Goal: Task Accomplishment & Management: Use online tool/utility

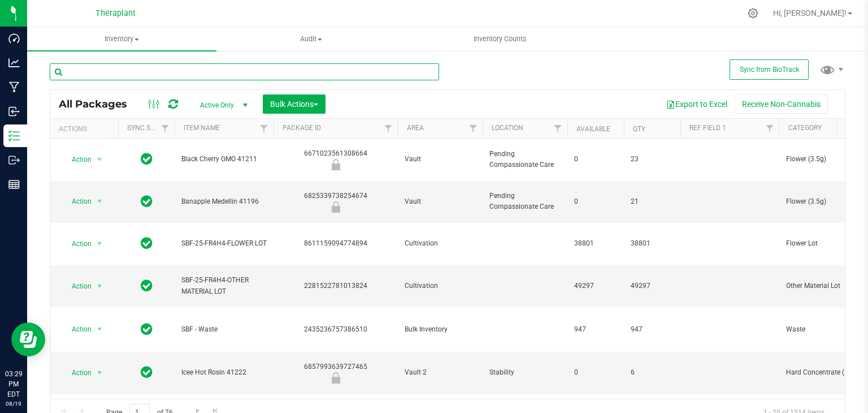
click at [181, 67] on input "text" at bounding box center [244, 71] width 389 height 17
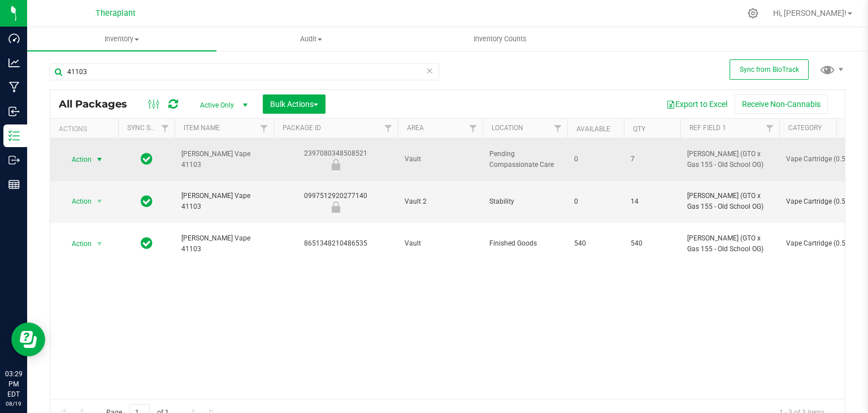
click at [93, 153] on span "select" at bounding box center [100, 159] width 14 height 16
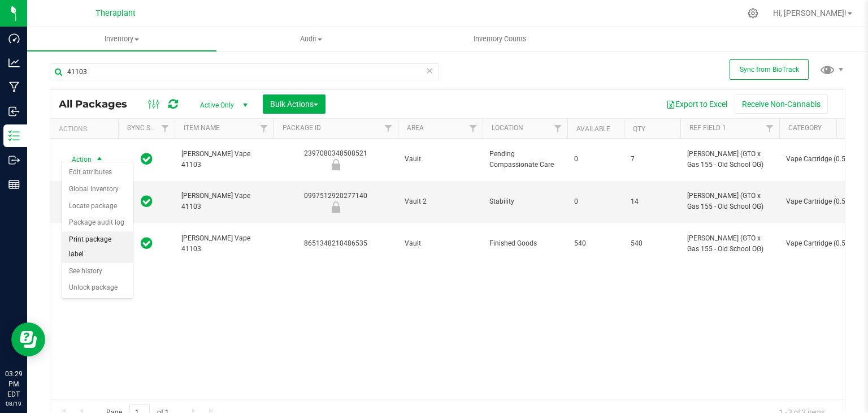
click at [94, 232] on li "Print package label" at bounding box center [97, 246] width 71 height 31
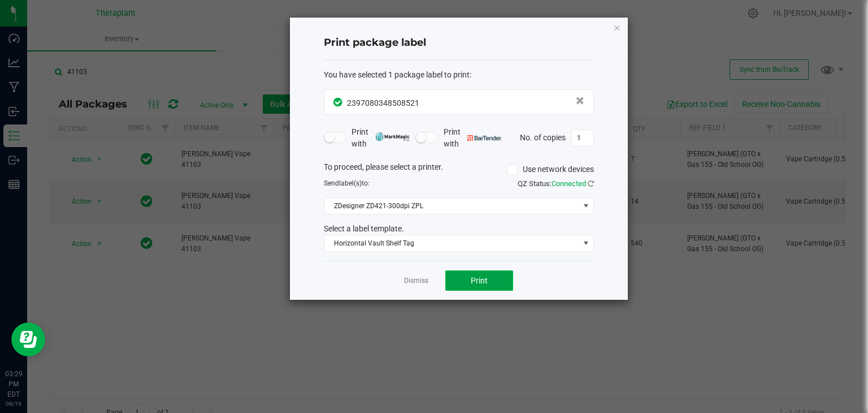
click at [478, 276] on span "Print" at bounding box center [479, 280] width 17 height 9
click at [423, 281] on link "Dismiss" at bounding box center [416, 281] width 24 height 10
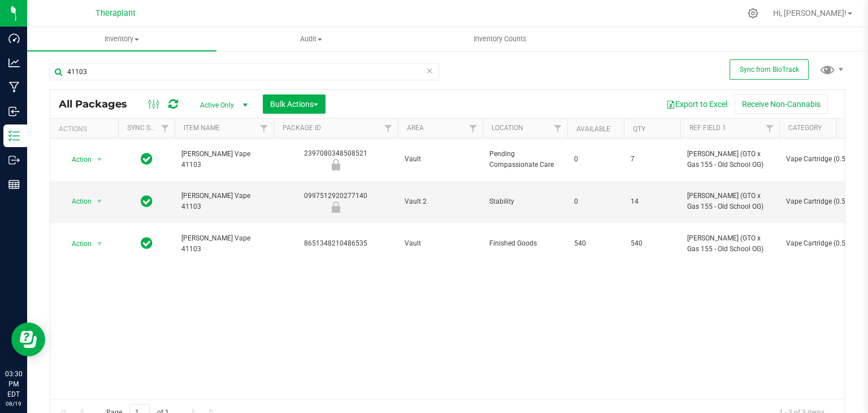
click at [423, 281] on div "Action Action Edit attributes Global inventory Locate package Package audit log…" at bounding box center [447, 268] width 795 height 260
click at [302, 66] on input "41103" at bounding box center [244, 71] width 389 height 17
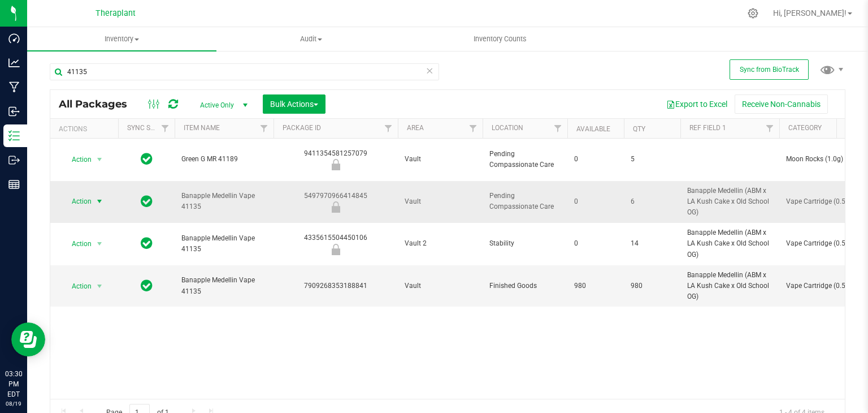
click at [82, 193] on span "Action" at bounding box center [77, 201] width 31 height 16
click at [90, 274] on li "Print package label" at bounding box center [97, 283] width 71 height 31
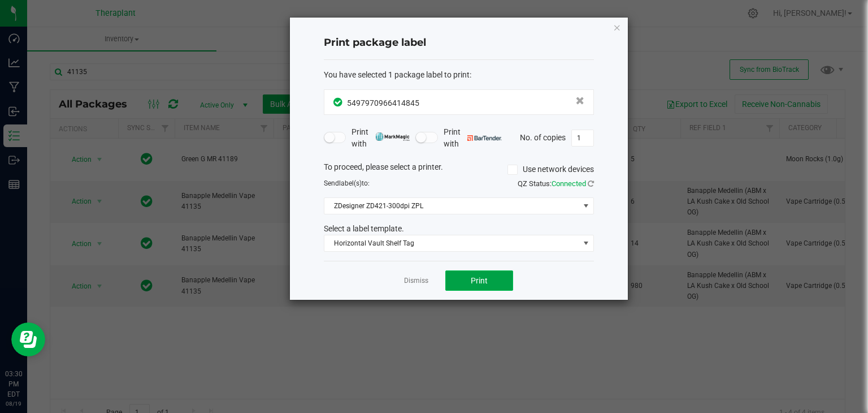
click at [470, 284] on button "Print" at bounding box center [479, 280] width 68 height 20
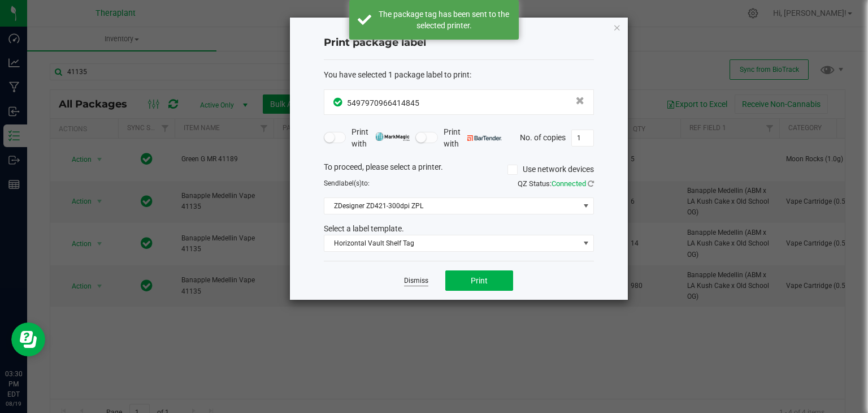
click at [422, 283] on link "Dismiss" at bounding box center [416, 281] width 24 height 10
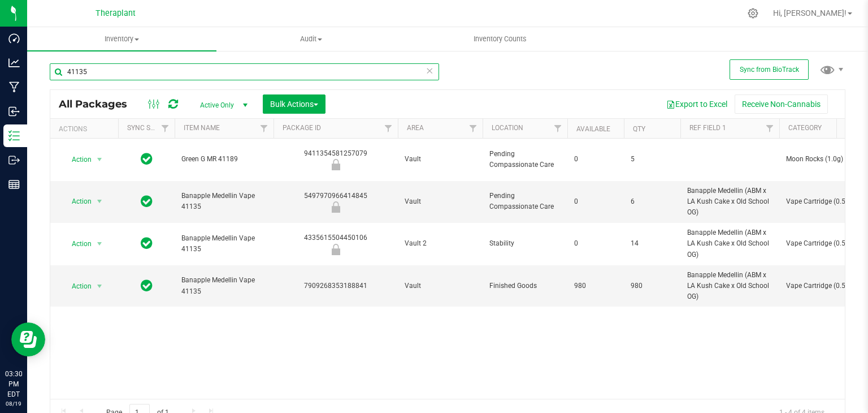
click at [312, 67] on input "41135" at bounding box center [244, 71] width 389 height 17
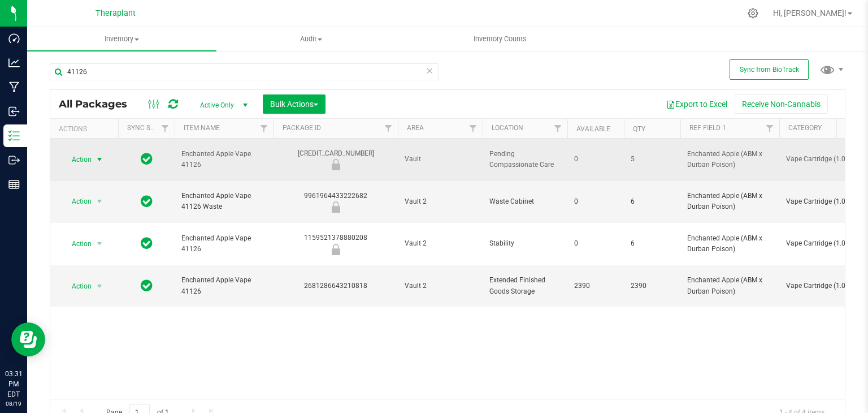
click at [84, 152] on span "Action" at bounding box center [77, 159] width 31 height 16
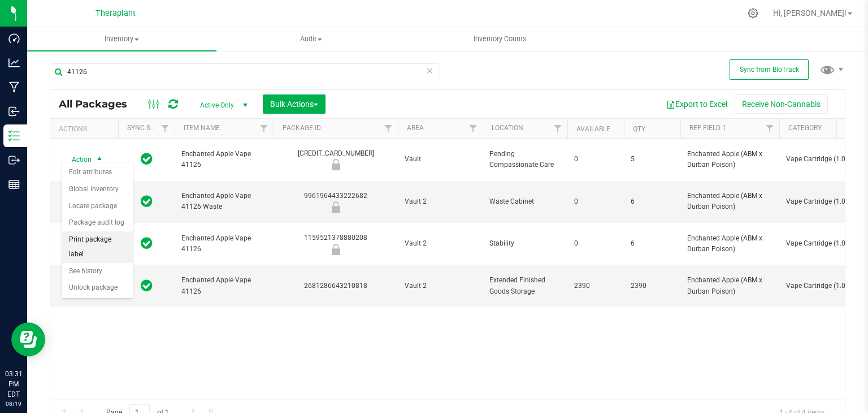
click at [103, 240] on li "Print package label" at bounding box center [97, 246] width 71 height 31
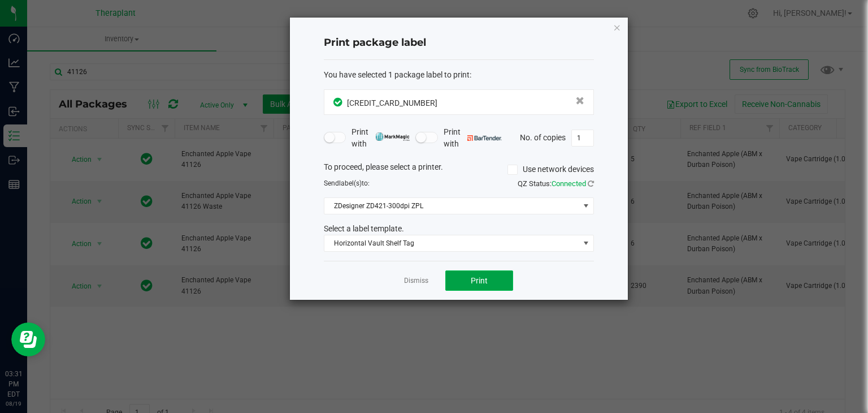
click at [498, 271] on button "Print" at bounding box center [479, 280] width 68 height 20
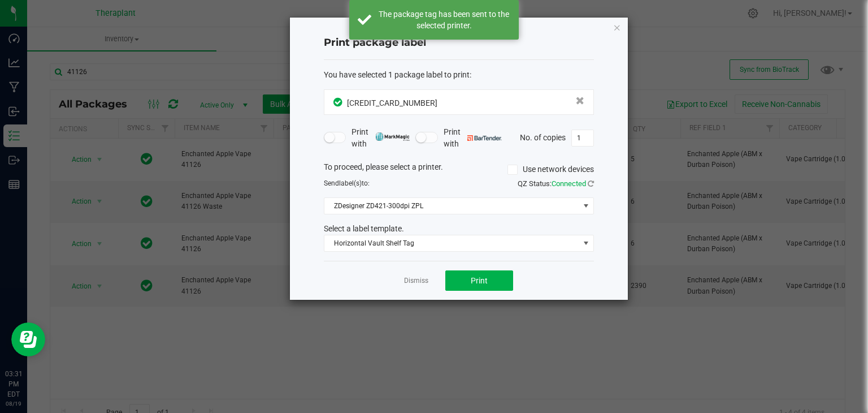
click at [615, 28] on icon "button" at bounding box center [617, 27] width 8 height 14
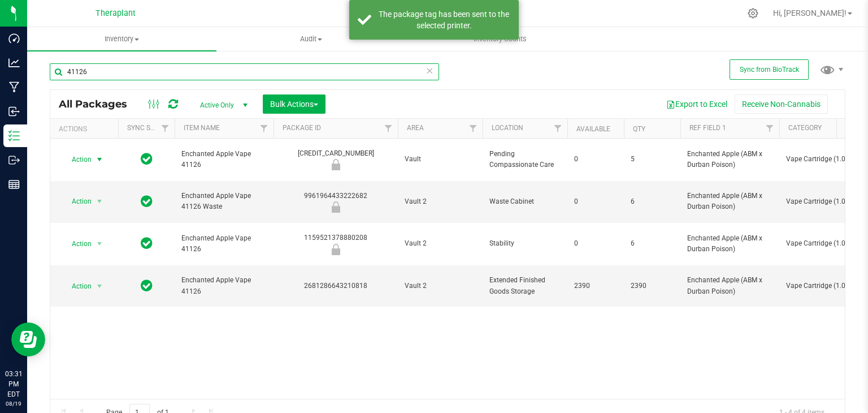
click at [336, 71] on input "41126" at bounding box center [244, 71] width 389 height 17
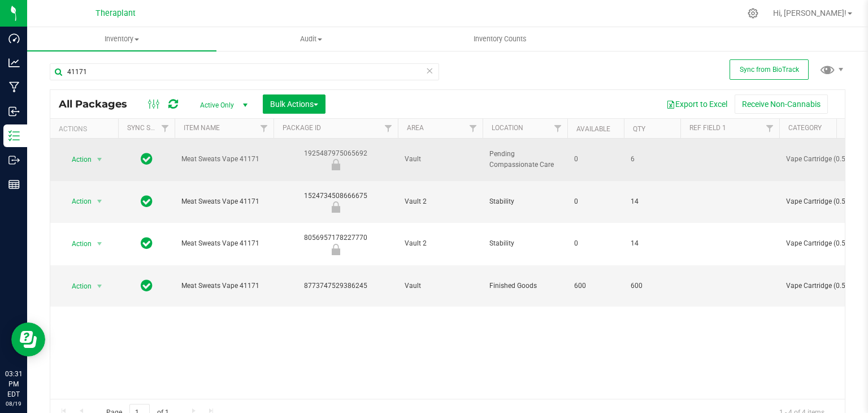
click at [74, 164] on td "Action Action Edit attributes Global inventory Locate package Package audit log…" at bounding box center [84, 159] width 68 height 42
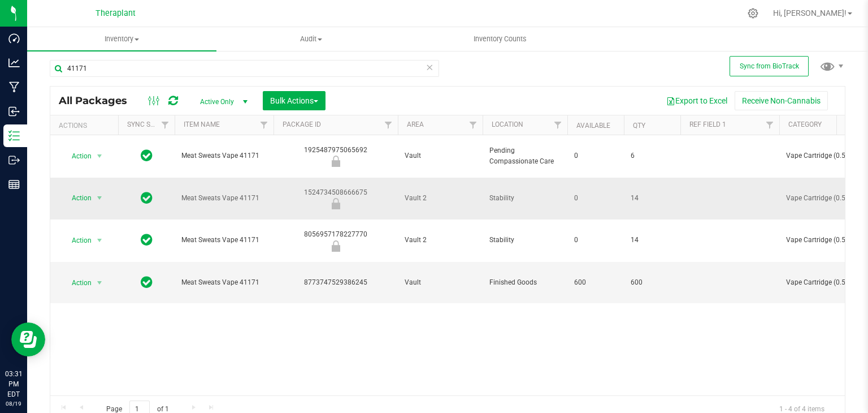
scroll to position [2, 0]
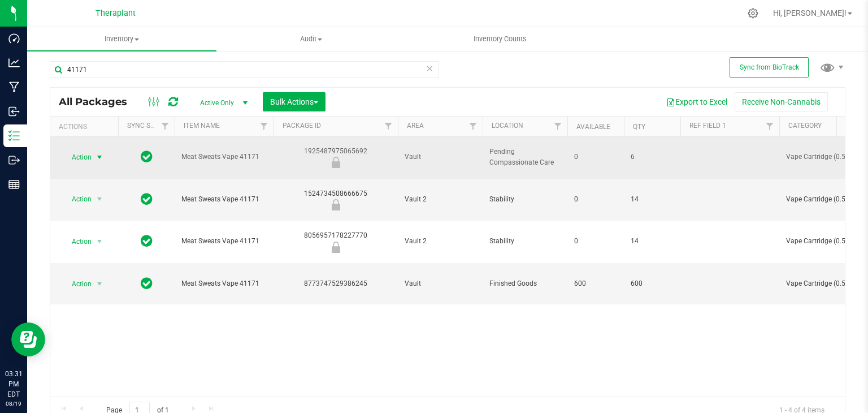
click at [85, 151] on span "Action" at bounding box center [77, 157] width 31 height 16
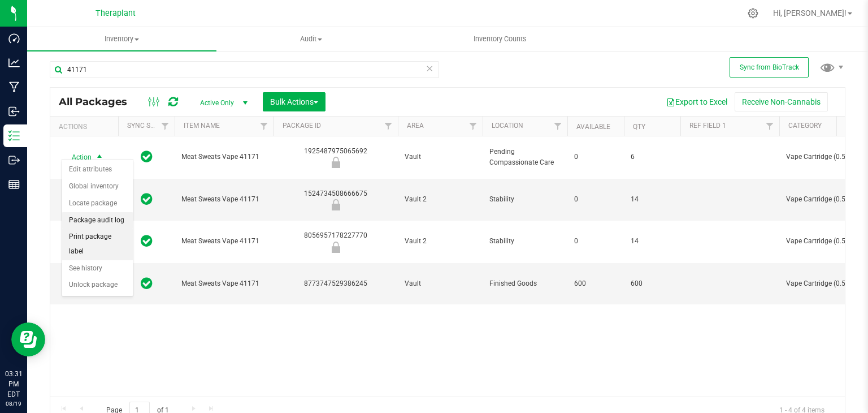
click at [110, 227] on ul "Edit attributes Global inventory Locate package Package audit log Print package…" at bounding box center [97, 227] width 71 height 132
click at [107, 231] on li "Print package label" at bounding box center [97, 243] width 71 height 31
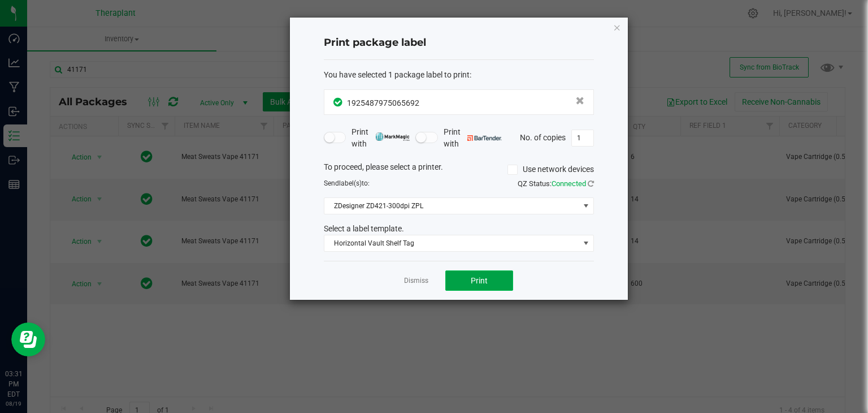
click at [489, 276] on button "Print" at bounding box center [479, 280] width 68 height 20
click at [420, 278] on link "Dismiss" at bounding box center [416, 281] width 24 height 10
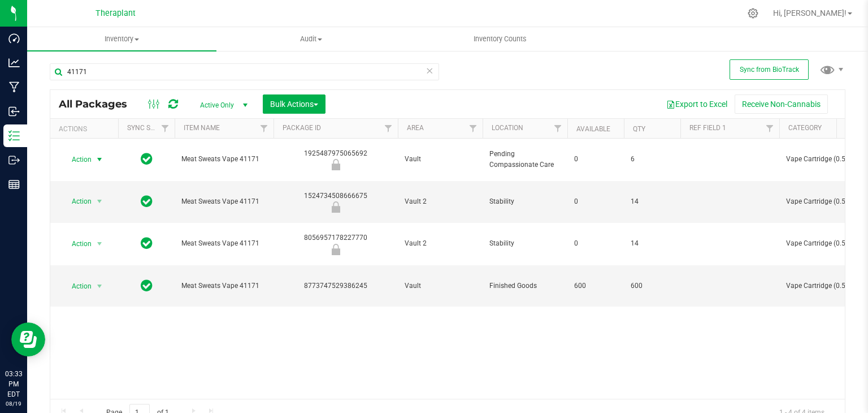
scroll to position [0, 0]
drag, startPoint x: 210, startPoint y: 60, endPoint x: 206, endPoint y: 76, distance: 16.3
click at [206, 76] on div "41171" at bounding box center [249, 71] width 398 height 36
click at [206, 76] on input "41171" at bounding box center [244, 71] width 389 height 17
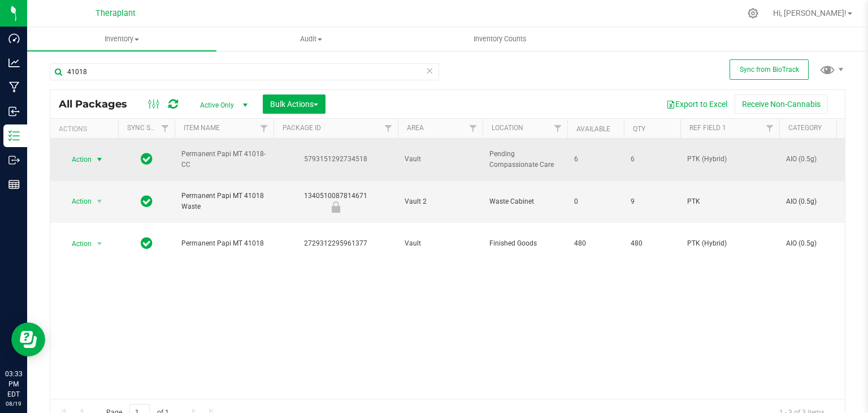
click at [84, 156] on span "Action" at bounding box center [77, 159] width 31 height 16
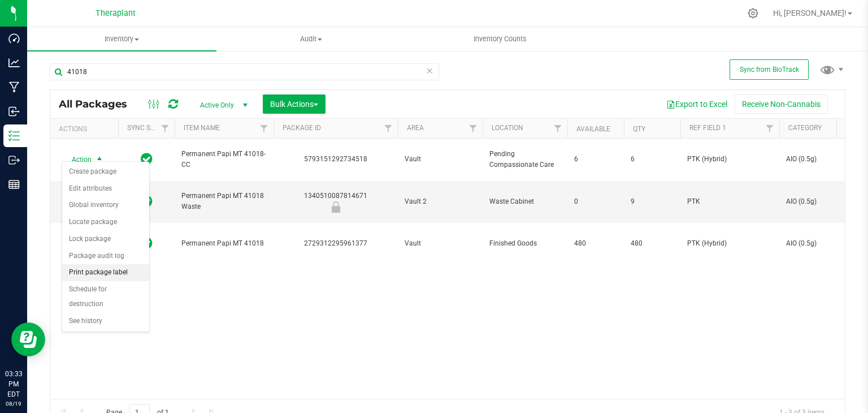
click at [103, 270] on li "Print package label" at bounding box center [105, 272] width 87 height 17
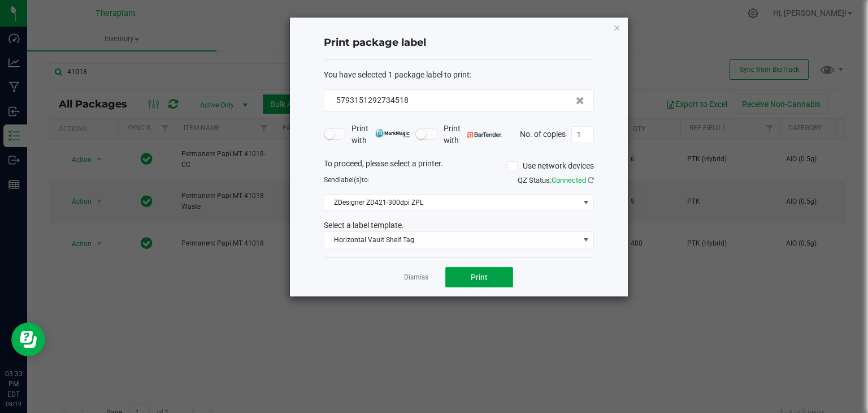
click at [479, 279] on span "Print" at bounding box center [479, 276] width 17 height 9
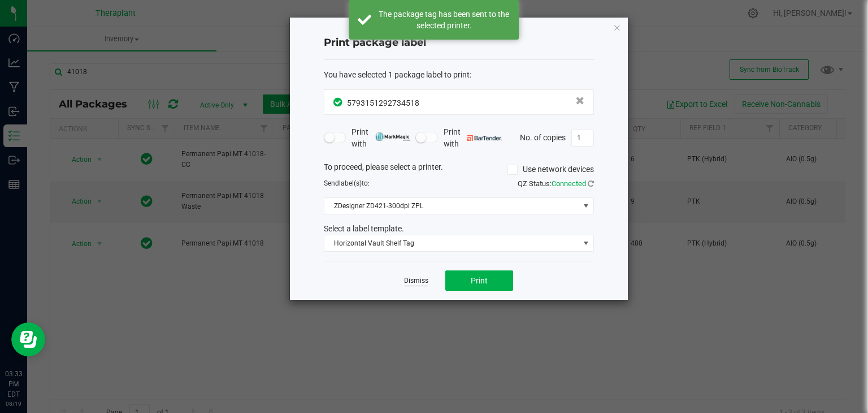
click at [416, 279] on link "Dismiss" at bounding box center [416, 281] width 24 height 10
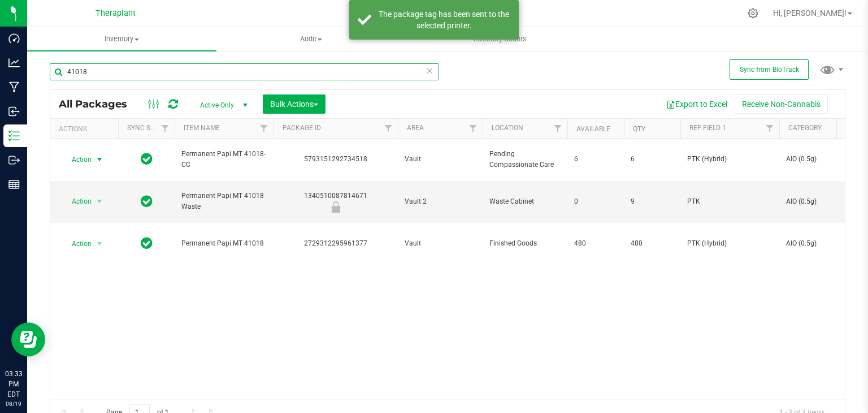
click at [289, 75] on input "41018" at bounding box center [244, 71] width 389 height 17
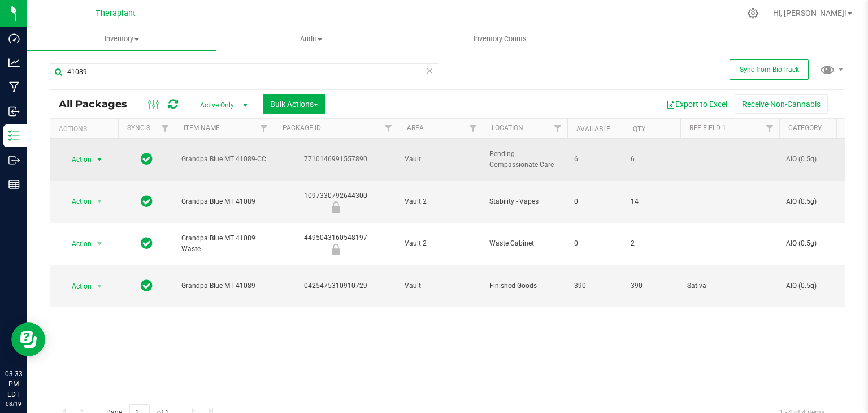
click at [89, 151] on span "Action" at bounding box center [77, 159] width 31 height 16
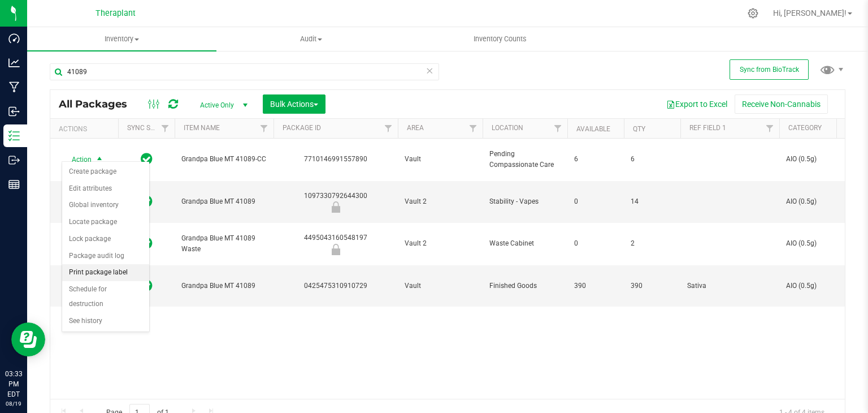
click at [113, 268] on li "Print package label" at bounding box center [105, 272] width 87 height 17
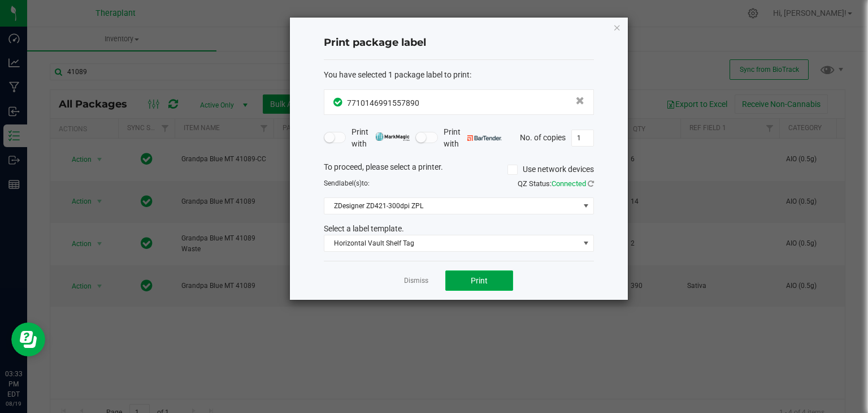
click at [468, 284] on button "Print" at bounding box center [479, 280] width 68 height 20
click at [412, 281] on link "Dismiss" at bounding box center [416, 281] width 24 height 10
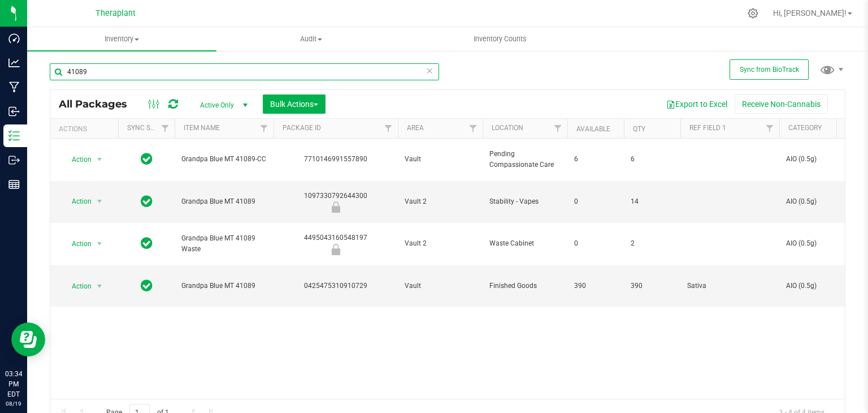
click at [215, 73] on input "41089" at bounding box center [244, 71] width 389 height 17
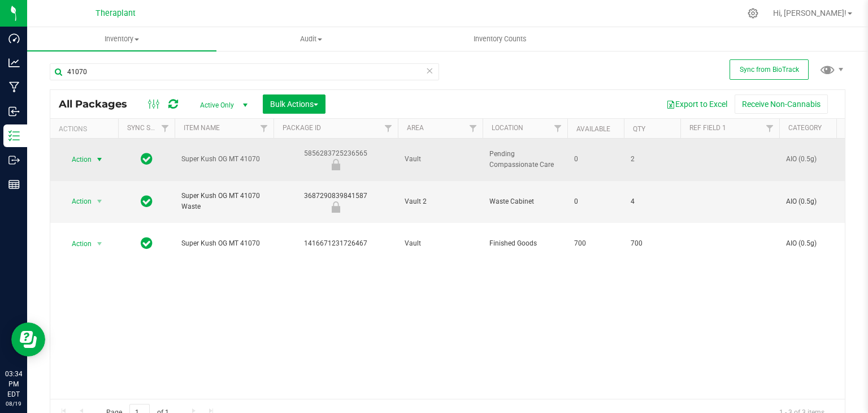
click at [93, 151] on span "select" at bounding box center [100, 159] width 14 height 16
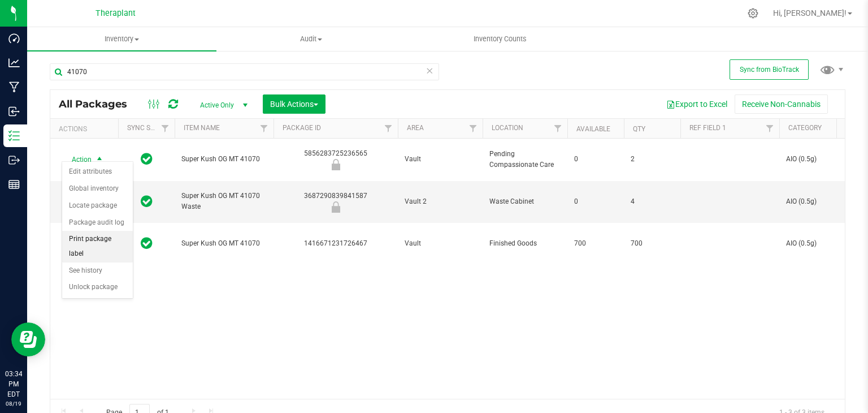
click at [99, 238] on li "Print package label" at bounding box center [97, 246] width 71 height 31
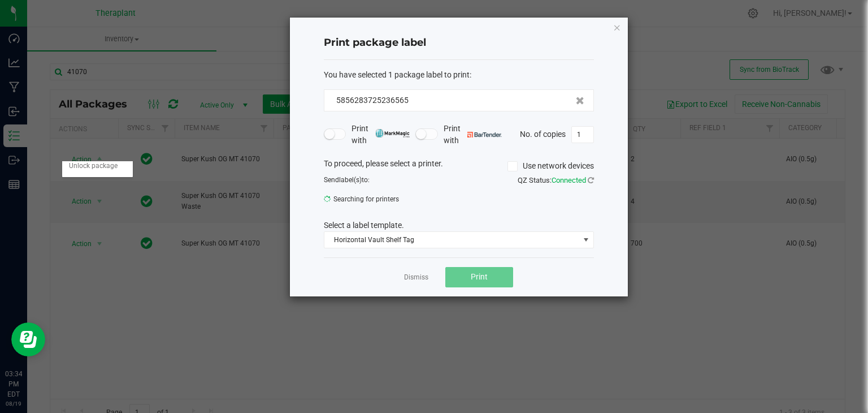
click at [99, 238] on body "Dashboard Analytics Manufacturing Inbound Inventory Outbound Reports 03:34 PM E…" at bounding box center [434, 206] width 868 height 413
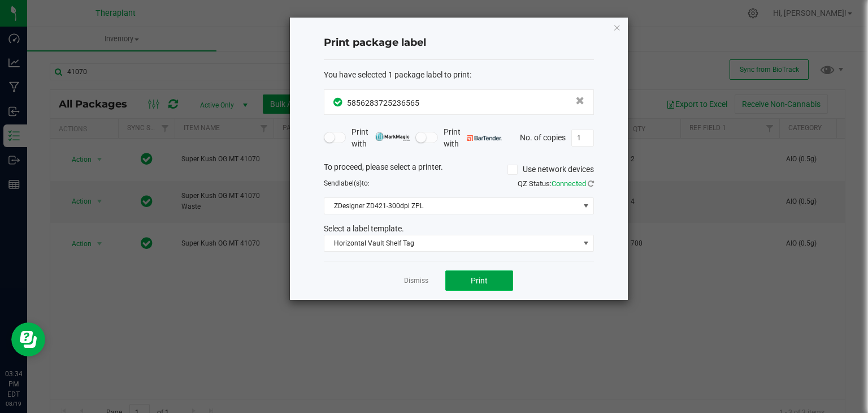
click at [499, 277] on button "Print" at bounding box center [479, 280] width 68 height 20
click at [413, 280] on link "Dismiss" at bounding box center [416, 281] width 24 height 10
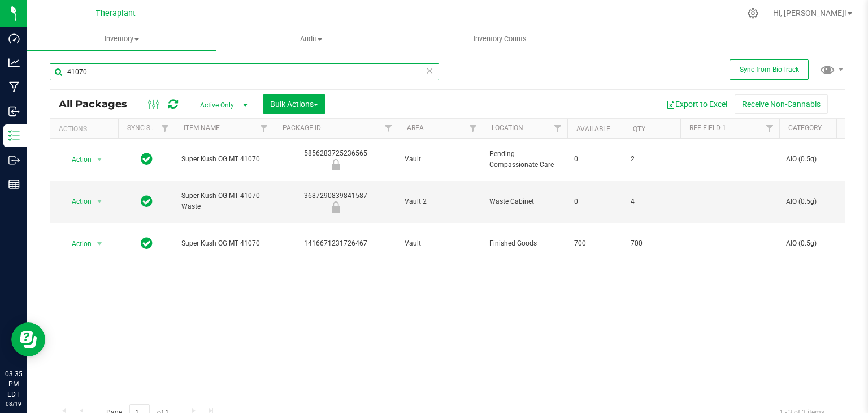
click at [359, 75] on input "41070" at bounding box center [244, 71] width 389 height 17
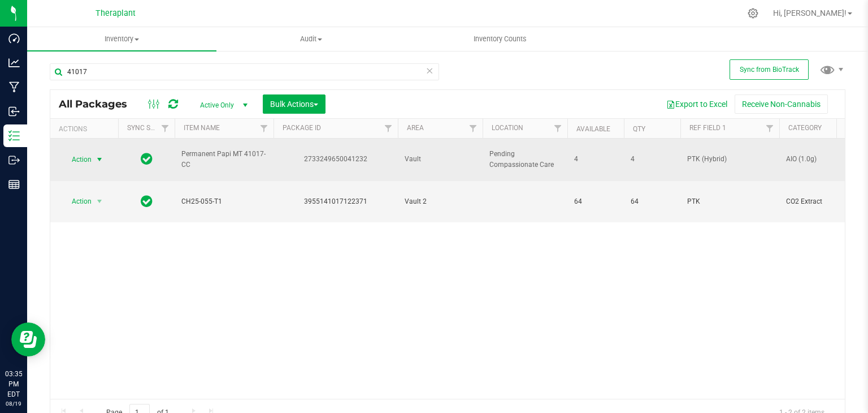
click at [89, 151] on span "Action" at bounding box center [77, 159] width 31 height 16
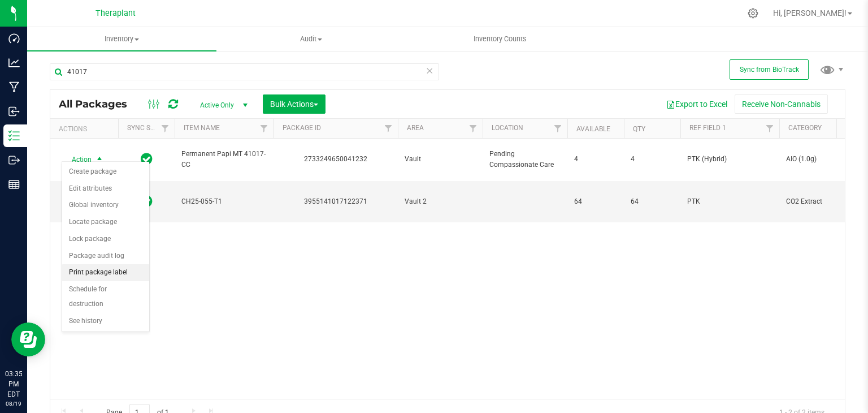
click at [104, 270] on li "Print package label" at bounding box center [105, 272] width 87 height 17
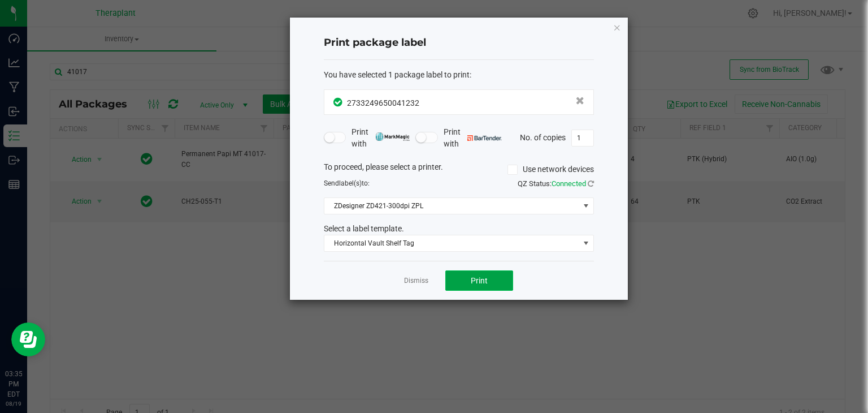
click at [505, 274] on button "Print" at bounding box center [479, 280] width 68 height 20
click at [425, 279] on link "Dismiss" at bounding box center [416, 281] width 24 height 10
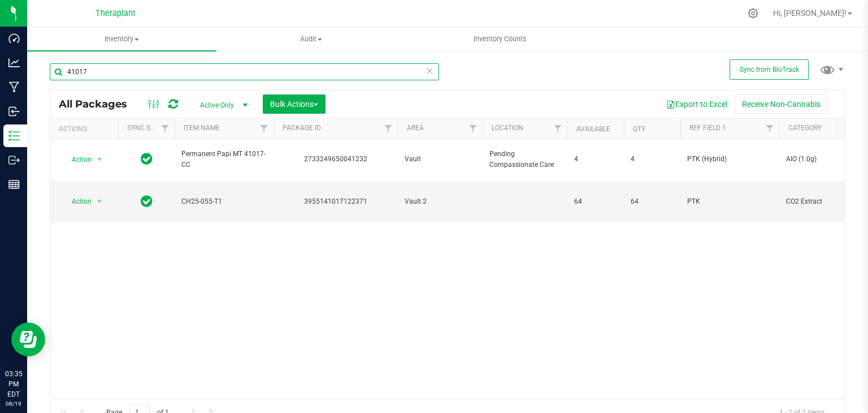
click at [237, 67] on input "41017" at bounding box center [244, 71] width 389 height 17
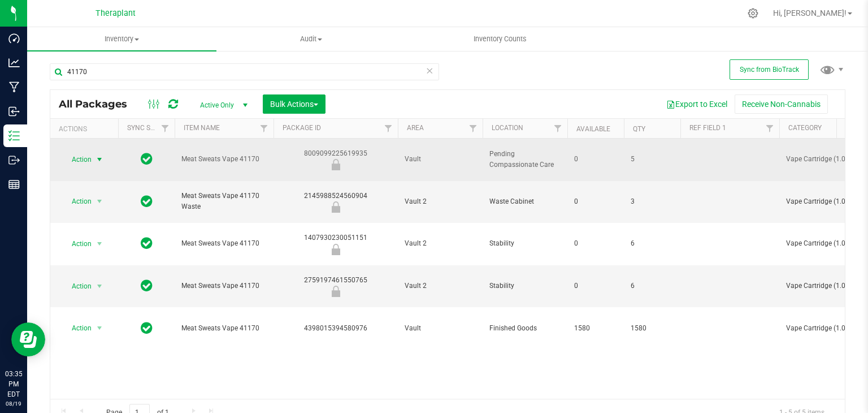
click at [91, 156] on span "Action" at bounding box center [77, 159] width 31 height 16
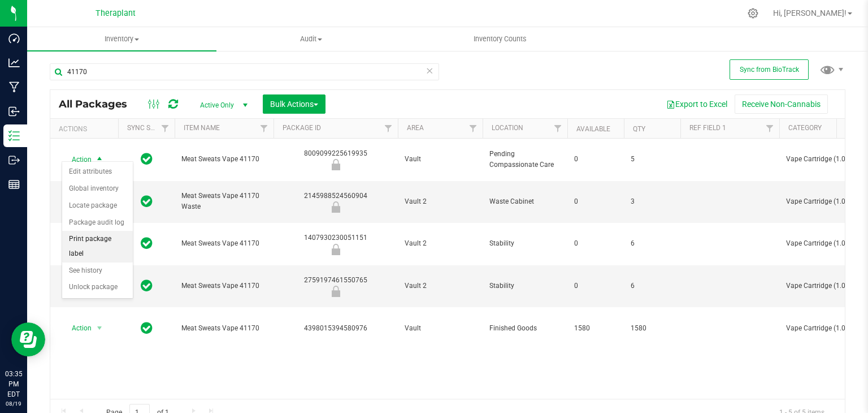
click at [107, 237] on li "Print package label" at bounding box center [97, 246] width 71 height 31
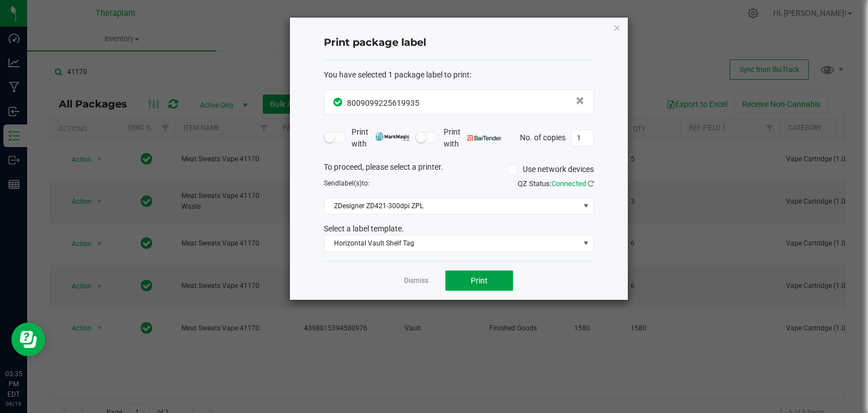
click at [468, 284] on button "Print" at bounding box center [479, 280] width 68 height 20
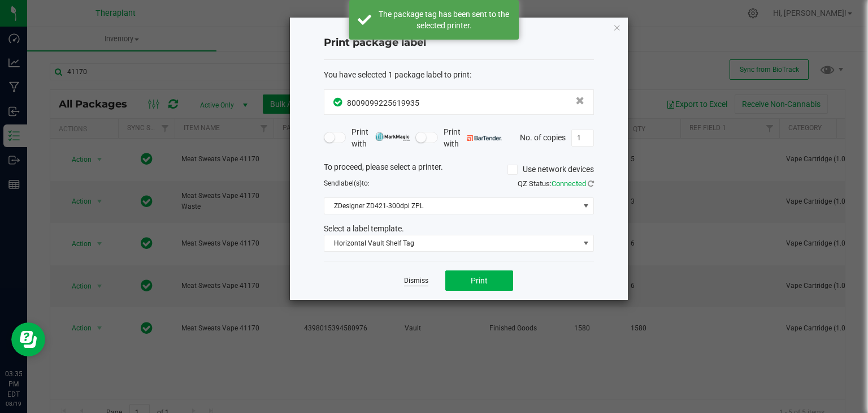
click at [419, 283] on link "Dismiss" at bounding box center [416, 281] width 24 height 10
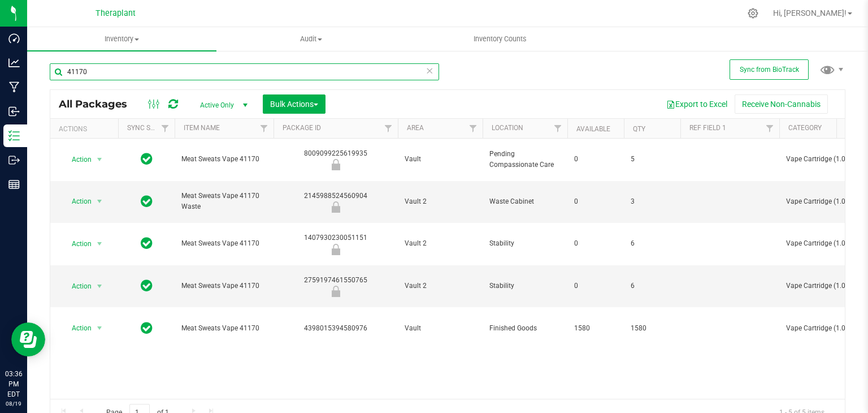
click at [105, 72] on input "41170" at bounding box center [244, 71] width 389 height 17
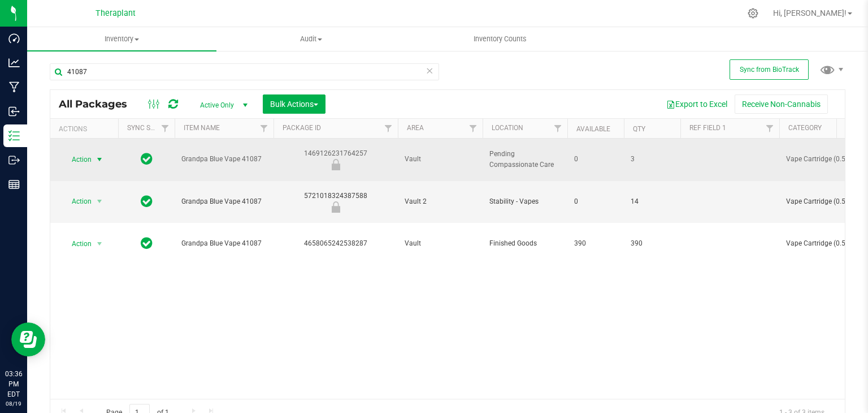
click at [86, 157] on span "Action" at bounding box center [77, 159] width 31 height 16
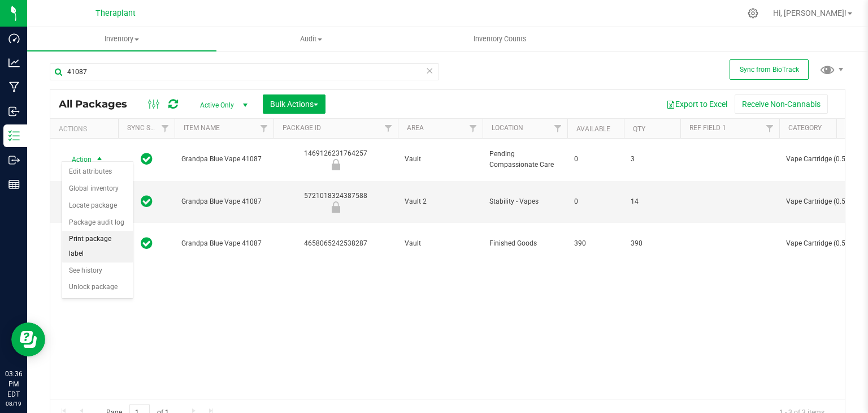
click at [117, 238] on li "Print package label" at bounding box center [97, 246] width 71 height 31
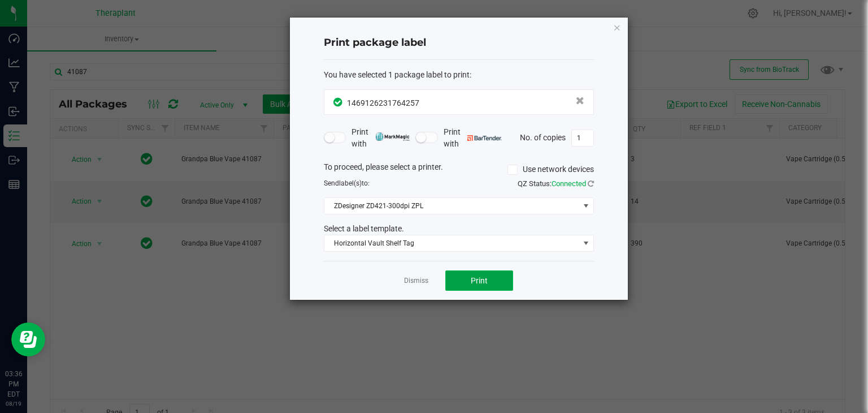
click at [505, 276] on button "Print" at bounding box center [479, 280] width 68 height 20
click at [425, 283] on link "Dismiss" at bounding box center [416, 281] width 24 height 10
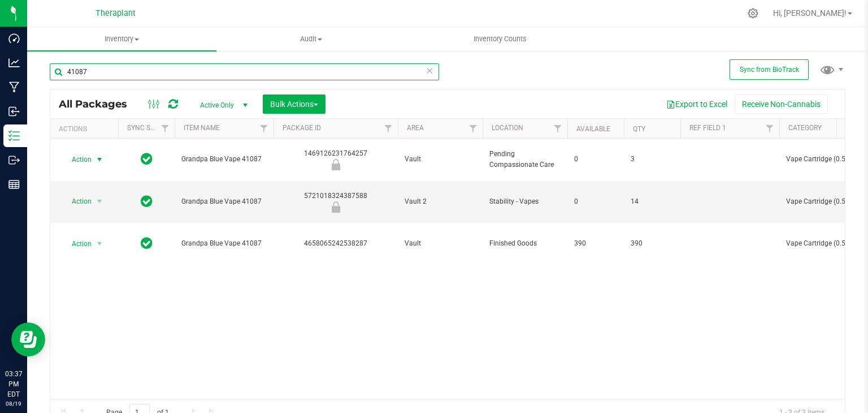
click at [192, 72] on input "41087" at bounding box center [244, 71] width 389 height 17
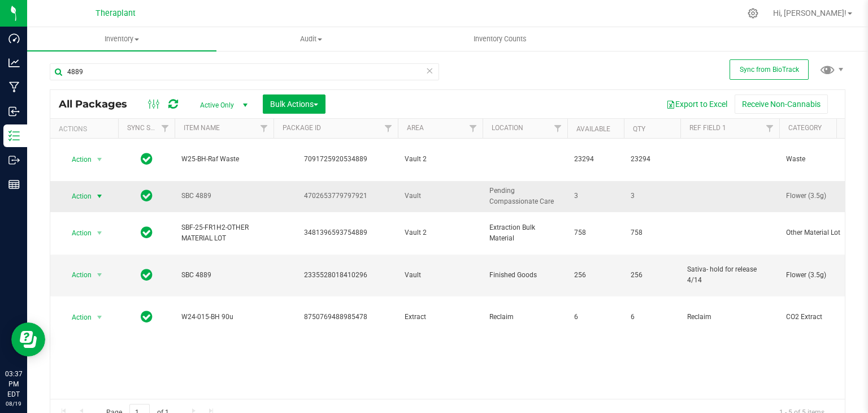
click at [93, 188] on span "select" at bounding box center [100, 196] width 14 height 16
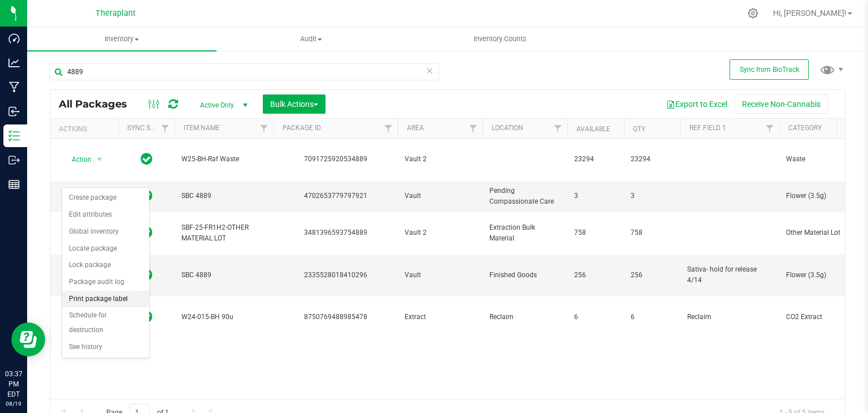
click at [108, 301] on li "Print package label" at bounding box center [105, 298] width 87 height 17
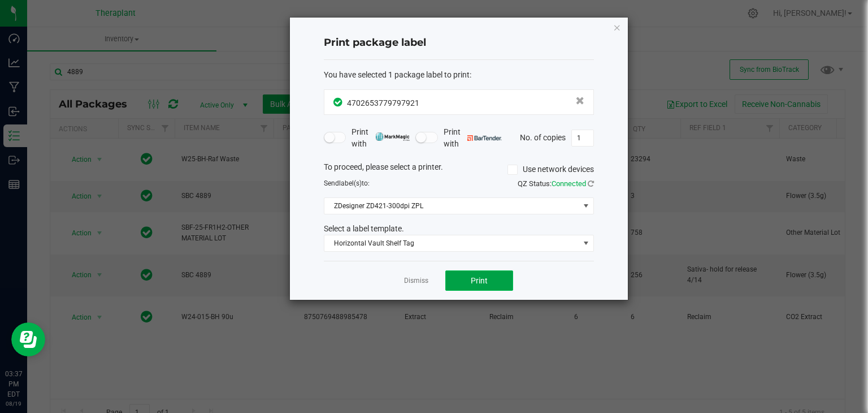
click at [462, 275] on button "Print" at bounding box center [479, 280] width 68 height 20
click at [419, 277] on link "Dismiss" at bounding box center [416, 281] width 24 height 10
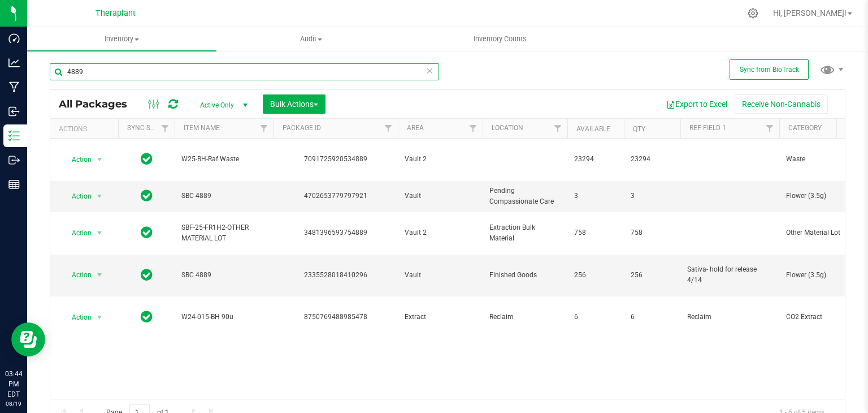
click at [337, 67] on input "4889" at bounding box center [244, 71] width 389 height 17
type input "4665"
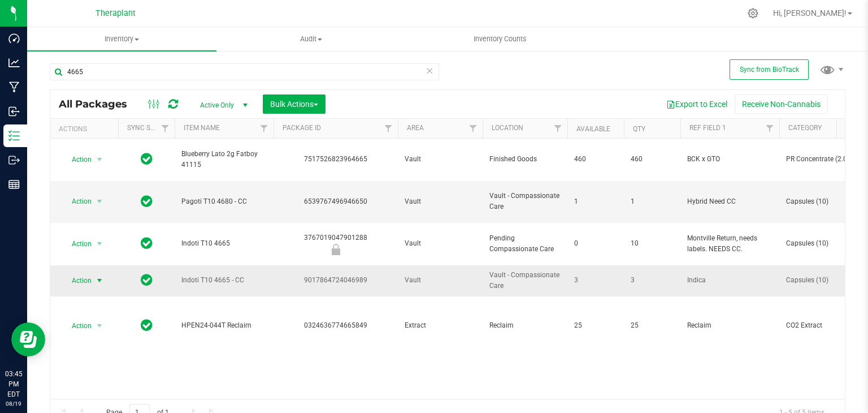
click at [90, 272] on span "Action" at bounding box center [77, 280] width 31 height 16
drag, startPoint x: 253, startPoint y: 358, endPoint x: 231, endPoint y: 333, distance: 34.0
click at [231, 333] on div "Action Action Create package Edit attributes Global inventory Locate package Lo…" at bounding box center [447, 268] width 795 height 260
click at [110, 265] on td "Action Action Create package Edit attributes Global inventory Locate package Lo…" at bounding box center [84, 280] width 68 height 31
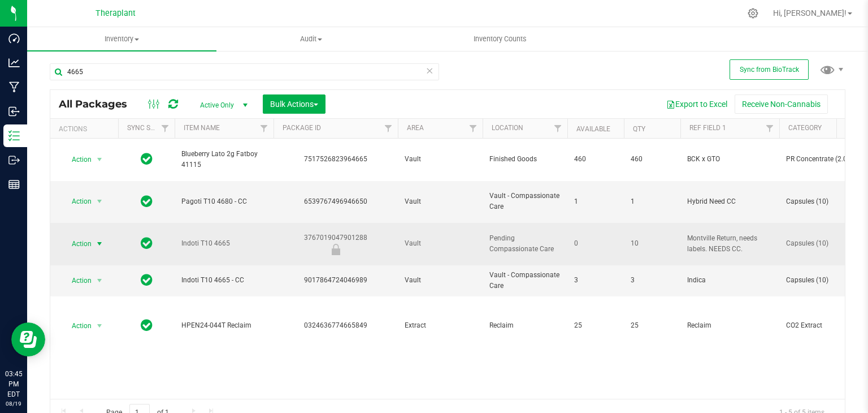
click at [86, 236] on span "Action" at bounding box center [77, 244] width 31 height 16
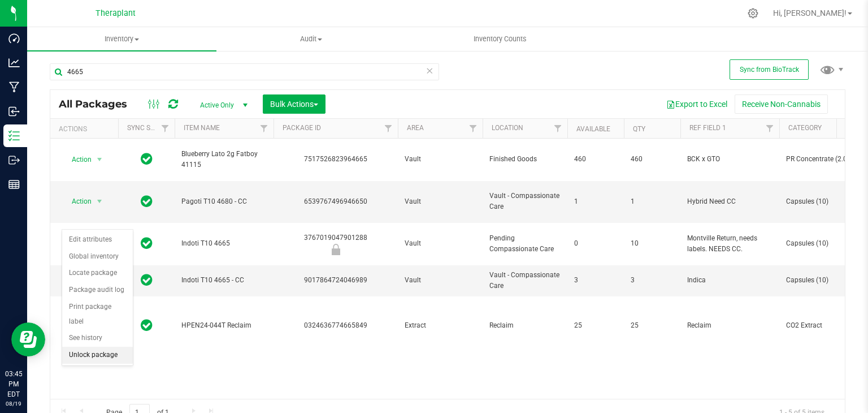
click at [103, 346] on li "Unlock package" at bounding box center [97, 354] width 71 height 17
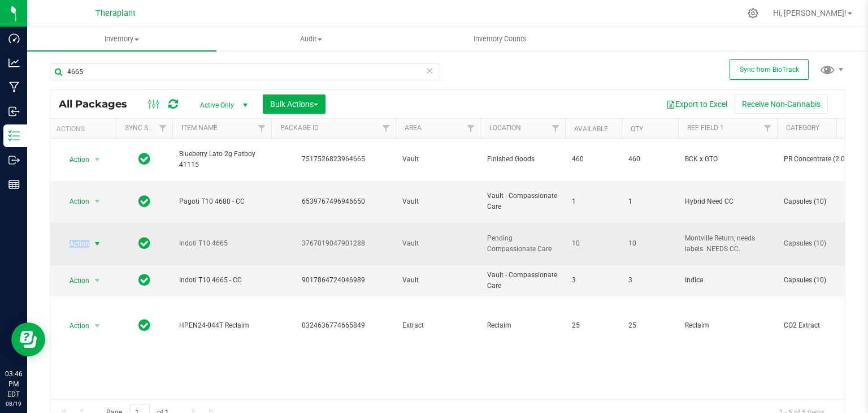
click at [75, 236] on span "Action" at bounding box center [74, 244] width 31 height 16
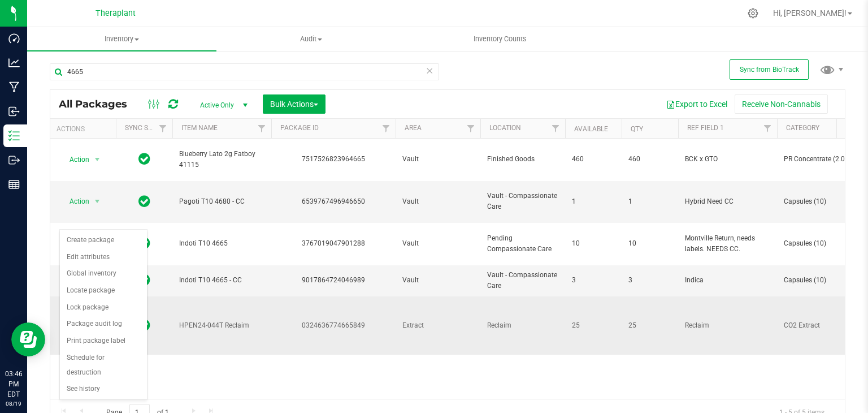
click at [388, 310] on td "0324636774665849" at bounding box center [333, 325] width 124 height 58
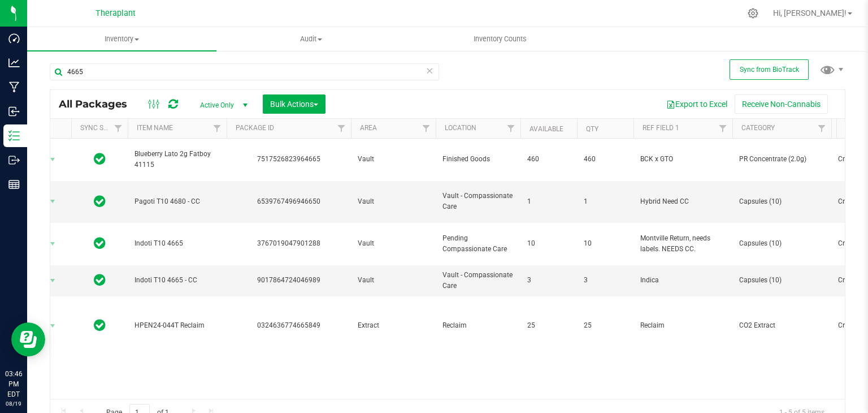
scroll to position [0, 49]
click at [344, 352] on div "Action Action Create package Edit attributes Global inventory Locate package Lo…" at bounding box center [447, 268] width 795 height 260
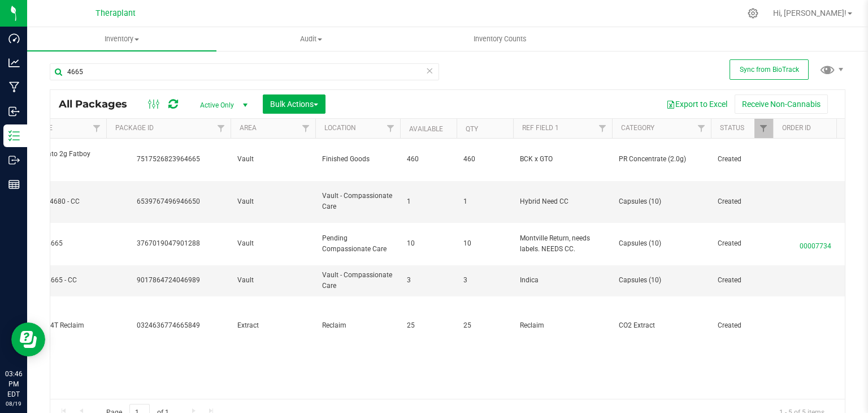
scroll to position [0, 168]
click at [176, 398] on div "Page 1 of 1 1 - 5 of 5 items" at bounding box center [447, 411] width 795 height 27
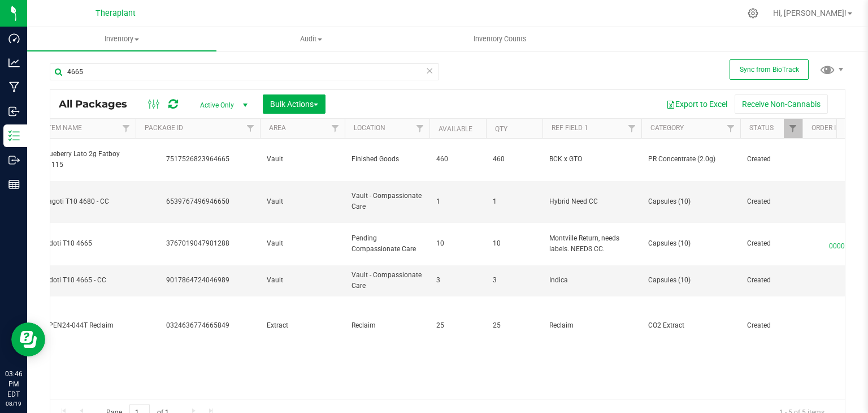
click at [128, 354] on div "Action Action Create package Edit attributes Global inventory Locate package Lo…" at bounding box center [447, 268] width 795 height 260
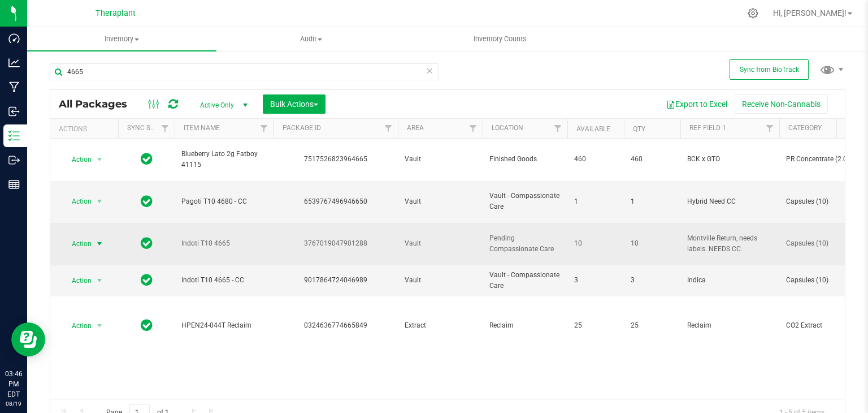
click at [85, 236] on span "Action" at bounding box center [77, 244] width 31 height 16
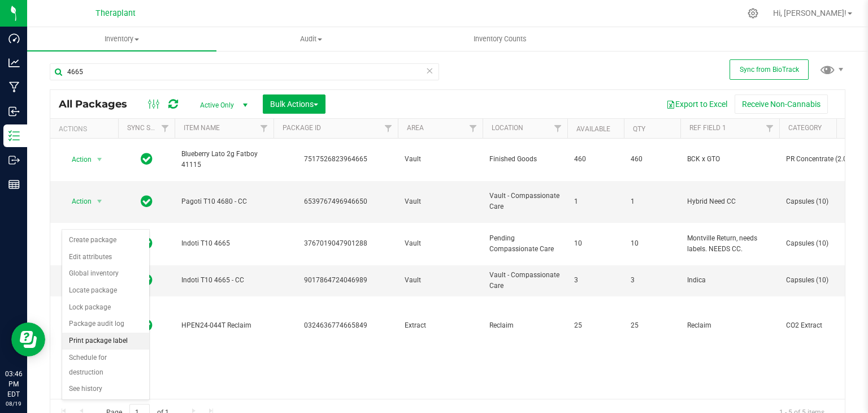
click at [112, 335] on li "Print package label" at bounding box center [105, 340] width 87 height 17
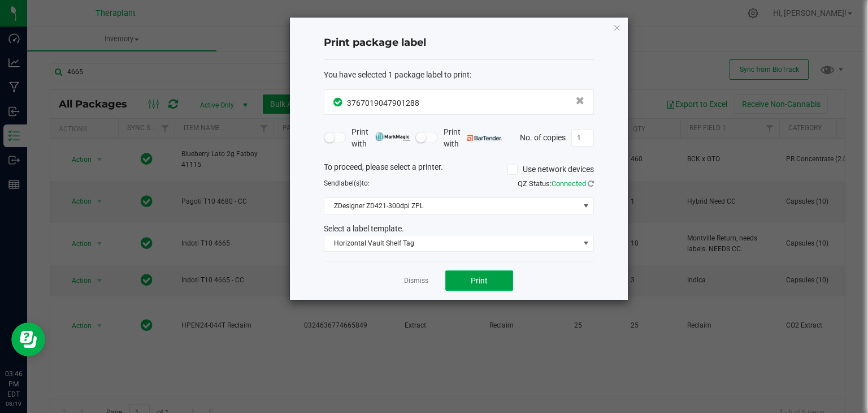
click at [474, 282] on span "Print" at bounding box center [479, 280] width 17 height 9
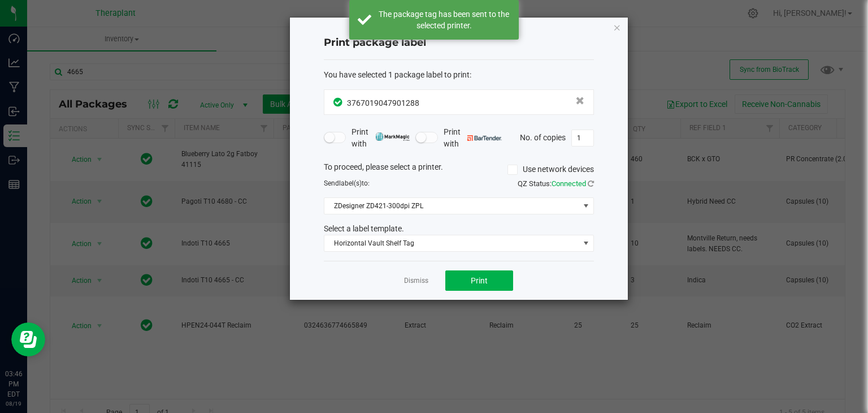
click at [186, 352] on ngb-modal-window "Print package label You have selected 1 package label to print : 37670190479012…" at bounding box center [438, 206] width 876 height 413
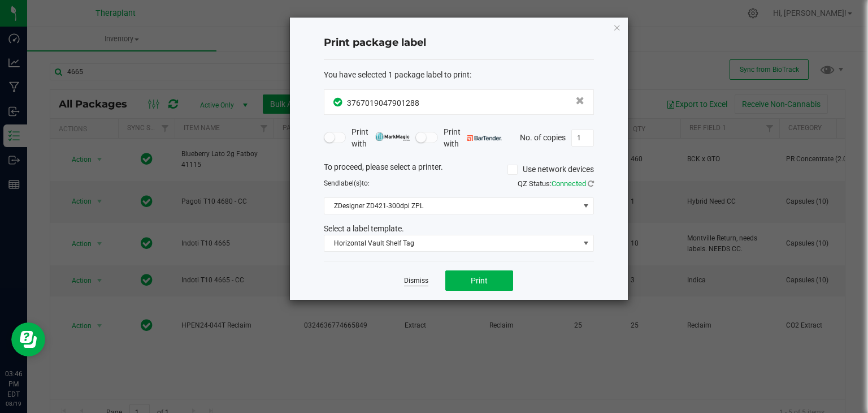
click at [408, 279] on link "Dismiss" at bounding box center [416, 281] width 24 height 10
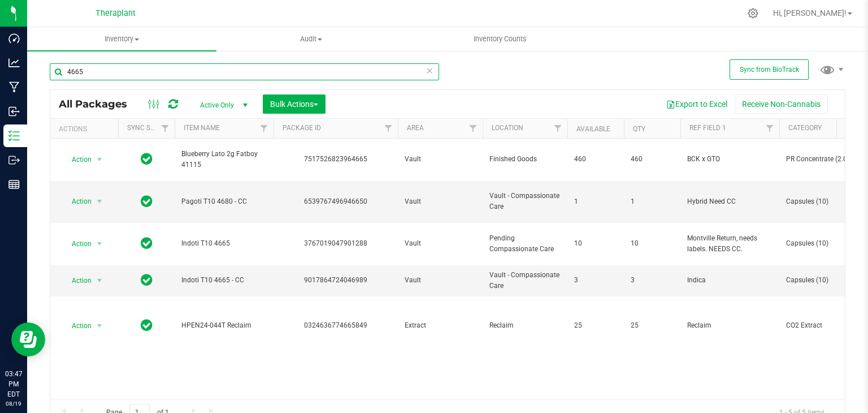
click at [246, 74] on input "4665" at bounding box center [244, 71] width 389 height 17
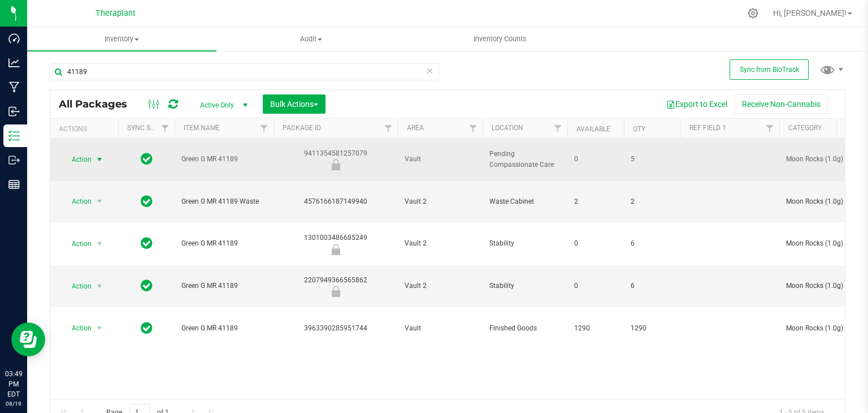
click at [90, 154] on span "Action" at bounding box center [77, 159] width 31 height 16
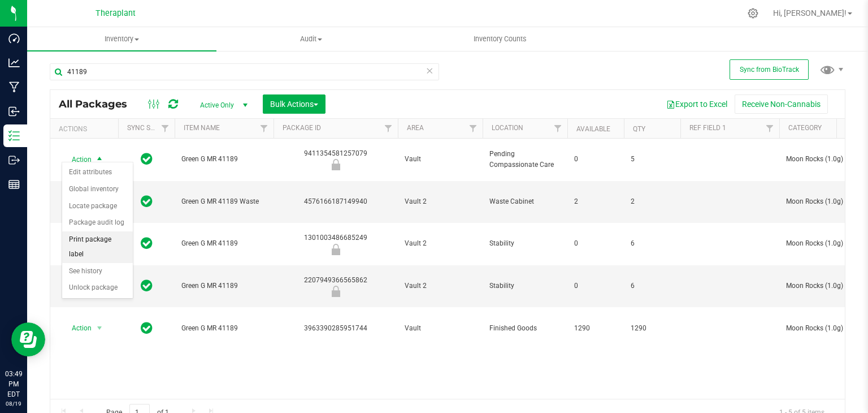
click at [94, 240] on li "Print package label" at bounding box center [97, 246] width 71 height 31
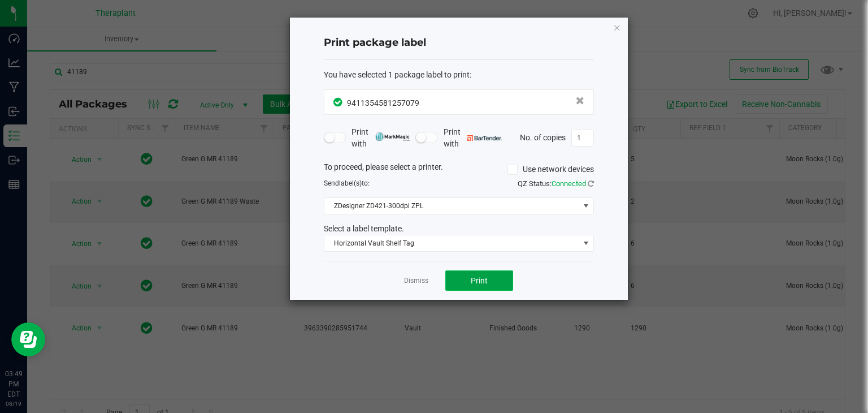
click at [481, 276] on span "Print" at bounding box center [479, 280] width 17 height 9
click at [418, 280] on link "Dismiss" at bounding box center [416, 281] width 24 height 10
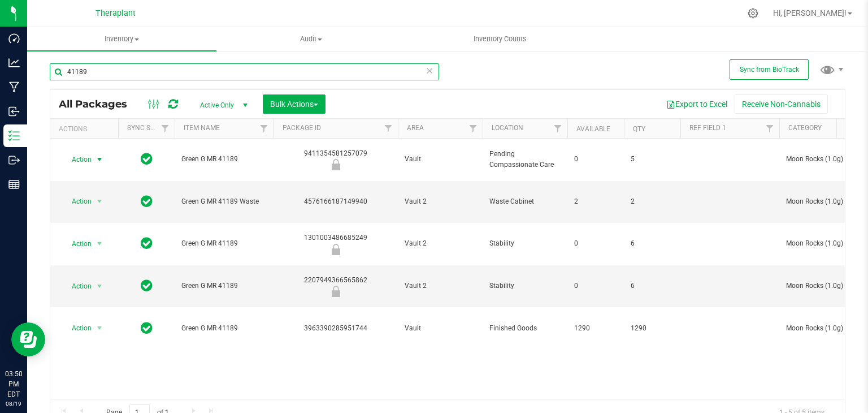
click at [340, 70] on input "41189" at bounding box center [244, 71] width 389 height 17
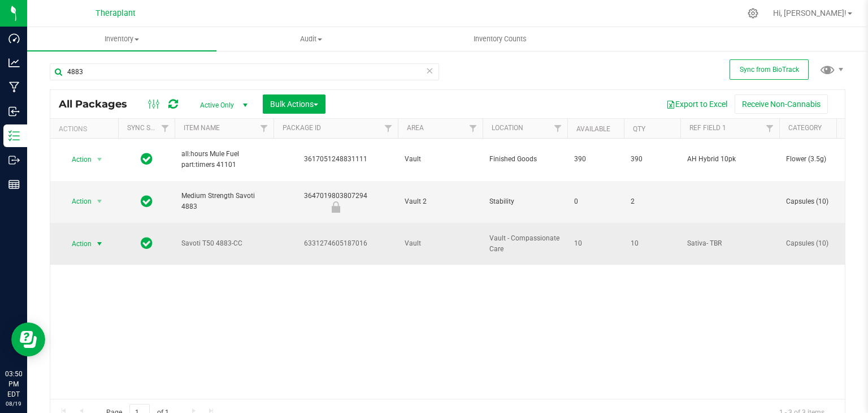
click at [85, 236] on span "Action" at bounding box center [77, 244] width 31 height 16
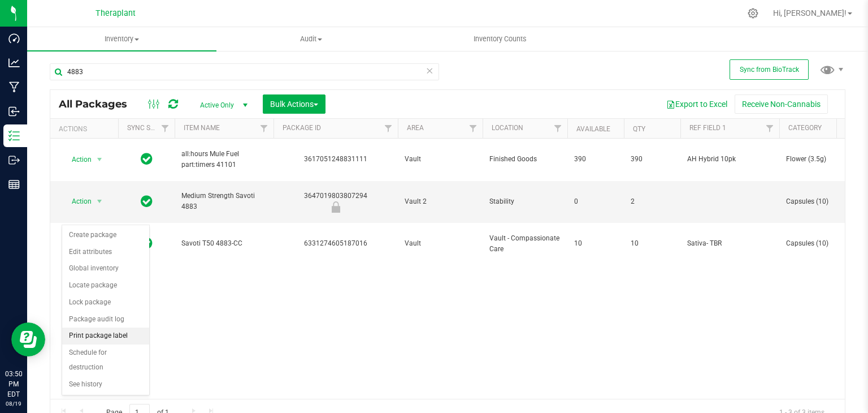
click at [104, 333] on li "Print package label" at bounding box center [105, 335] width 87 height 17
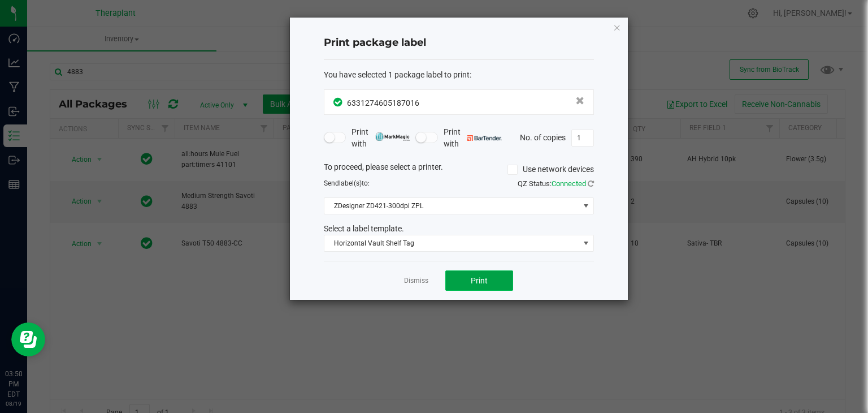
click at [472, 285] on button "Print" at bounding box center [479, 280] width 68 height 20
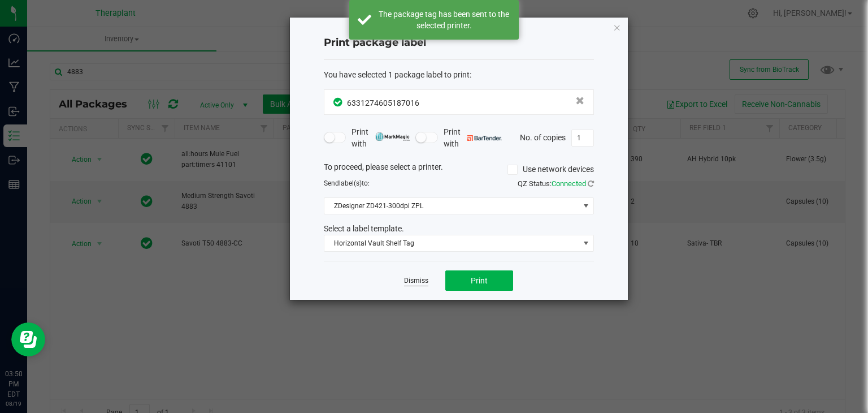
click at [420, 280] on link "Dismiss" at bounding box center [416, 281] width 24 height 10
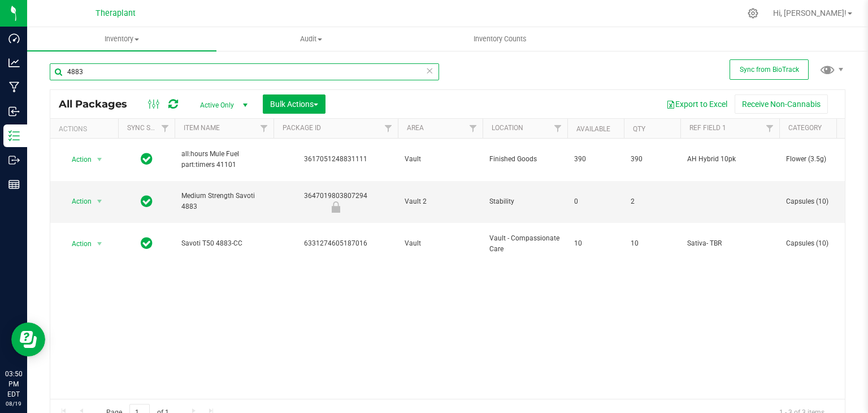
click at [277, 68] on input "4883" at bounding box center [244, 71] width 389 height 17
click at [268, 71] on input "41099" at bounding box center [244, 71] width 389 height 17
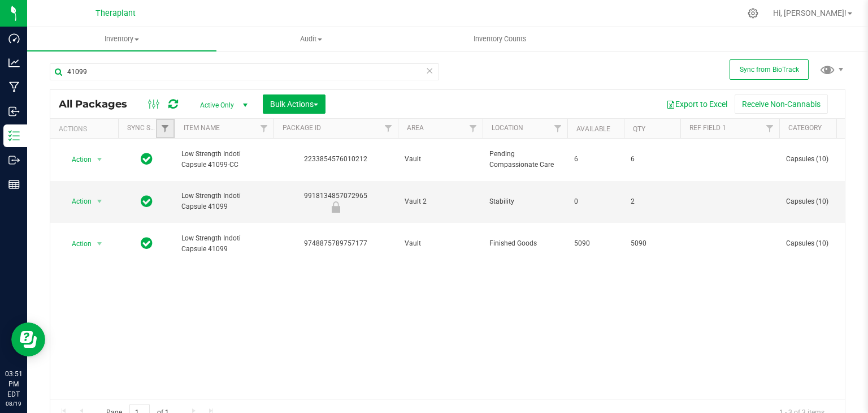
click at [160, 130] on link "Filter" at bounding box center [165, 128] width 19 height 19
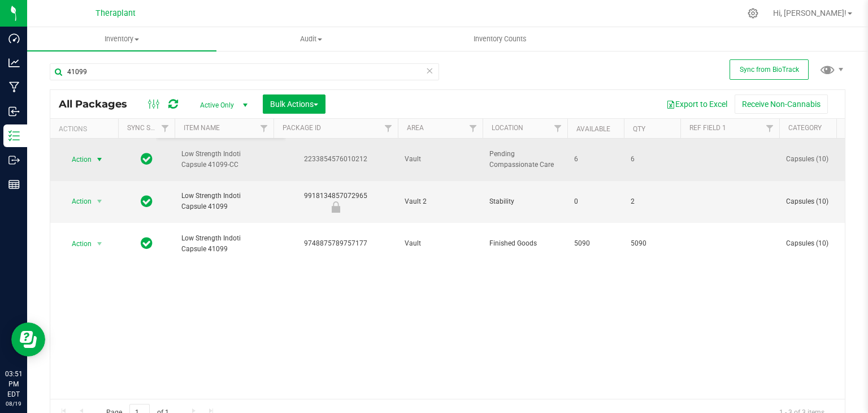
click at [90, 152] on span "Action" at bounding box center [77, 159] width 31 height 16
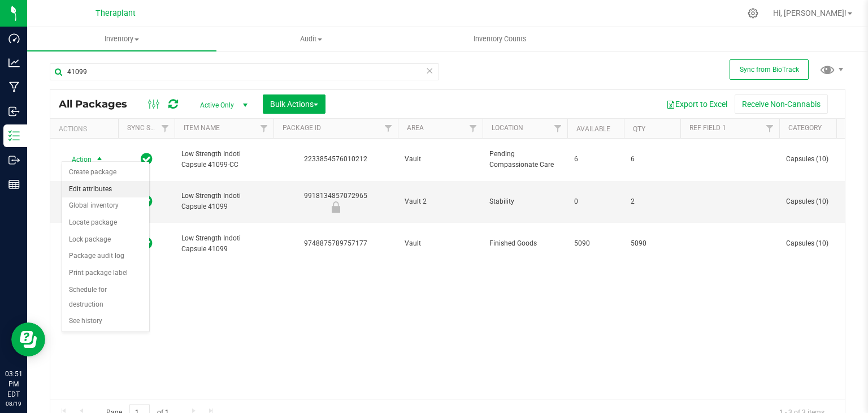
click at [97, 195] on li "Edit attributes" at bounding box center [105, 189] width 87 height 17
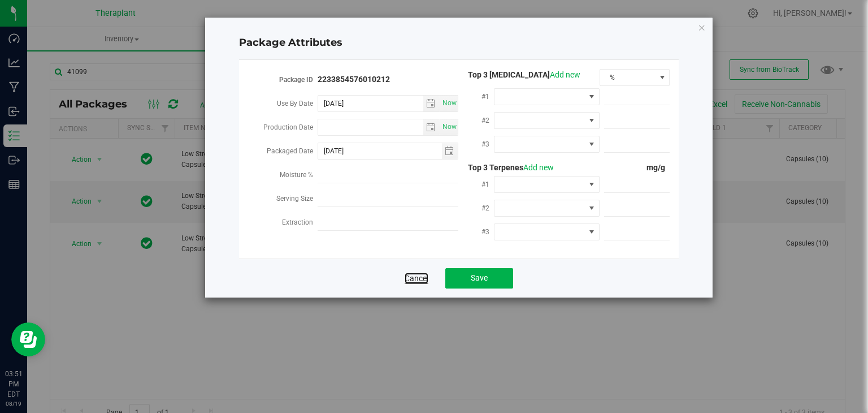
click at [414, 283] on link "Cancel" at bounding box center [417, 277] width 24 height 11
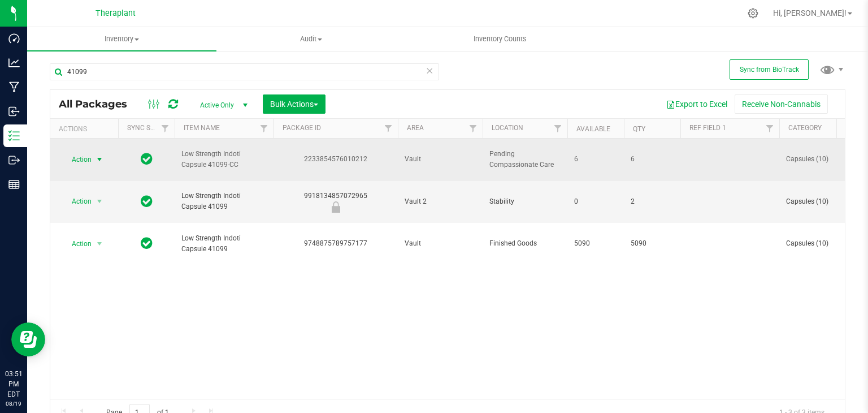
click at [95, 155] on span "select" at bounding box center [99, 159] width 9 height 9
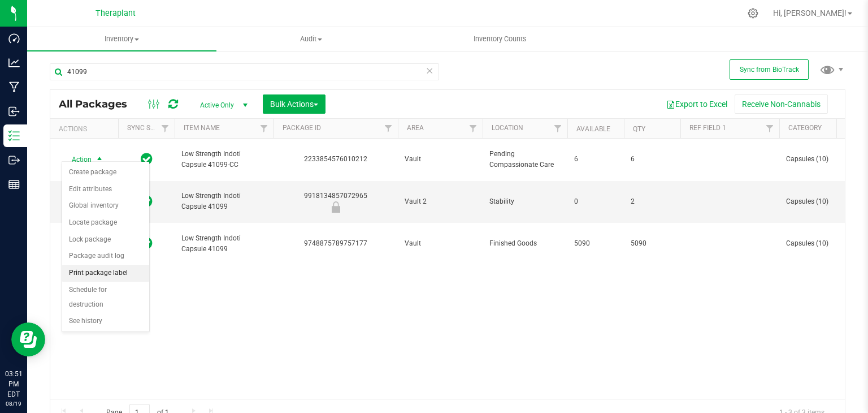
click at [116, 274] on li "Print package label" at bounding box center [105, 272] width 87 height 17
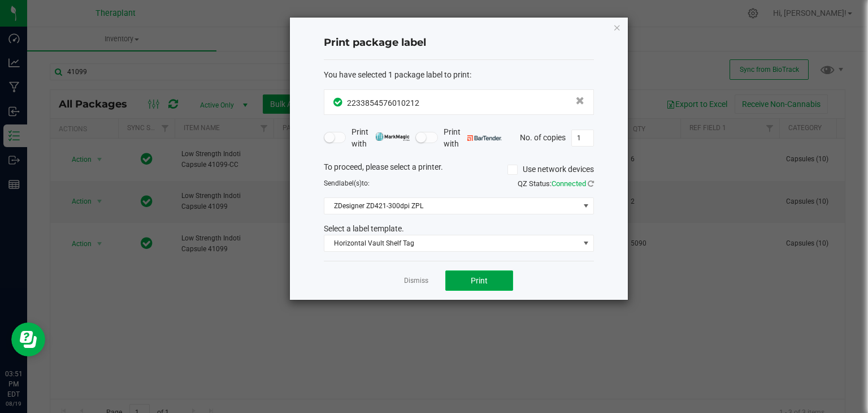
click at [495, 279] on button "Print" at bounding box center [479, 280] width 68 height 20
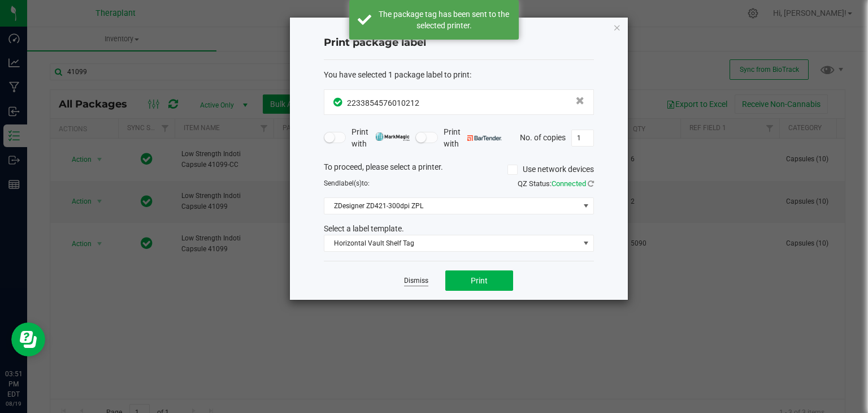
click at [416, 276] on link "Dismiss" at bounding box center [416, 281] width 24 height 10
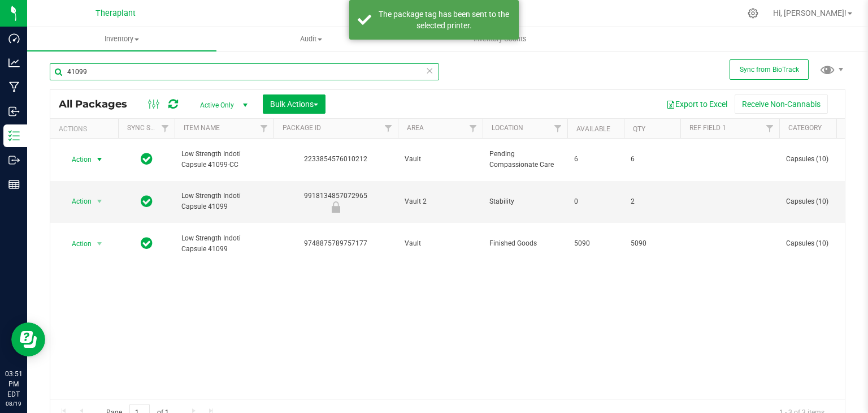
click at [298, 72] on input "41099" at bounding box center [244, 71] width 389 height 17
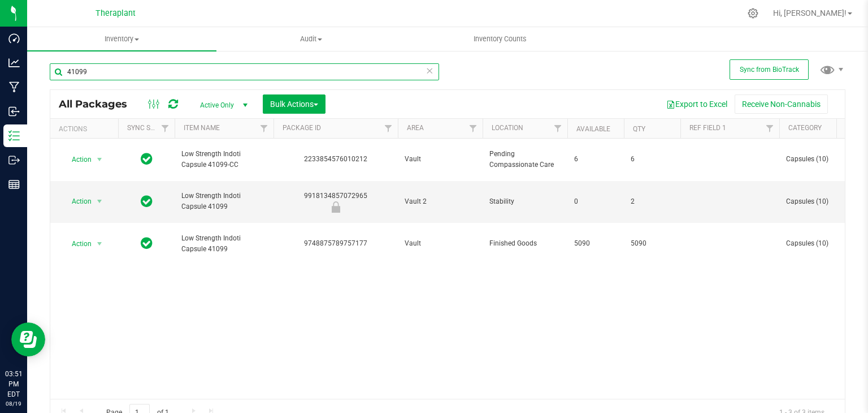
type input "0"
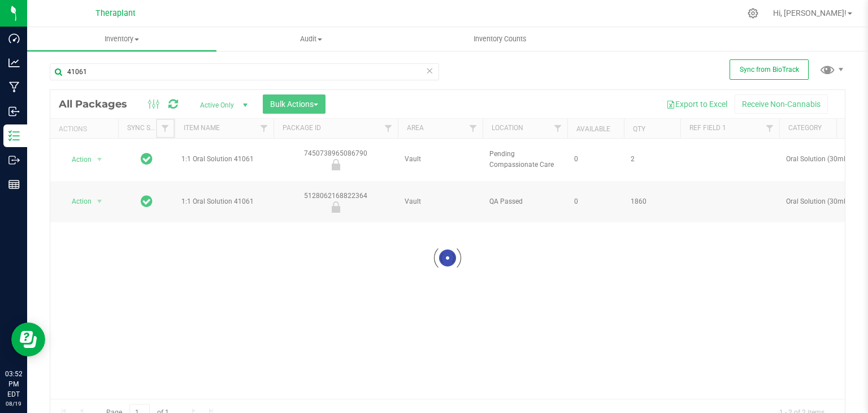
click at [160, 128] on span "Filter" at bounding box center [164, 128] width 9 height 9
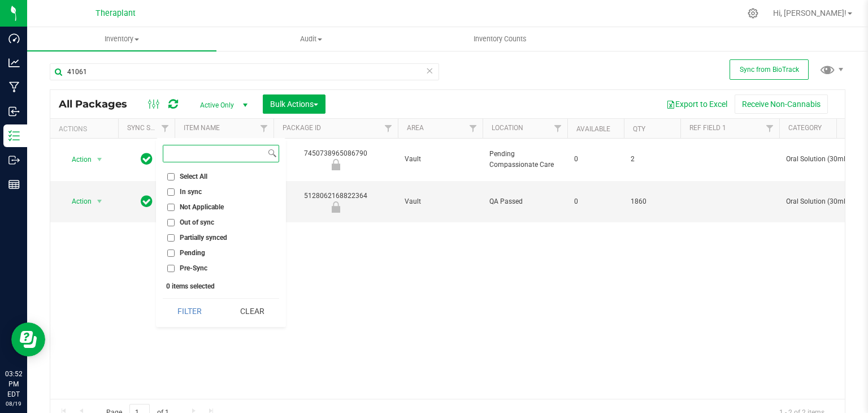
scroll to position [1, 0]
click at [132, 263] on div "Action Action Edit attributes Global inventory Locate package Package audit log…" at bounding box center [447, 267] width 795 height 260
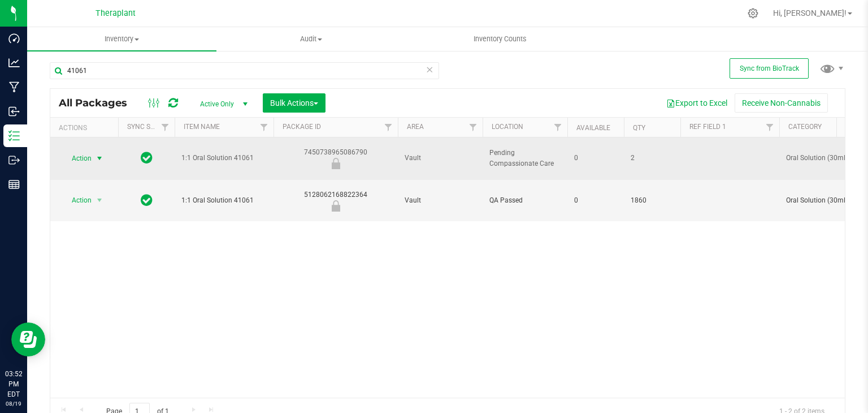
click at [88, 152] on span "Action" at bounding box center [77, 158] width 31 height 16
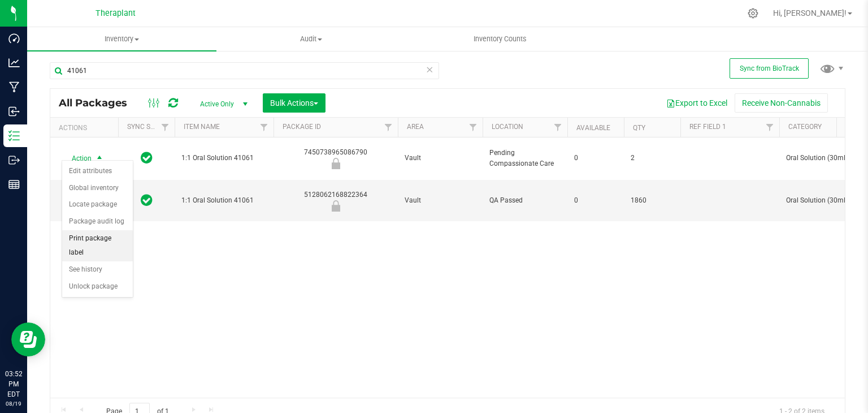
click at [97, 235] on li "Print package label" at bounding box center [97, 245] width 71 height 31
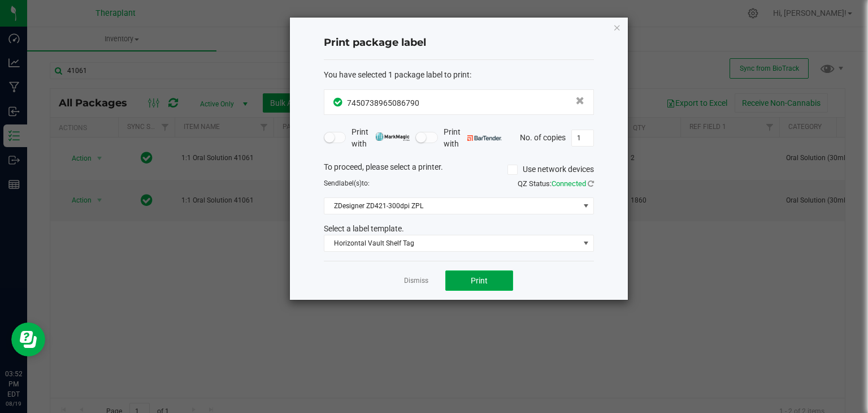
click at [477, 277] on span "Print" at bounding box center [479, 280] width 17 height 9
click at [409, 280] on link "Dismiss" at bounding box center [416, 281] width 24 height 10
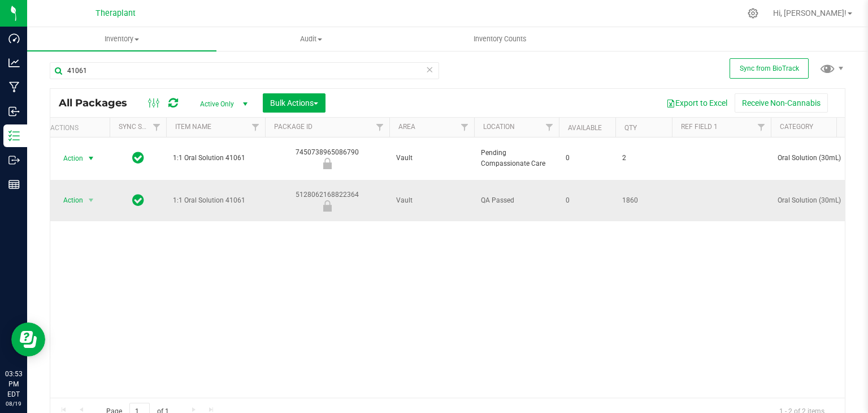
scroll to position [0, 9]
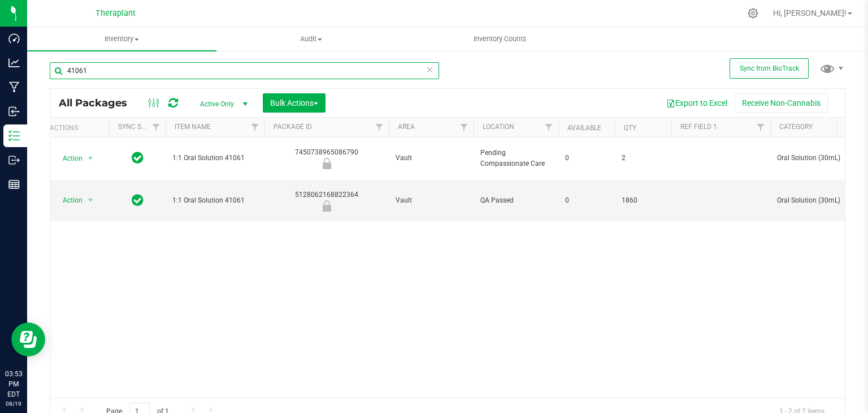
click at [331, 71] on input "41061" at bounding box center [244, 70] width 389 height 17
type input "4999"
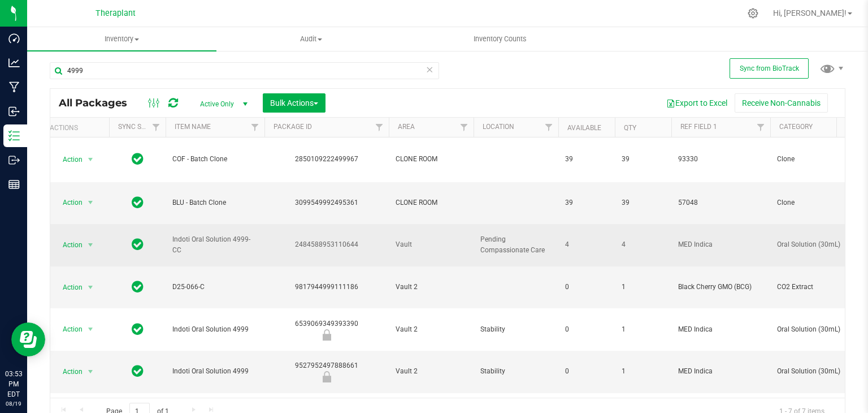
click at [115, 224] on td at bounding box center [137, 245] width 57 height 42
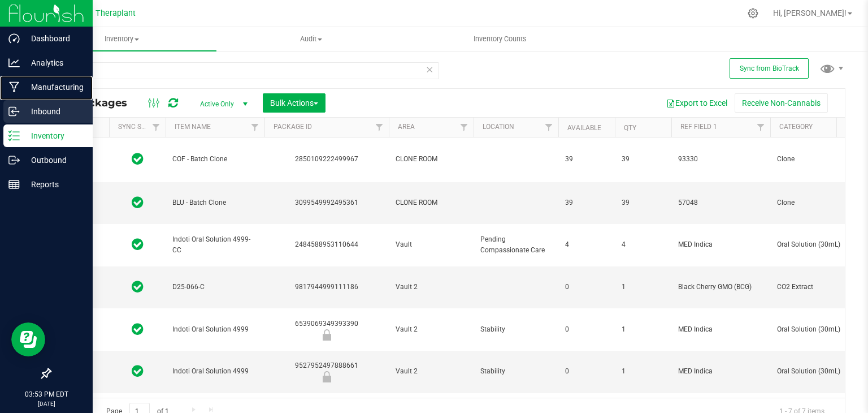
click at [28, 98] on div "Manufacturing" at bounding box center [47, 87] width 89 height 23
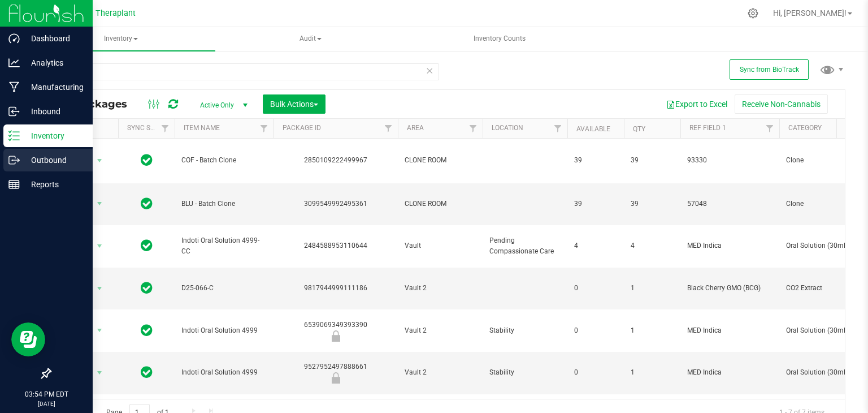
click at [0, 159] on link "Outbound" at bounding box center [46, 161] width 93 height 24
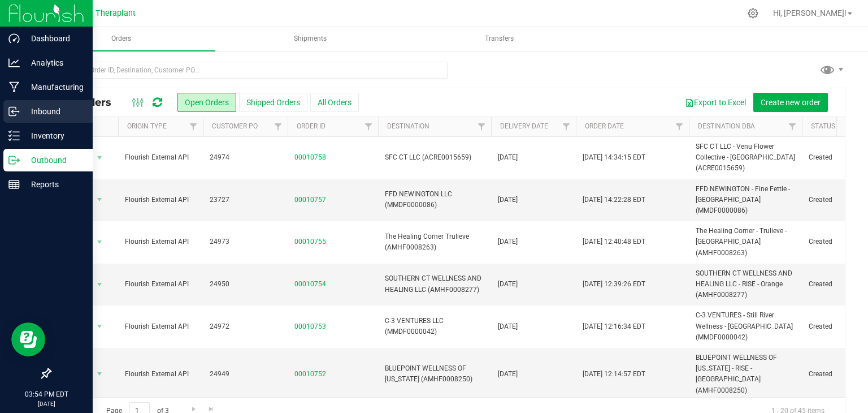
click at [0, 120] on link "Inbound" at bounding box center [46, 112] width 93 height 24
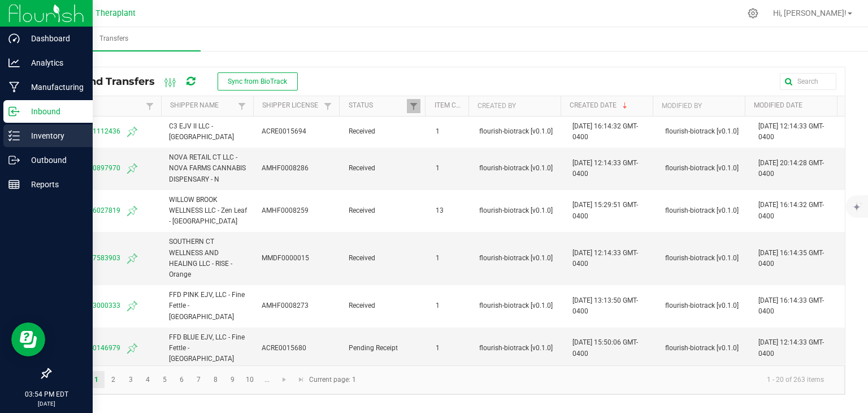
click at [21, 132] on p "Inventory" at bounding box center [54, 136] width 68 height 14
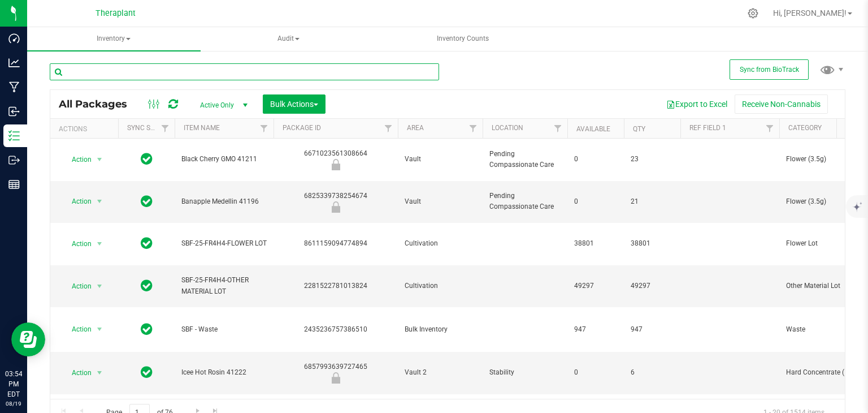
click at [122, 68] on input "text" at bounding box center [244, 71] width 389 height 17
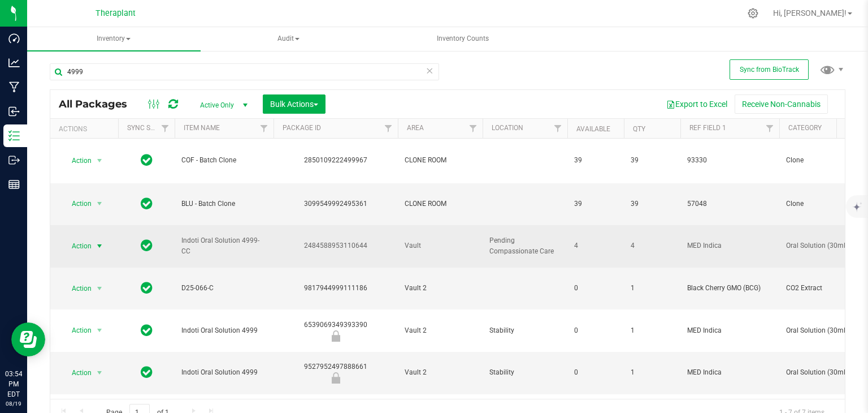
click at [99, 241] on span "select" at bounding box center [99, 245] width 9 height 9
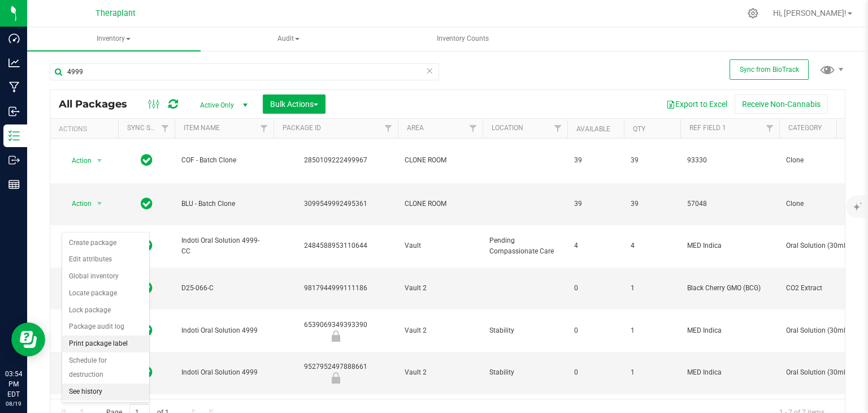
click at [104, 345] on li "Print package label" at bounding box center [105, 343] width 87 height 17
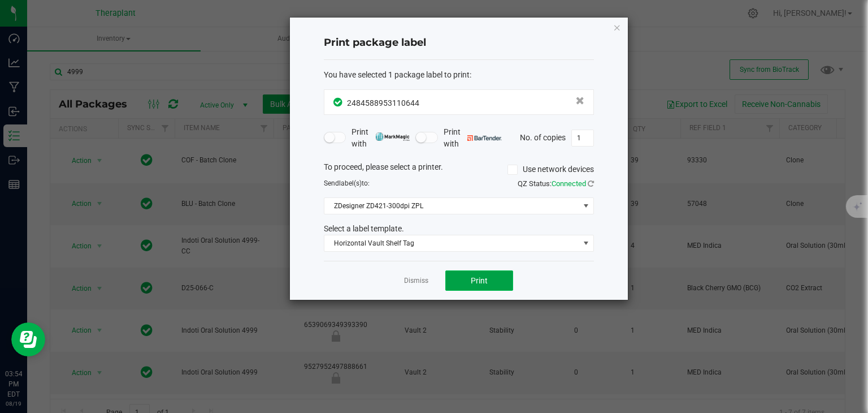
click at [491, 285] on button "Print" at bounding box center [479, 280] width 68 height 20
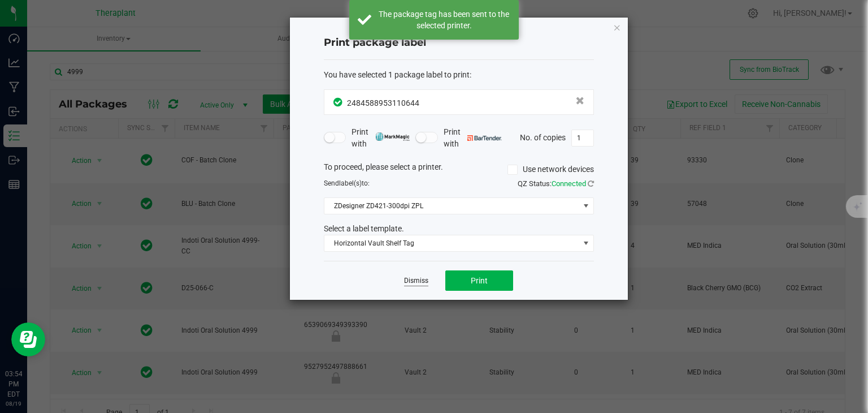
click at [425, 277] on link "Dismiss" at bounding box center [416, 281] width 24 height 10
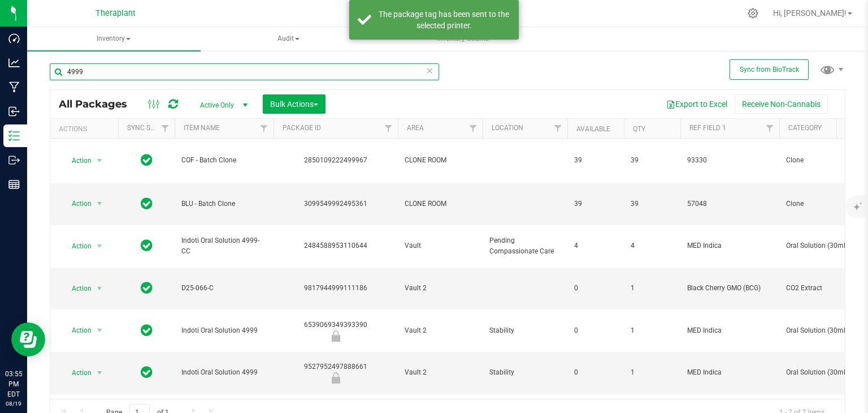
click at [276, 73] on input "4999" at bounding box center [244, 71] width 389 height 17
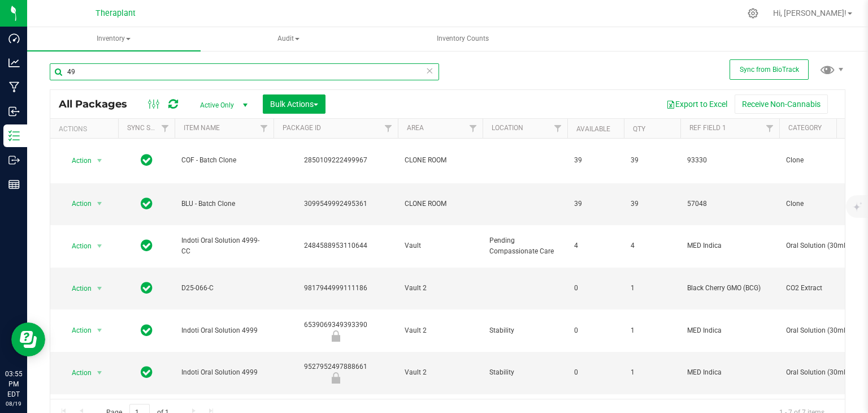
type input "4"
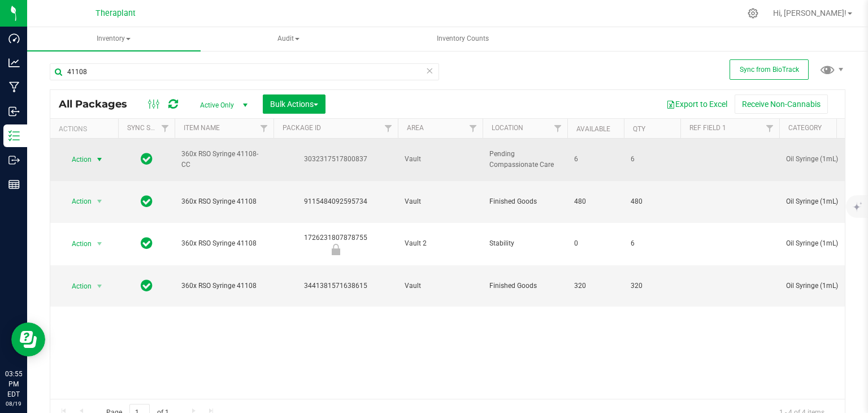
click at [94, 153] on span "select" at bounding box center [100, 159] width 14 height 16
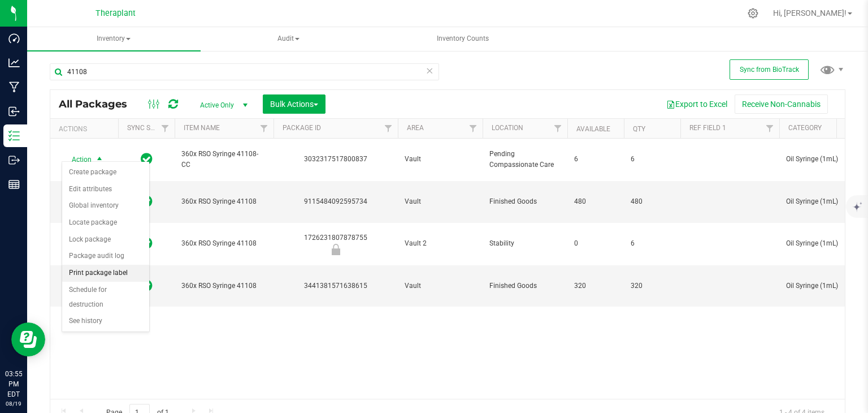
click at [108, 272] on li "Print package label" at bounding box center [105, 272] width 87 height 17
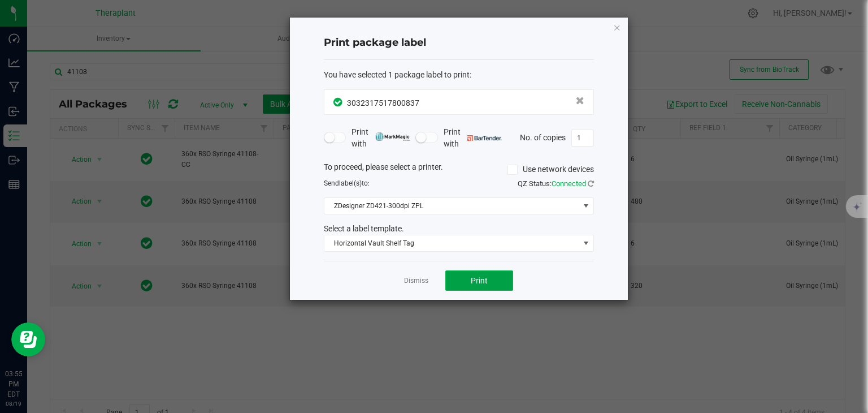
click at [463, 281] on button "Print" at bounding box center [479, 280] width 68 height 20
click at [418, 276] on link "Dismiss" at bounding box center [416, 281] width 24 height 10
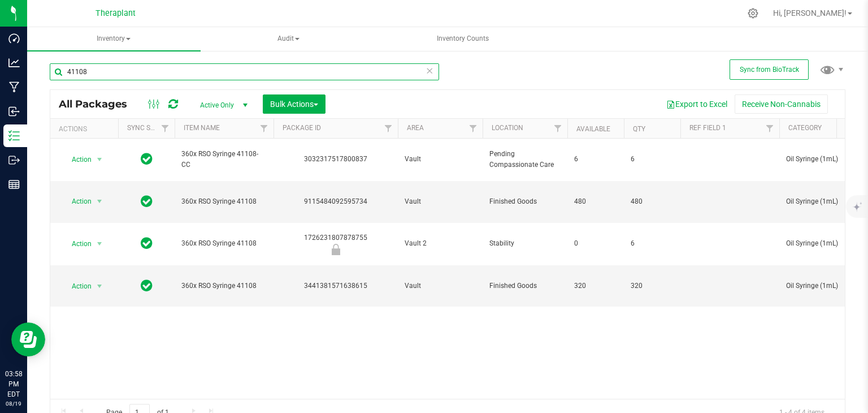
click at [112, 73] on input "41108" at bounding box center [244, 71] width 389 height 17
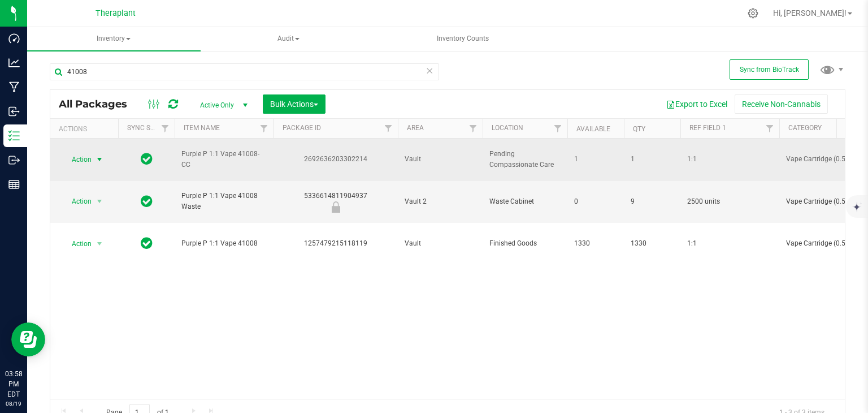
click at [97, 155] on span "select" at bounding box center [99, 159] width 9 height 9
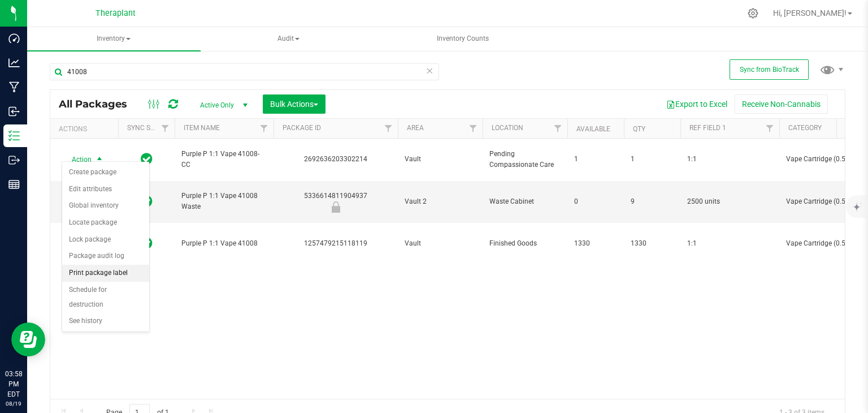
click at [118, 272] on li "Print package label" at bounding box center [105, 272] width 87 height 17
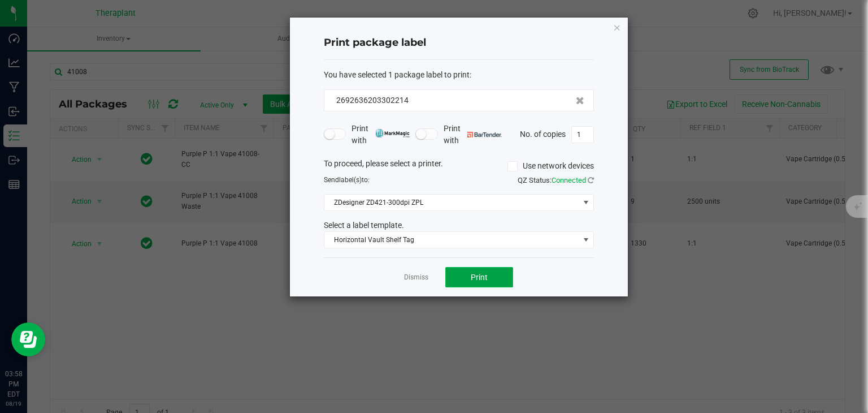
click at [465, 277] on button "Print" at bounding box center [479, 277] width 68 height 20
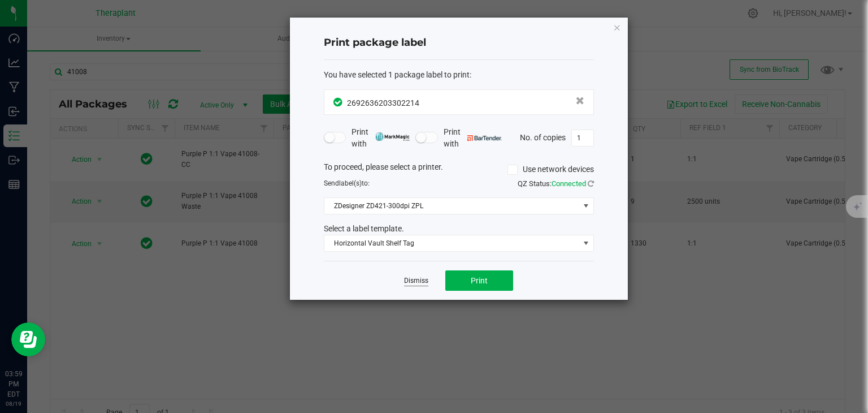
click at [424, 280] on link "Dismiss" at bounding box center [416, 281] width 24 height 10
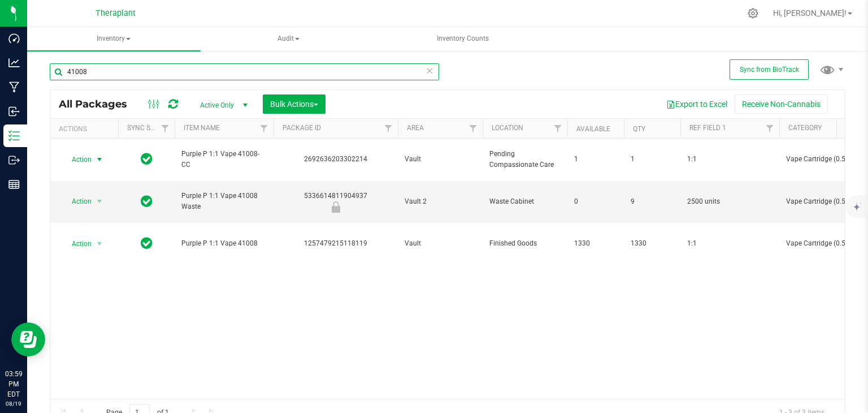
click at [336, 75] on input "41008" at bounding box center [244, 71] width 389 height 17
click at [335, 75] on input "41008" at bounding box center [244, 71] width 389 height 17
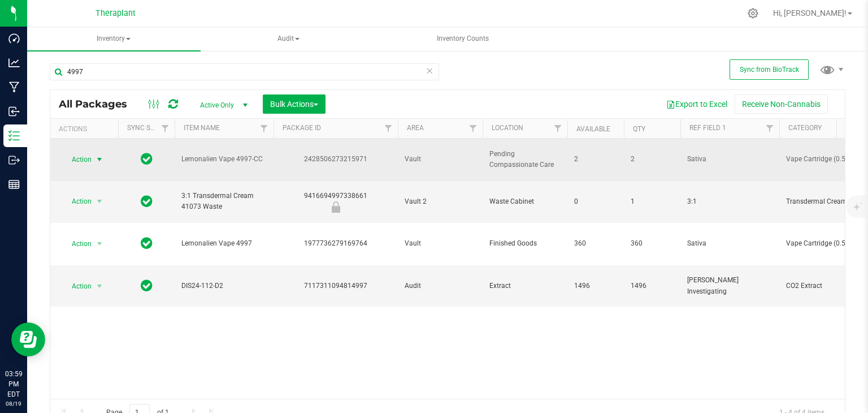
click at [85, 154] on span "Action" at bounding box center [77, 159] width 31 height 16
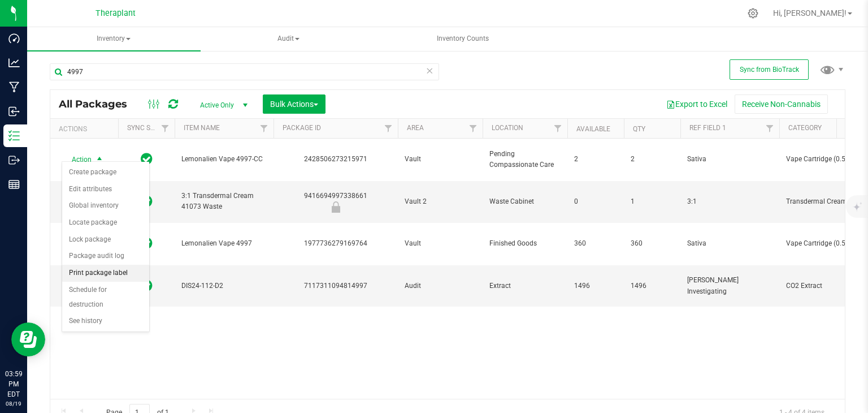
click at [120, 272] on li "Print package label" at bounding box center [105, 272] width 87 height 17
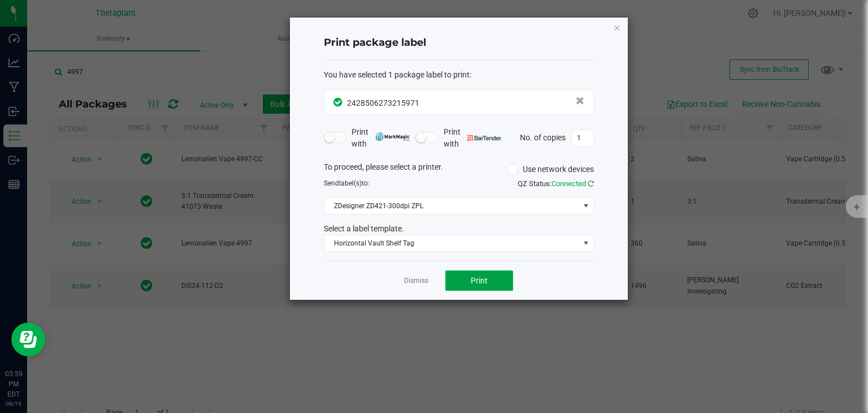
click at [474, 279] on span "Print" at bounding box center [479, 280] width 17 height 9
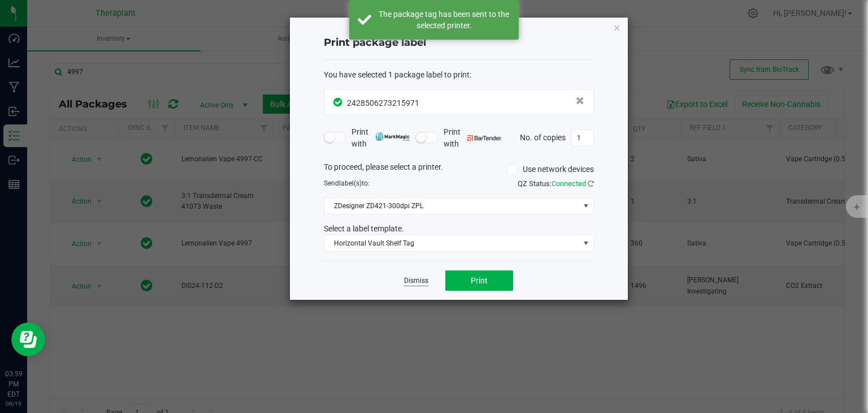
click at [411, 280] on link "Dismiss" at bounding box center [416, 281] width 24 height 10
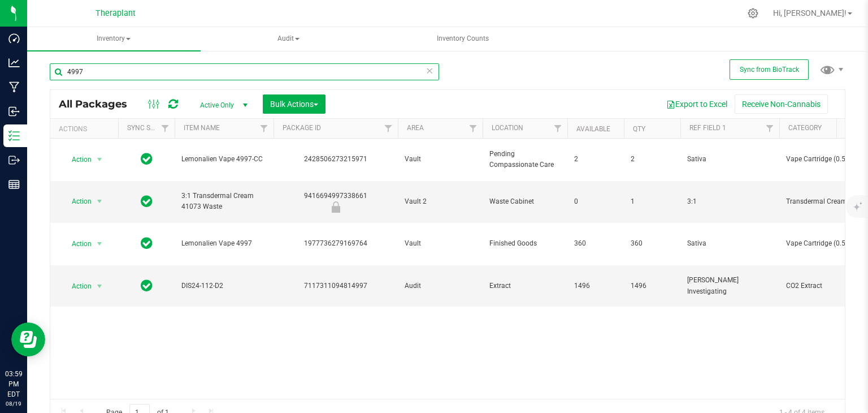
click at [166, 79] on input "4997" at bounding box center [244, 71] width 389 height 17
type input "1"
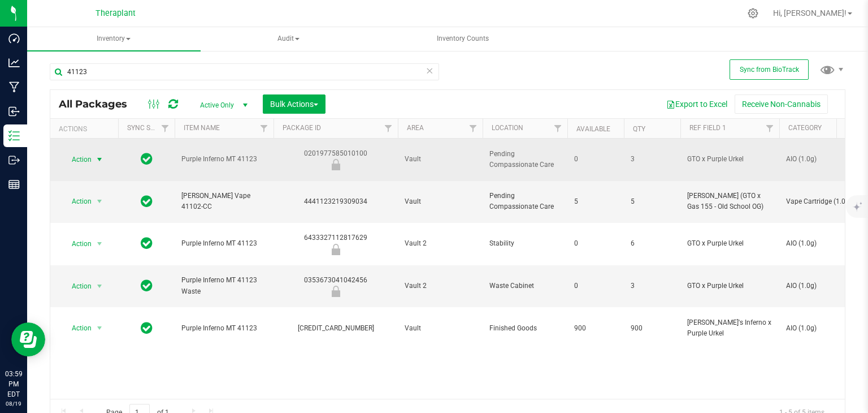
click at [86, 155] on span "Action" at bounding box center [77, 159] width 31 height 16
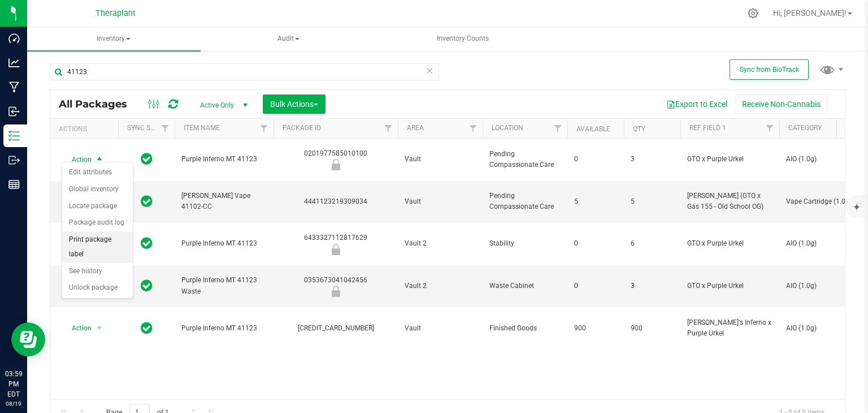
click at [108, 240] on li "Print package label" at bounding box center [97, 246] width 71 height 31
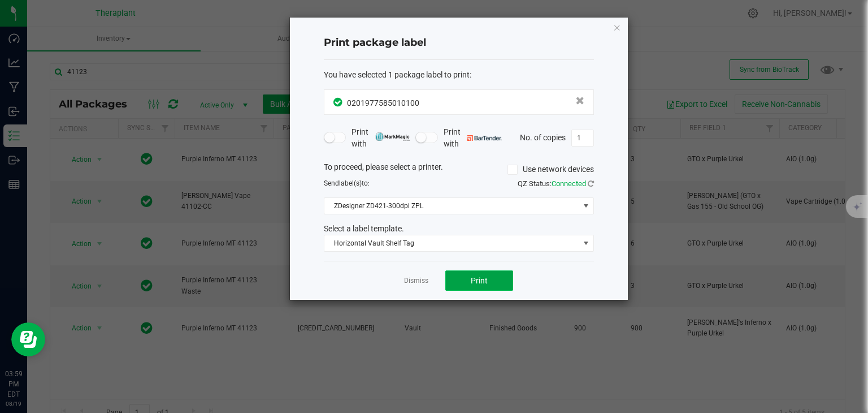
click at [478, 285] on button "Print" at bounding box center [479, 280] width 68 height 20
click at [423, 281] on link "Dismiss" at bounding box center [416, 281] width 24 height 10
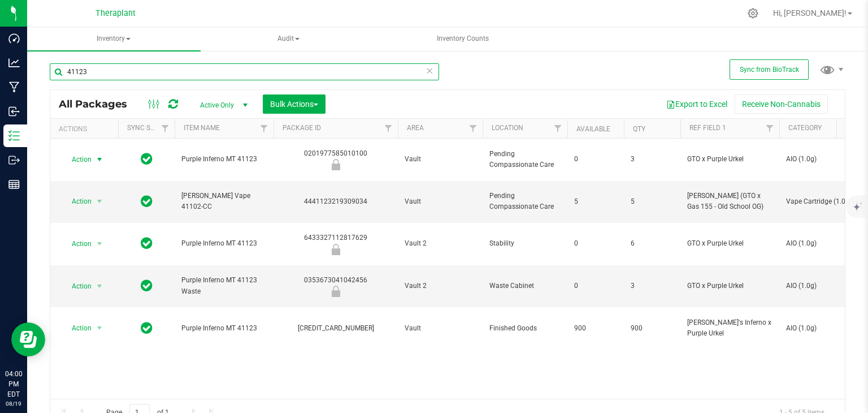
click at [314, 72] on input "41123" at bounding box center [244, 71] width 389 height 17
click at [315, 72] on input "41123" at bounding box center [244, 71] width 389 height 17
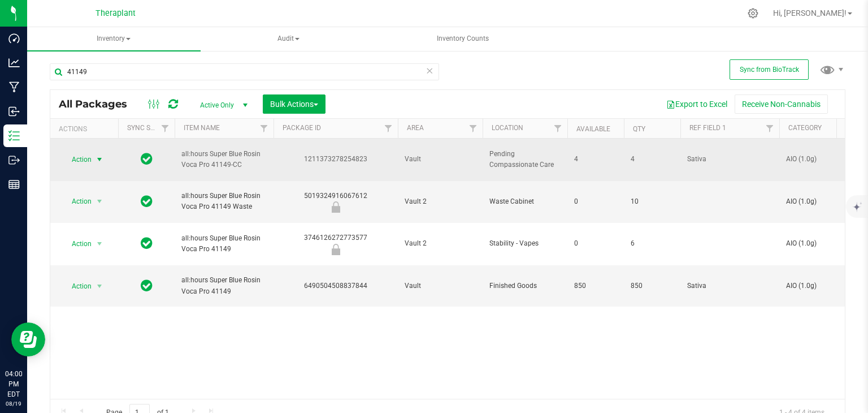
click at [80, 158] on span "Action" at bounding box center [77, 159] width 31 height 16
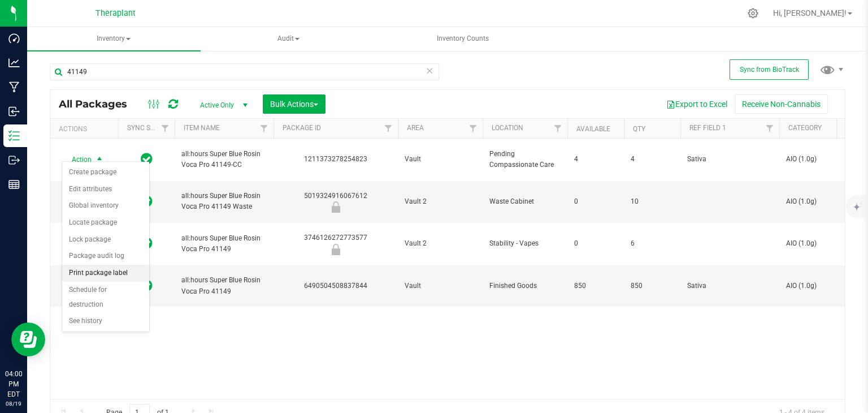
click at [124, 270] on li "Print package label" at bounding box center [105, 272] width 87 height 17
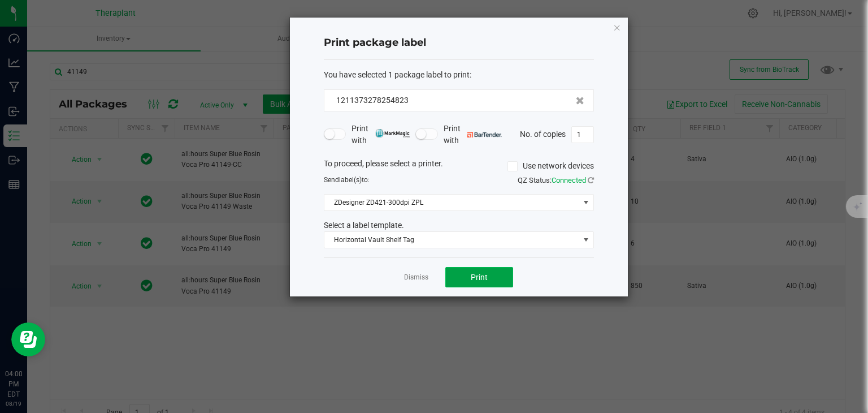
click at [495, 277] on button "Print" at bounding box center [479, 277] width 68 height 20
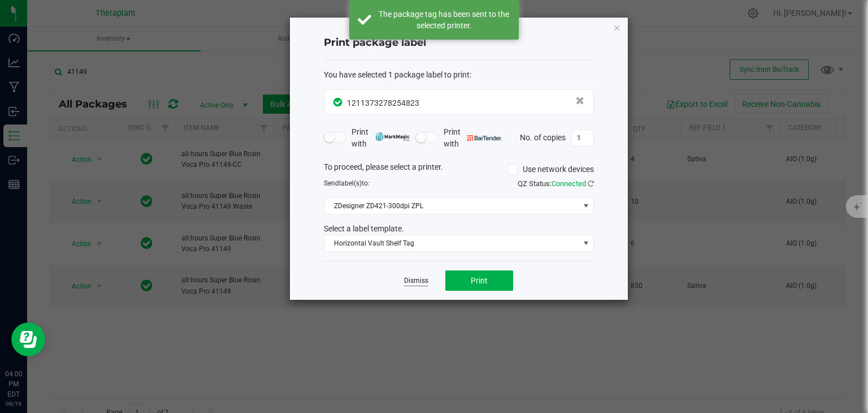
click at [420, 279] on link "Dismiss" at bounding box center [416, 281] width 24 height 10
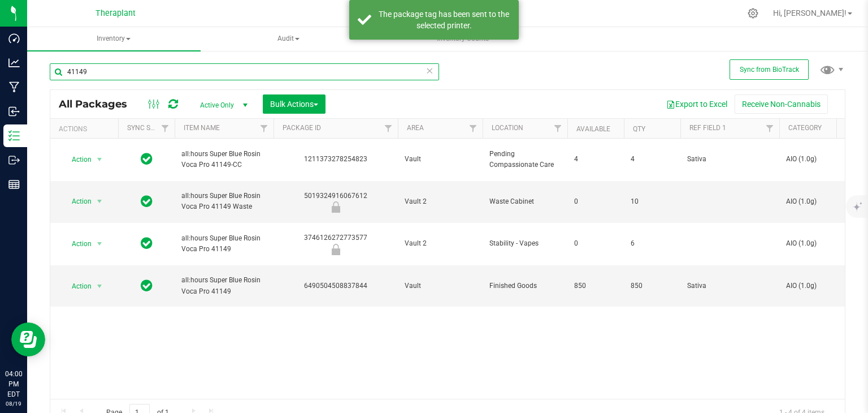
click at [201, 75] on input "41149" at bounding box center [244, 71] width 389 height 17
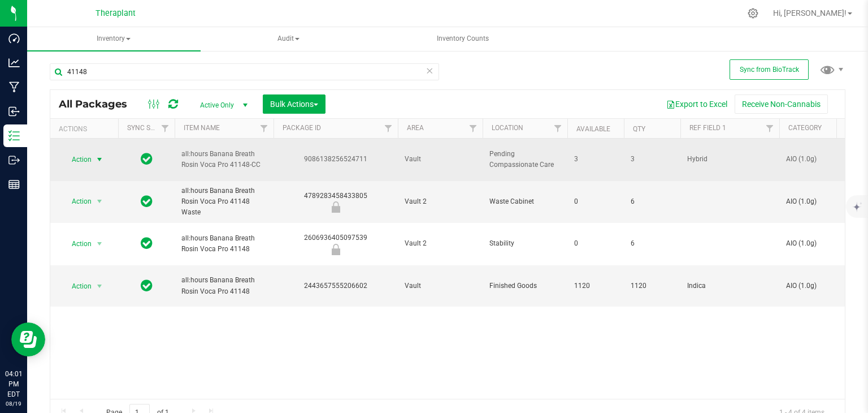
click at [93, 151] on span "select" at bounding box center [100, 159] width 14 height 16
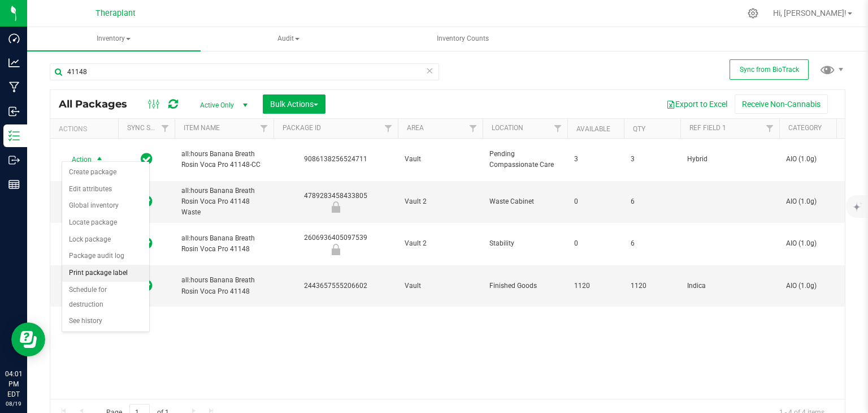
click at [138, 270] on li "Print package label" at bounding box center [105, 272] width 87 height 17
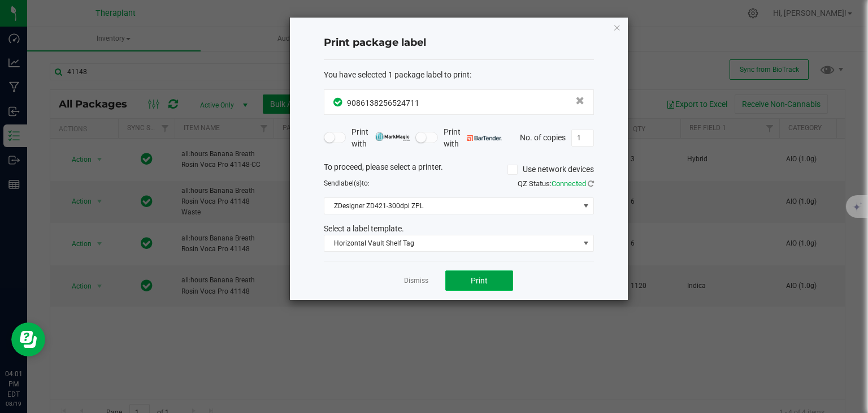
click at [460, 280] on button "Print" at bounding box center [479, 280] width 68 height 20
click at [413, 279] on link "Dismiss" at bounding box center [416, 281] width 24 height 10
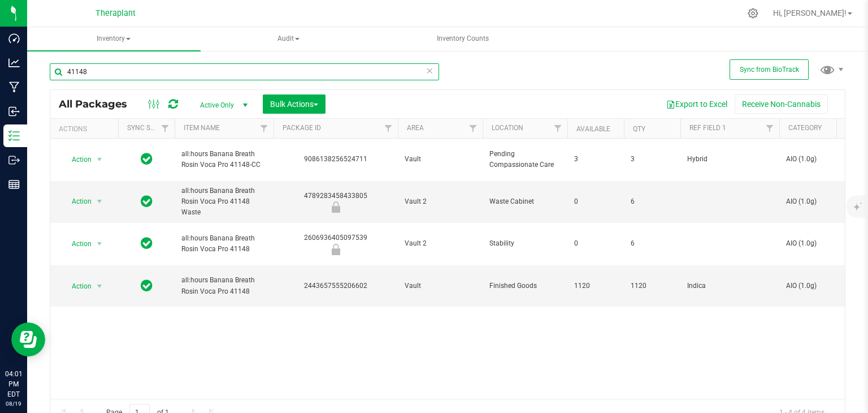
click at [133, 75] on input "41148" at bounding box center [244, 71] width 389 height 17
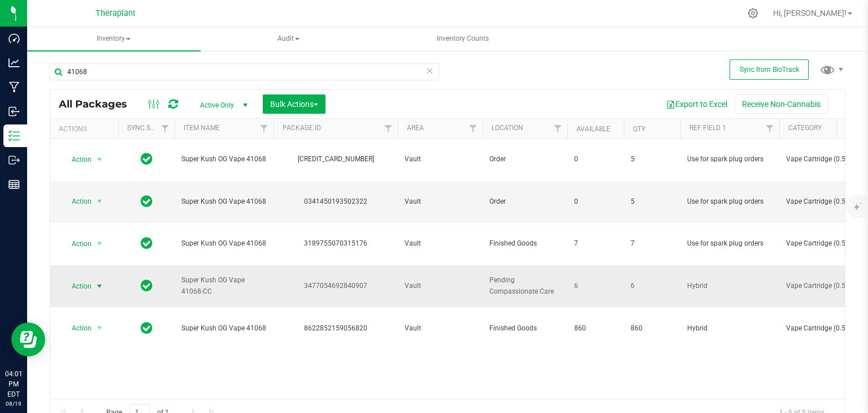
click at [83, 278] on span "Action" at bounding box center [77, 286] width 31 height 16
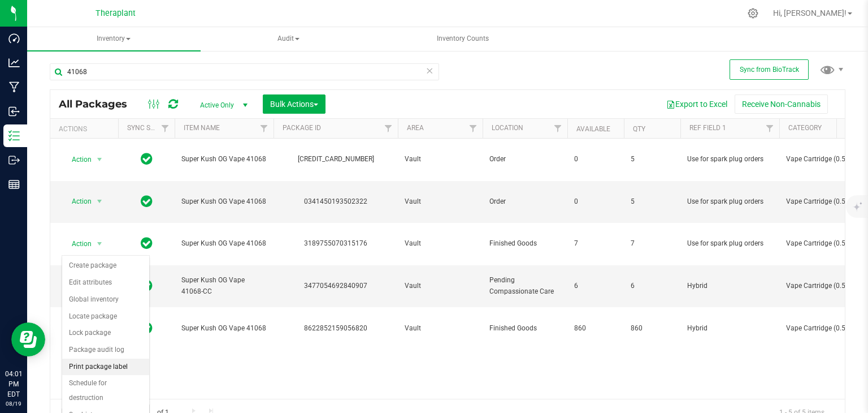
click at [121, 364] on li "Print package label" at bounding box center [105, 366] width 87 height 17
click at [164, 362] on body "Dashboard Analytics Manufacturing Inbound Inventory Outbound Reports 04:01 PM E…" at bounding box center [434, 206] width 868 height 413
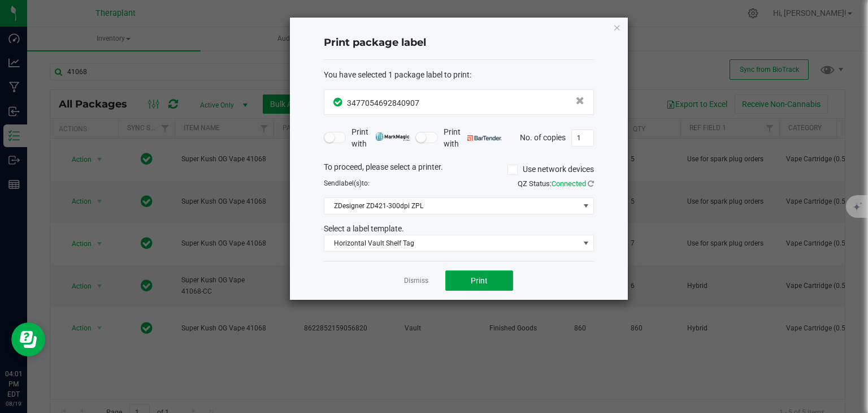
click at [488, 274] on button "Print" at bounding box center [479, 280] width 68 height 20
click at [416, 280] on link "Dismiss" at bounding box center [416, 281] width 24 height 10
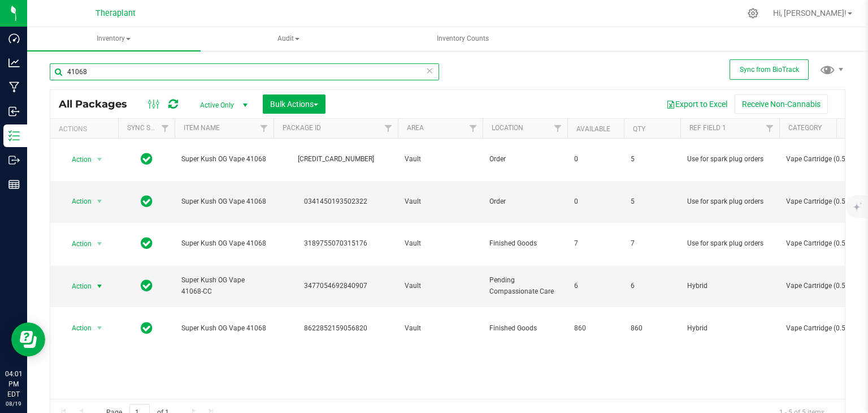
click at [258, 71] on input "41068" at bounding box center [244, 71] width 389 height 17
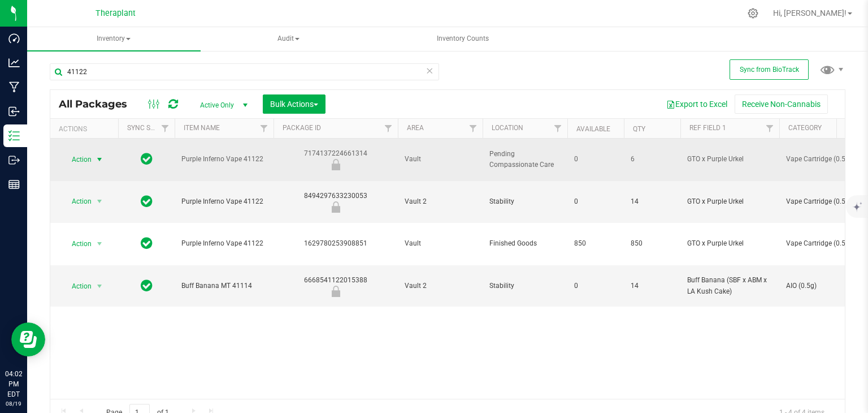
click at [90, 151] on span "Action" at bounding box center [77, 159] width 31 height 16
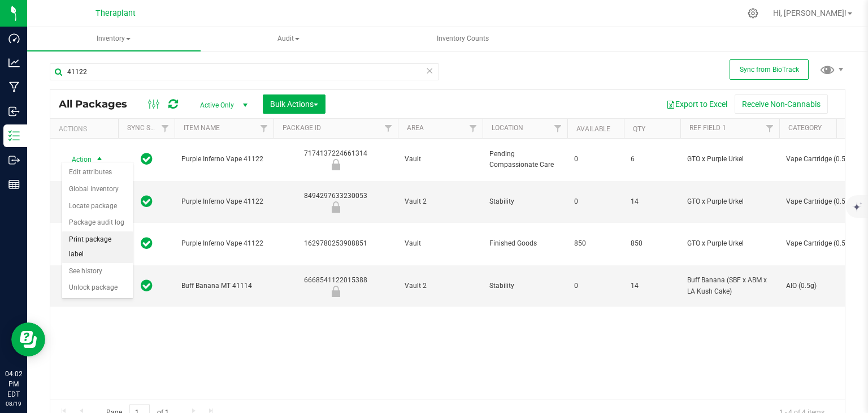
click at [120, 236] on li "Print package label" at bounding box center [97, 246] width 71 height 31
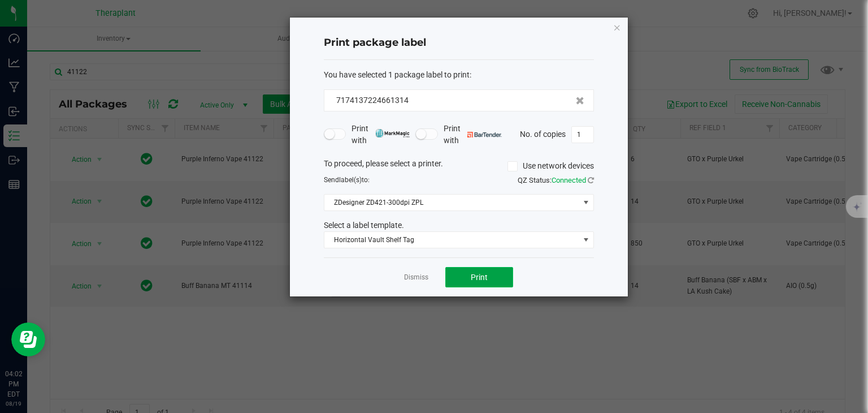
click at [475, 274] on span "Print" at bounding box center [479, 276] width 17 height 9
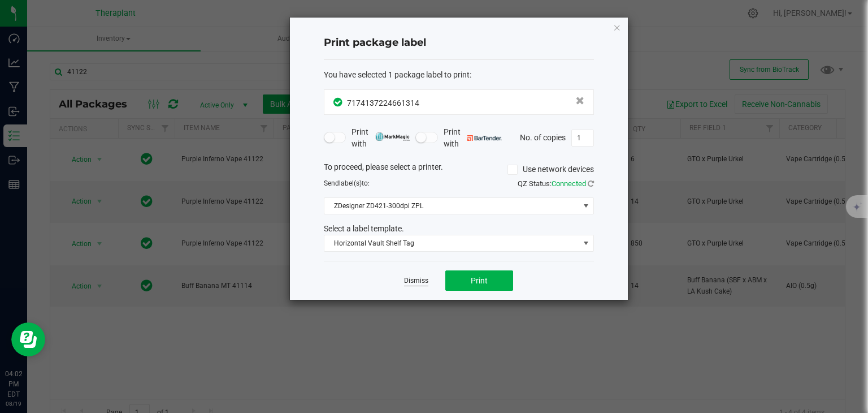
click at [412, 277] on link "Dismiss" at bounding box center [416, 281] width 24 height 10
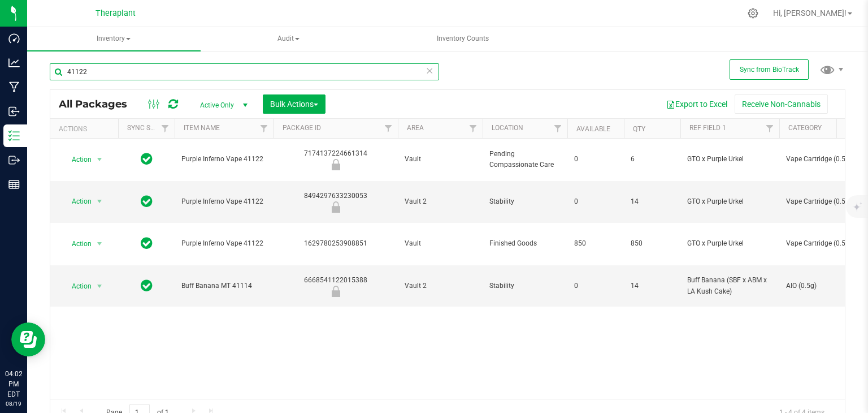
click at [262, 69] on input "41122" at bounding box center [244, 71] width 389 height 17
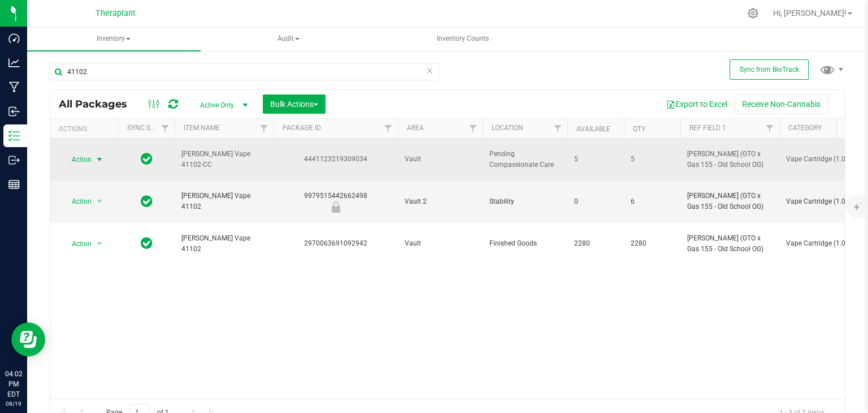
click at [79, 151] on span "Action" at bounding box center [77, 159] width 31 height 16
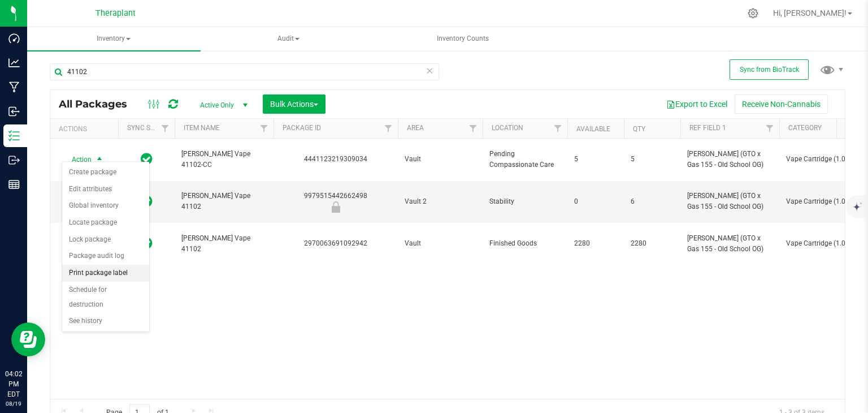
click at [114, 270] on li "Print package label" at bounding box center [105, 272] width 87 height 17
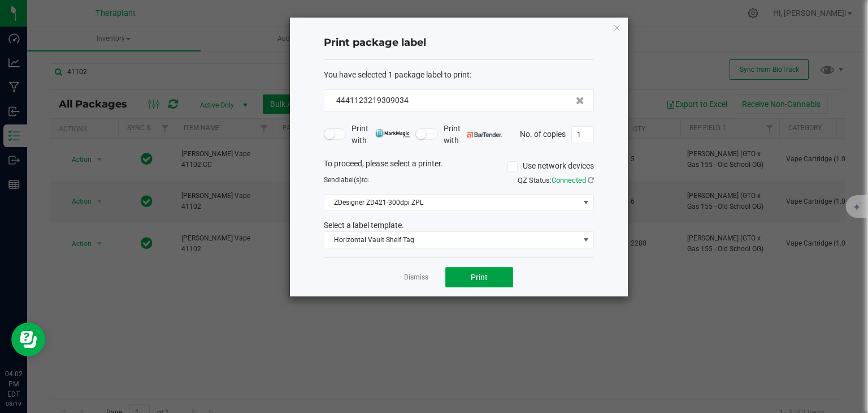
click at [484, 275] on span "Print" at bounding box center [479, 276] width 17 height 9
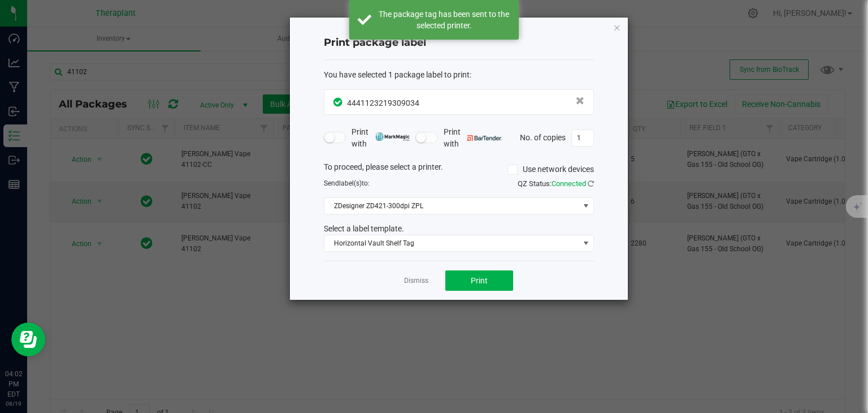
click at [420, 285] on app-cancel-button "Dismiss" at bounding box center [416, 281] width 24 height 12
click at [416, 279] on link "Dismiss" at bounding box center [416, 281] width 24 height 10
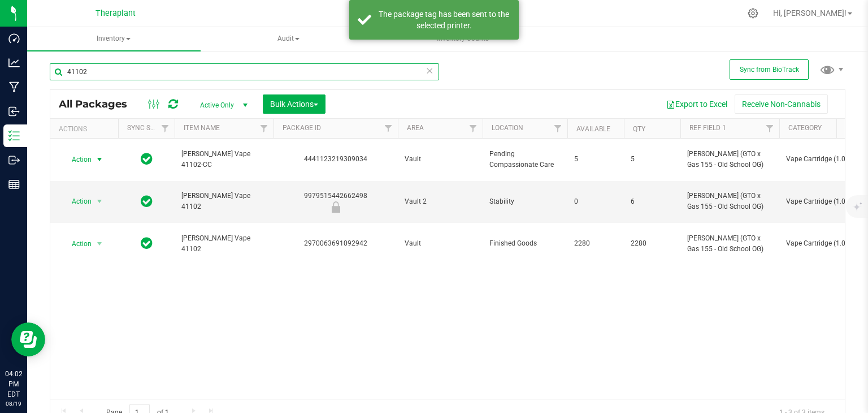
click at [212, 73] on input "41102" at bounding box center [244, 71] width 389 height 17
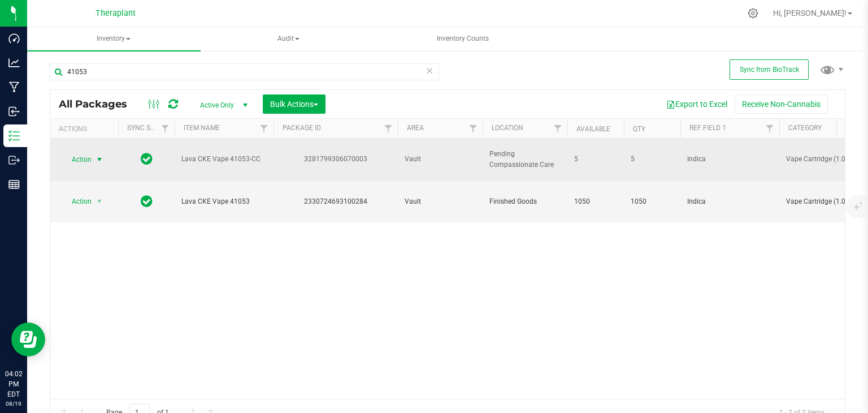
click at [93, 151] on span "select" at bounding box center [100, 159] width 14 height 16
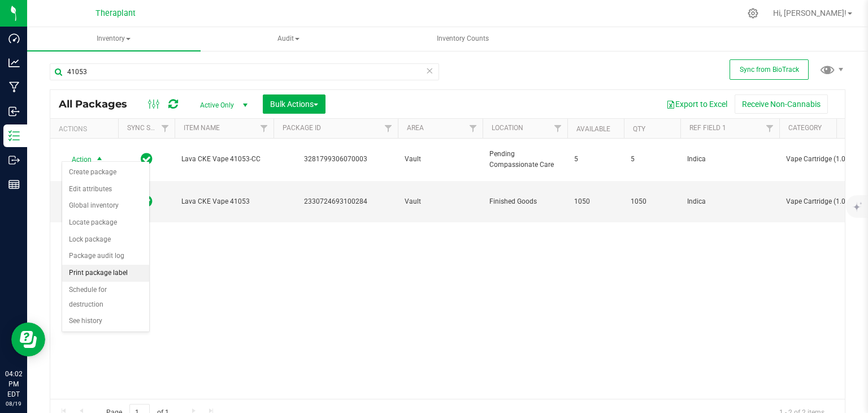
click at [112, 275] on li "Print package label" at bounding box center [105, 272] width 87 height 17
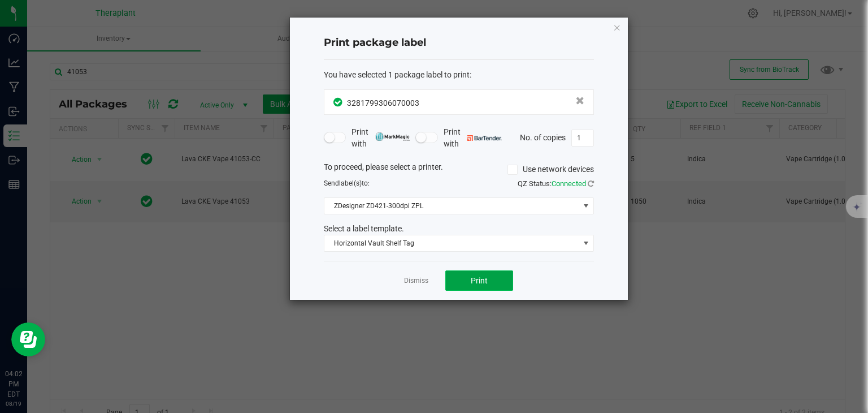
click at [464, 285] on button "Print" at bounding box center [479, 280] width 68 height 20
click at [413, 280] on link "Dismiss" at bounding box center [416, 281] width 24 height 10
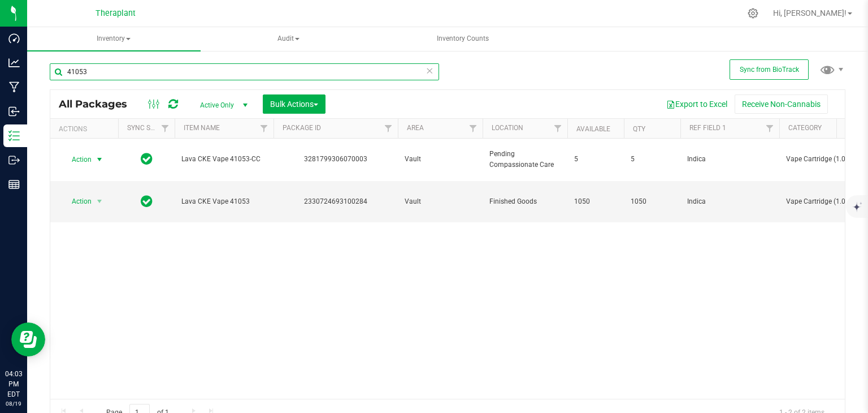
click at [276, 70] on input "41053" at bounding box center [244, 71] width 389 height 17
click at [277, 68] on input "41053" at bounding box center [244, 71] width 389 height 17
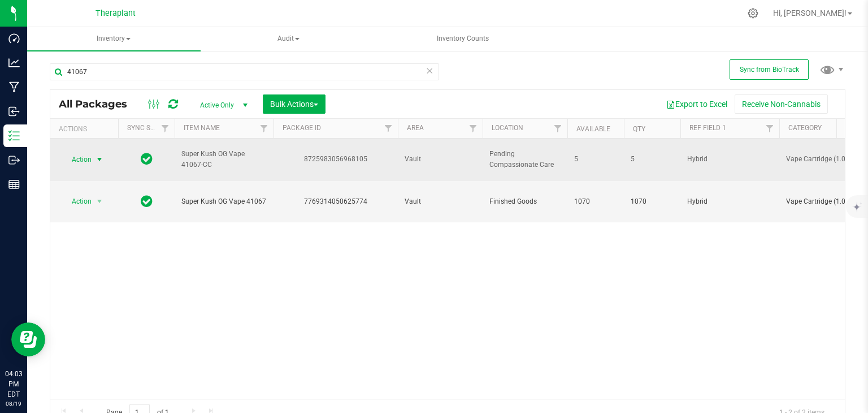
click at [77, 151] on span "Action" at bounding box center [77, 159] width 31 height 16
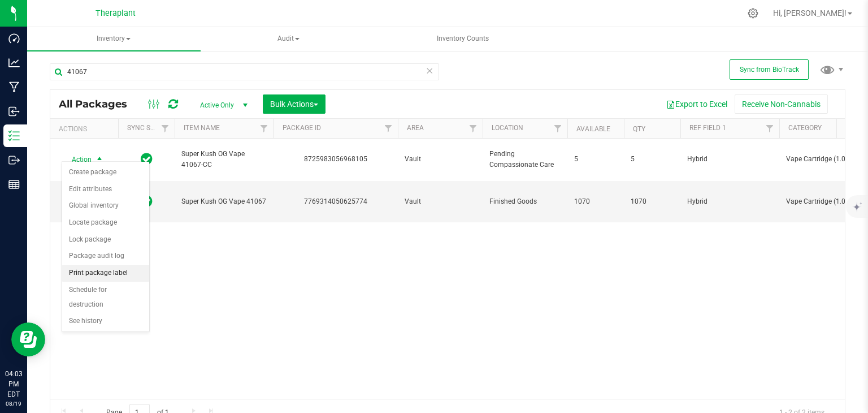
click at [123, 269] on li "Print package label" at bounding box center [105, 272] width 87 height 17
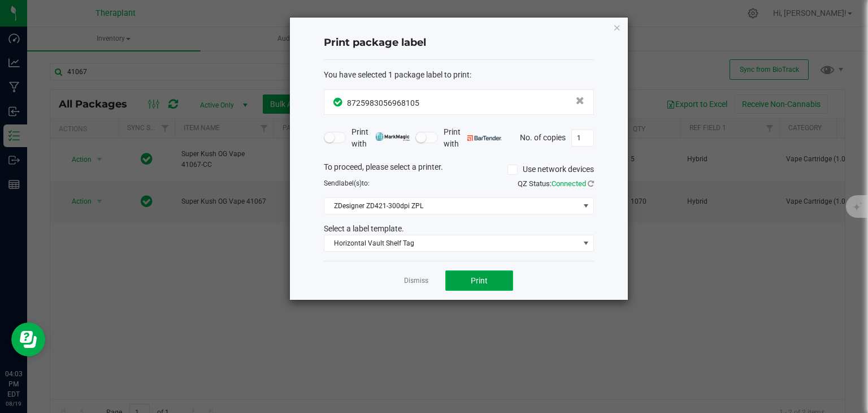
click at [479, 279] on span "Print" at bounding box center [479, 280] width 17 height 9
drag, startPoint x: 417, startPoint y: 278, endPoint x: 379, endPoint y: 232, distance: 59.8
click at [417, 276] on link "Dismiss" at bounding box center [416, 281] width 24 height 10
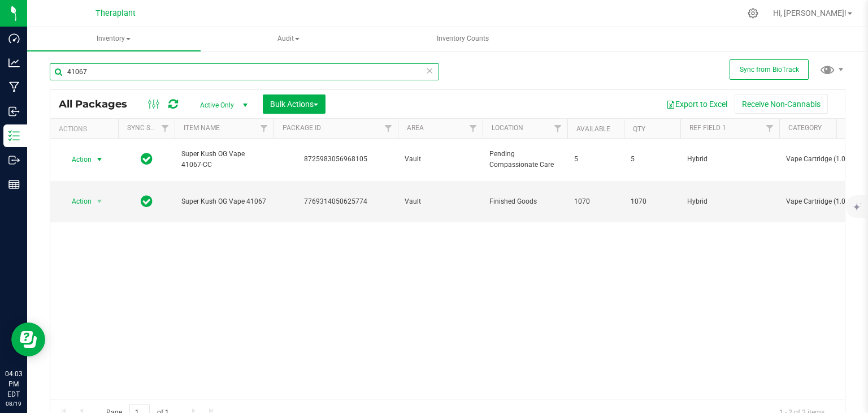
click at [232, 70] on input "41067" at bounding box center [244, 71] width 389 height 17
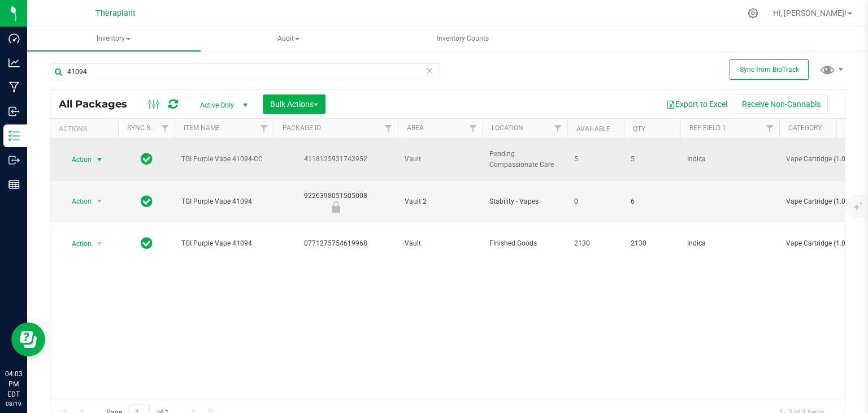
click at [91, 156] on span "Action" at bounding box center [77, 159] width 31 height 16
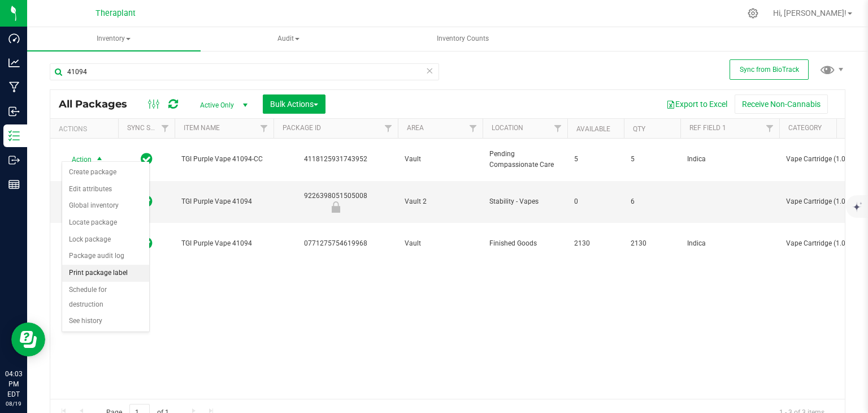
click at [115, 270] on li "Print package label" at bounding box center [105, 272] width 87 height 17
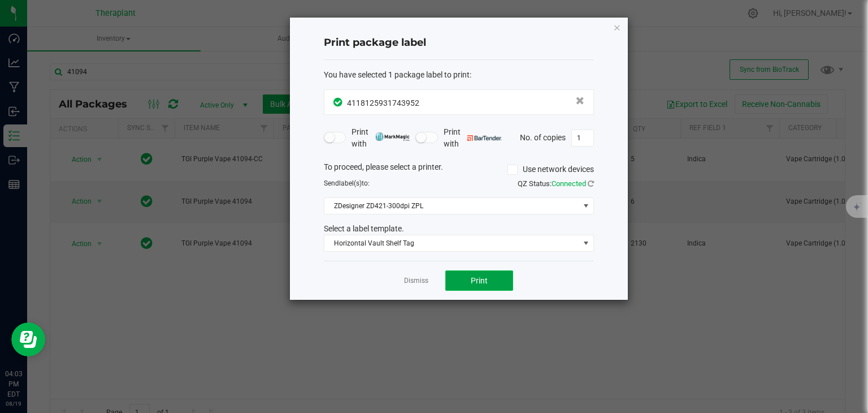
click at [503, 275] on button "Print" at bounding box center [479, 280] width 68 height 20
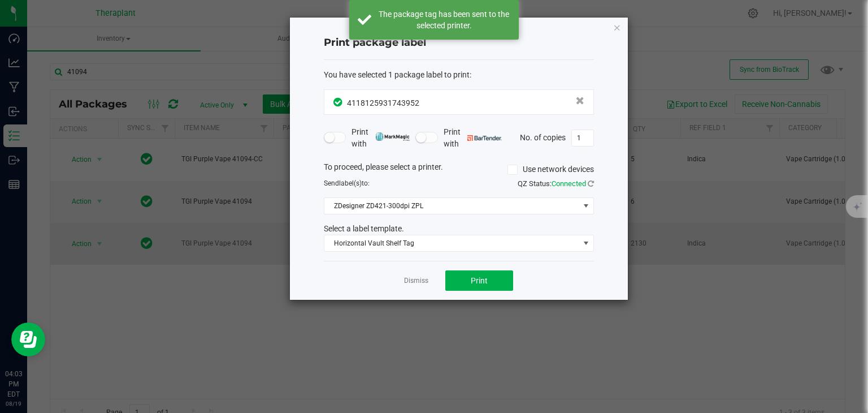
drag, startPoint x: 418, startPoint y: 279, endPoint x: 360, endPoint y: 206, distance: 92.8
click at [418, 279] on link "Dismiss" at bounding box center [416, 281] width 24 height 10
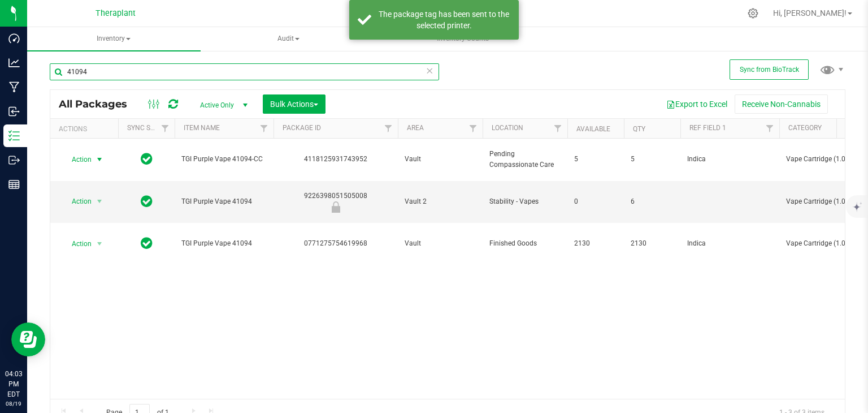
click at [229, 70] on input "41094" at bounding box center [244, 71] width 389 height 17
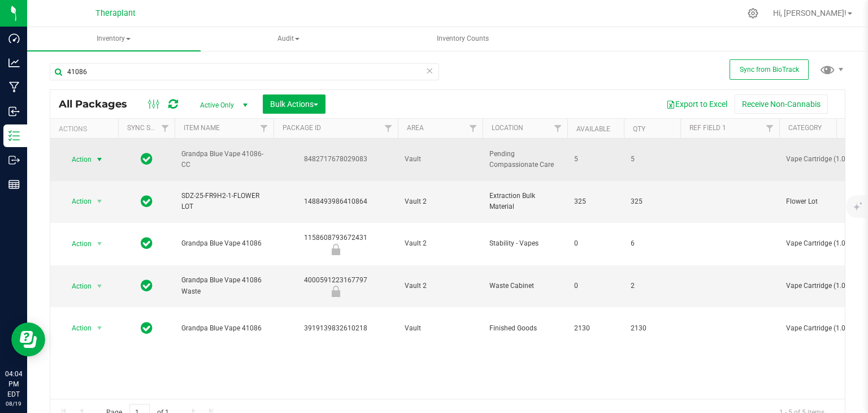
click at [82, 153] on span "Action" at bounding box center [77, 159] width 31 height 16
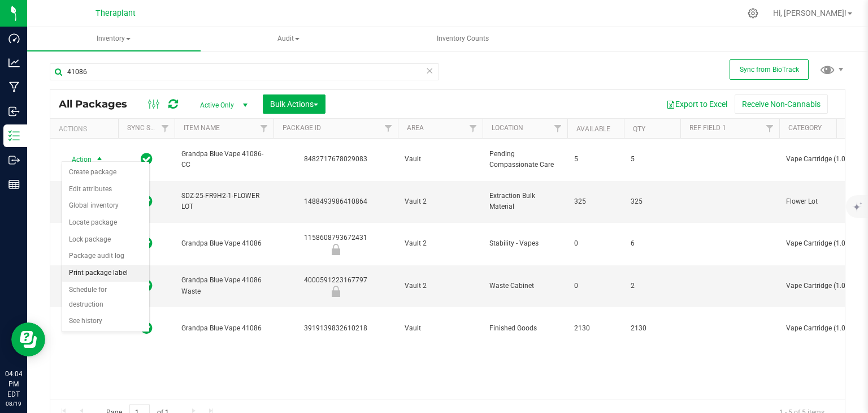
click at [118, 265] on li "Print package label" at bounding box center [105, 272] width 87 height 17
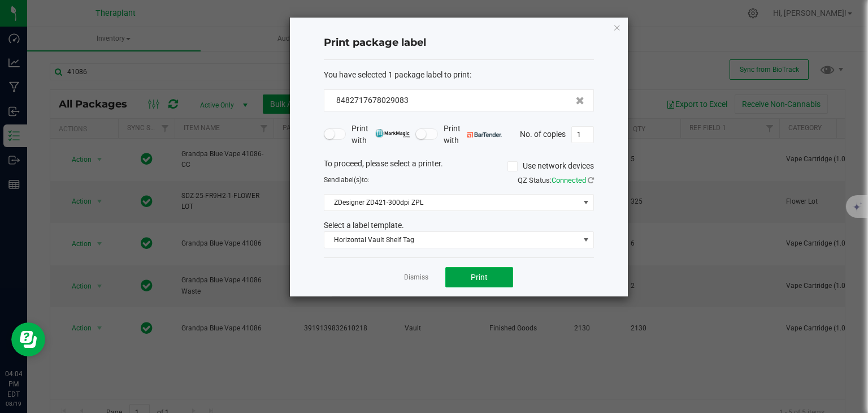
click at [486, 272] on span "Print" at bounding box center [479, 276] width 17 height 9
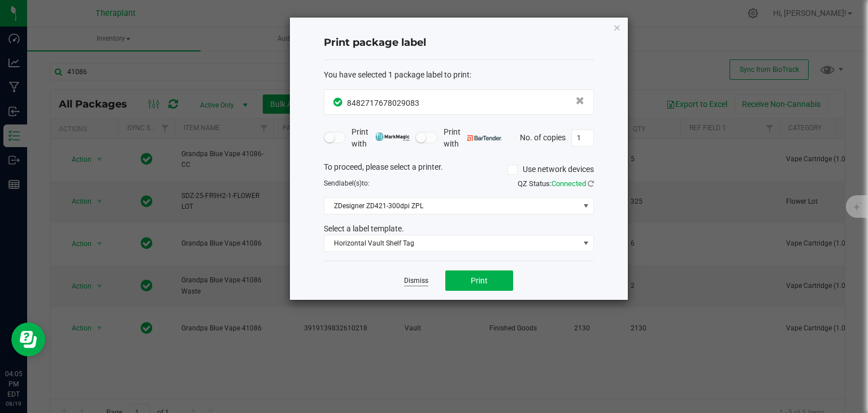
click at [409, 279] on link "Dismiss" at bounding box center [416, 281] width 24 height 10
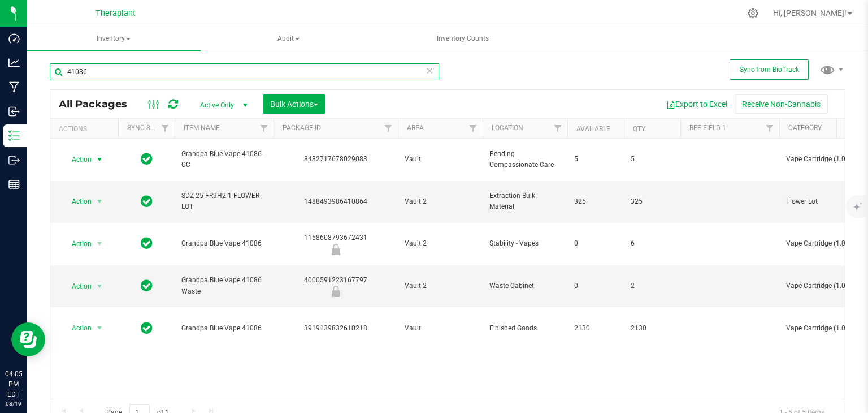
click at [282, 72] on input "41086" at bounding box center [244, 71] width 389 height 17
click at [281, 72] on input "41086" at bounding box center [244, 71] width 389 height 17
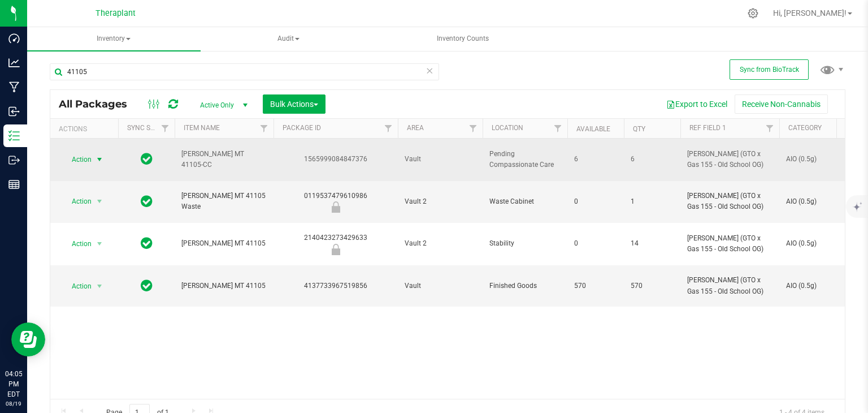
click at [99, 155] on span "select" at bounding box center [99, 159] width 9 height 9
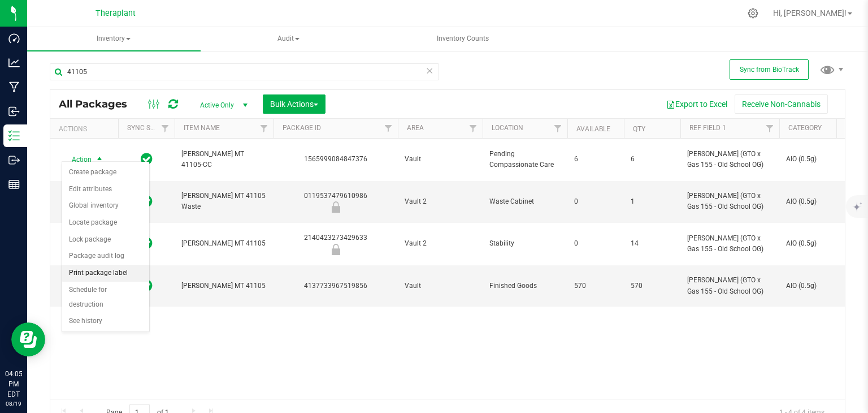
click at [124, 272] on li "Print package label" at bounding box center [105, 272] width 87 height 17
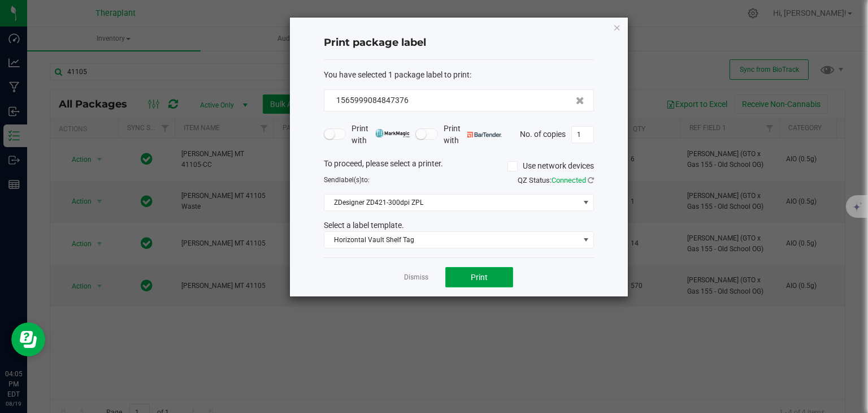
click at [490, 276] on button "Print" at bounding box center [479, 277] width 68 height 20
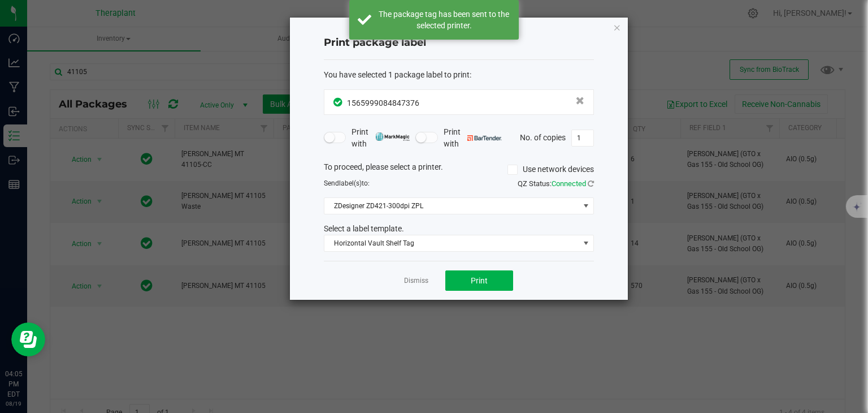
click at [415, 275] on app-cancel-button "Dismiss" at bounding box center [416, 281] width 24 height 12
click at [410, 284] on link "Dismiss" at bounding box center [416, 281] width 24 height 10
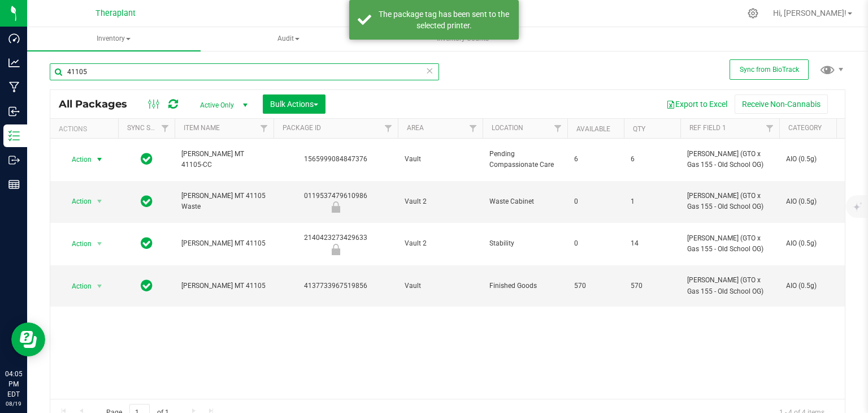
click at [228, 73] on input "41105" at bounding box center [244, 71] width 389 height 17
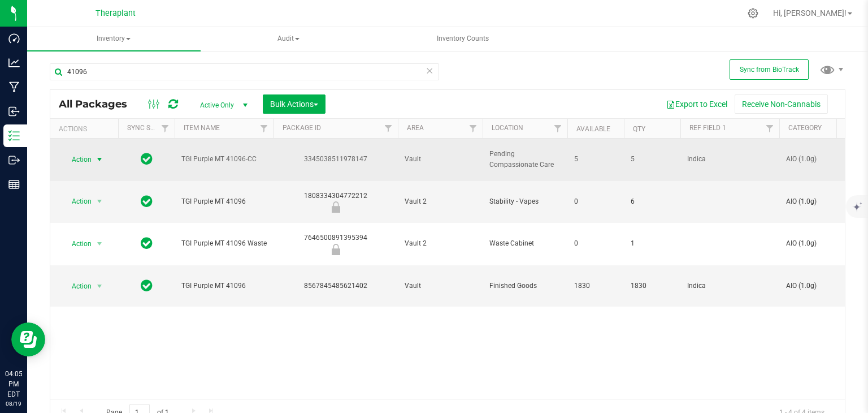
click at [85, 152] on span "Action" at bounding box center [77, 159] width 31 height 16
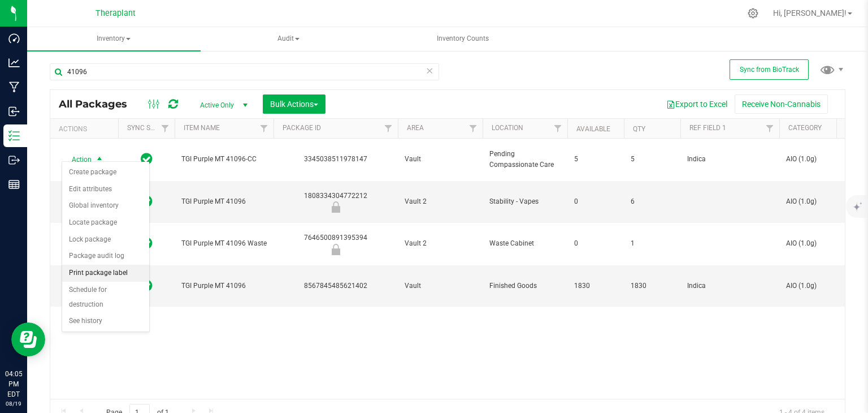
click at [136, 267] on li "Print package label" at bounding box center [105, 272] width 87 height 17
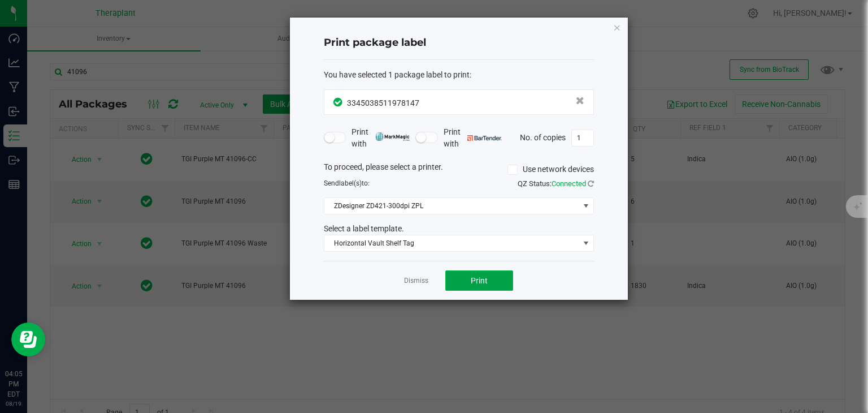
click at [484, 277] on span "Print" at bounding box center [479, 280] width 17 height 9
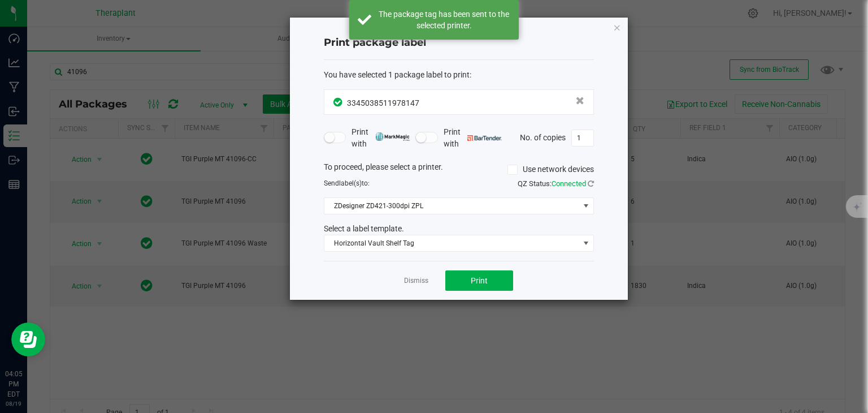
click at [425, 275] on app-cancel-button "Dismiss" at bounding box center [416, 281] width 24 height 12
click at [425, 276] on link "Dismiss" at bounding box center [416, 281] width 24 height 10
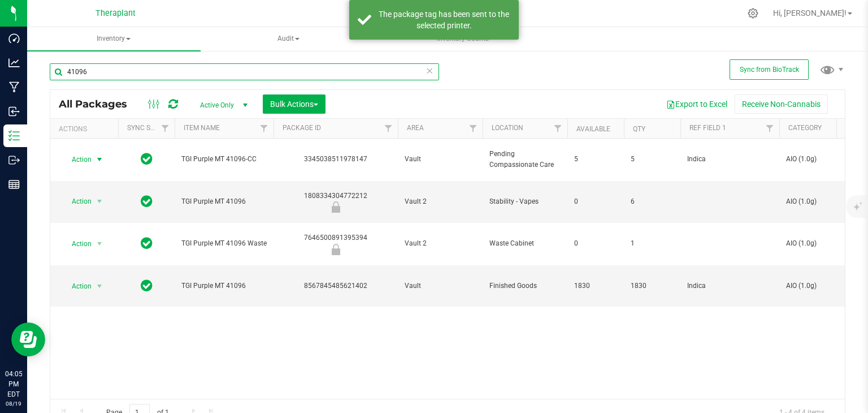
click at [251, 64] on input "41096" at bounding box center [244, 71] width 389 height 17
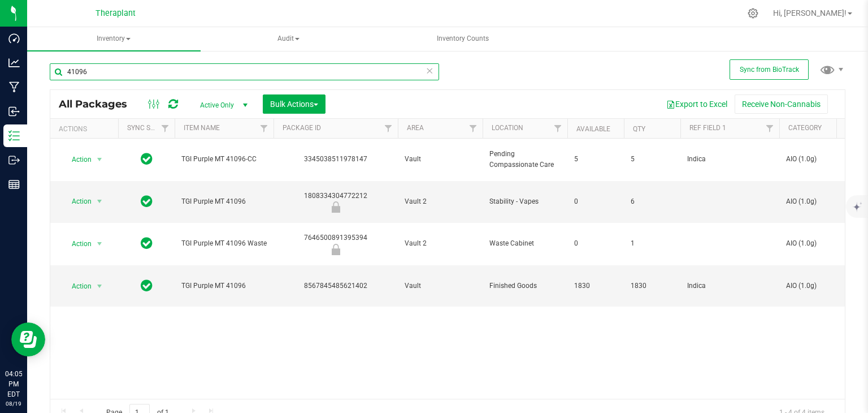
click at [251, 64] on input "41096" at bounding box center [244, 71] width 389 height 17
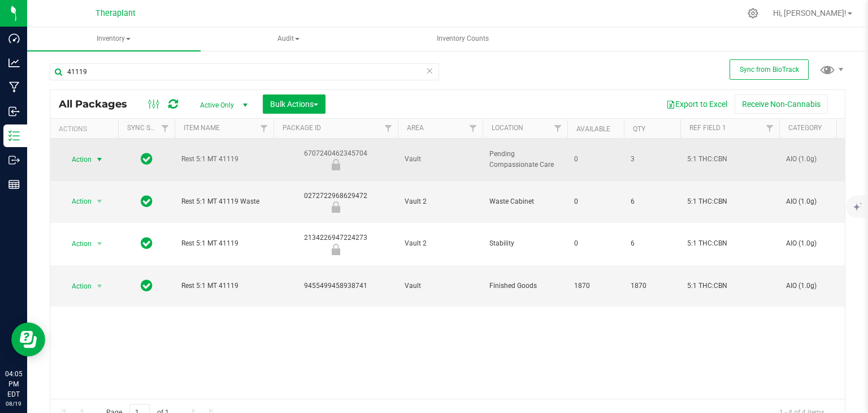
click at [100, 155] on span "select" at bounding box center [99, 159] width 9 height 9
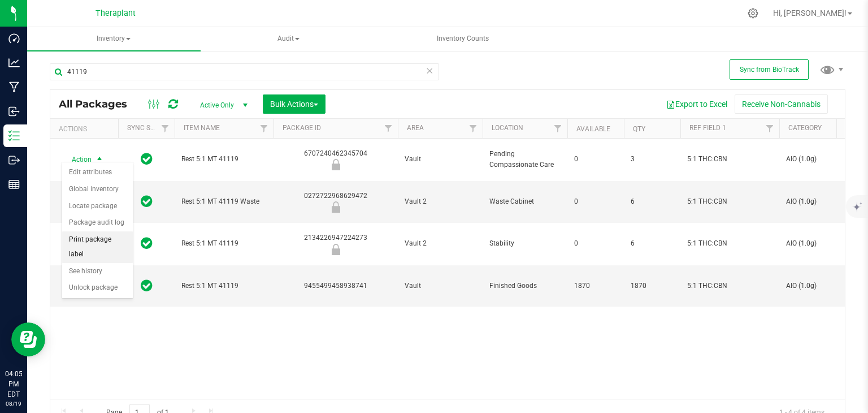
click at [113, 233] on li "Print package label" at bounding box center [97, 246] width 71 height 31
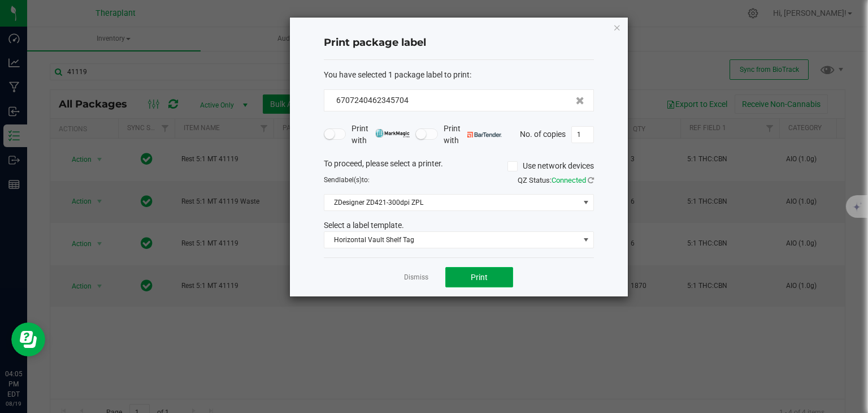
click at [465, 276] on button "Print" at bounding box center [479, 277] width 68 height 20
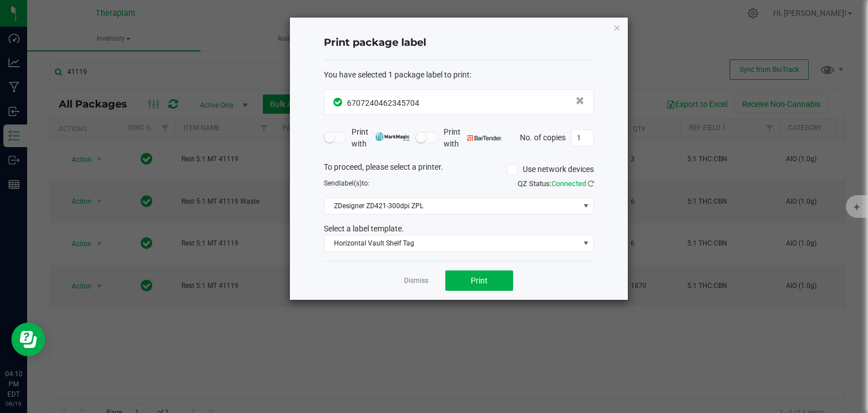
click at [411, 285] on app-cancel-button "Dismiss" at bounding box center [416, 281] width 24 height 12
drag, startPoint x: 414, startPoint y: 284, endPoint x: 412, endPoint y: 277, distance: 6.6
click at [414, 283] on link "Dismiss" at bounding box center [416, 281] width 24 height 10
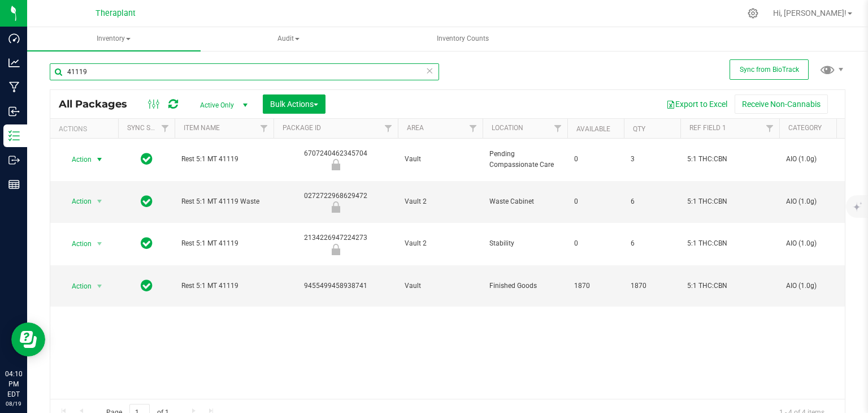
click at [264, 75] on input "41119" at bounding box center [244, 71] width 389 height 17
click at [264, 74] on input "41119" at bounding box center [244, 71] width 389 height 17
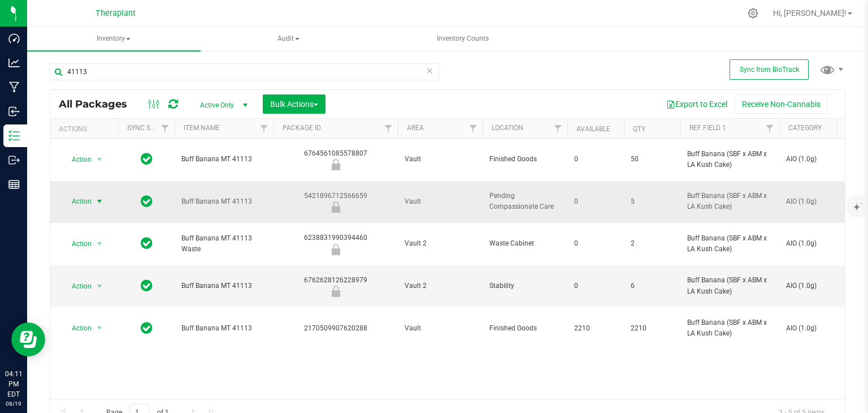
click at [90, 193] on span "Action" at bounding box center [77, 201] width 31 height 16
click at [115, 269] on li "Print package label" at bounding box center [97, 278] width 71 height 31
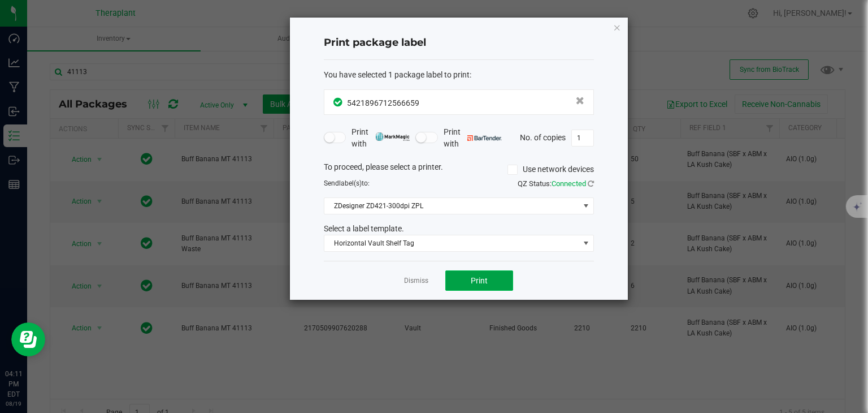
click at [484, 279] on span "Print" at bounding box center [479, 280] width 17 height 9
click at [420, 281] on link "Dismiss" at bounding box center [416, 281] width 24 height 10
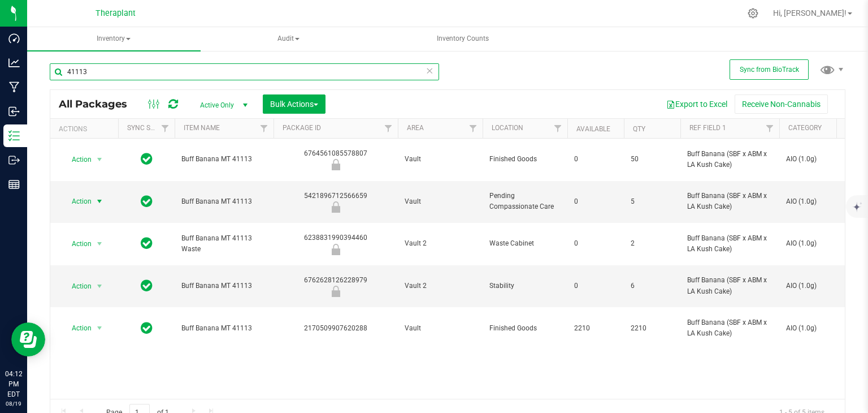
click at [102, 70] on input "41113" at bounding box center [244, 71] width 389 height 17
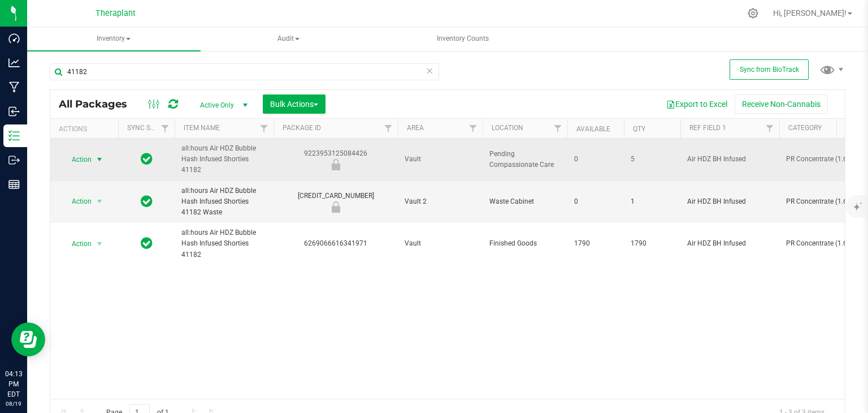
click at [98, 159] on span "select" at bounding box center [99, 159] width 9 height 9
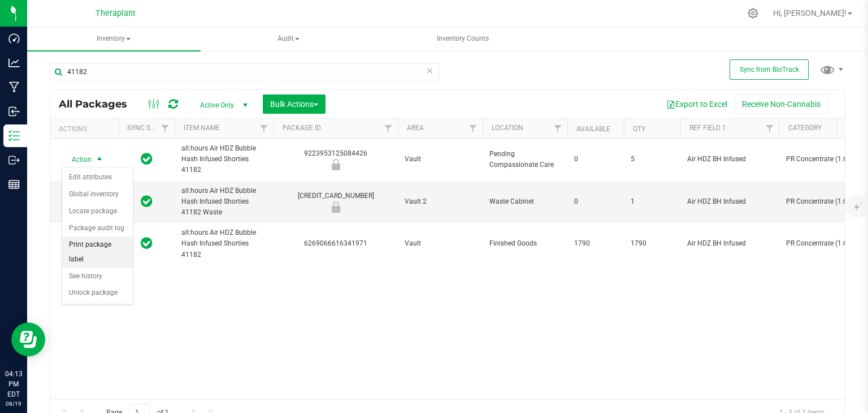
click at [109, 249] on li "Print package label" at bounding box center [97, 251] width 71 height 31
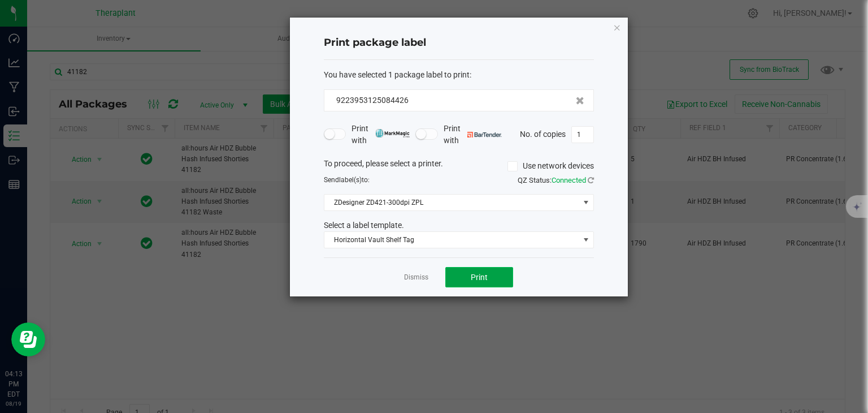
click at [489, 281] on button "Print" at bounding box center [479, 277] width 68 height 20
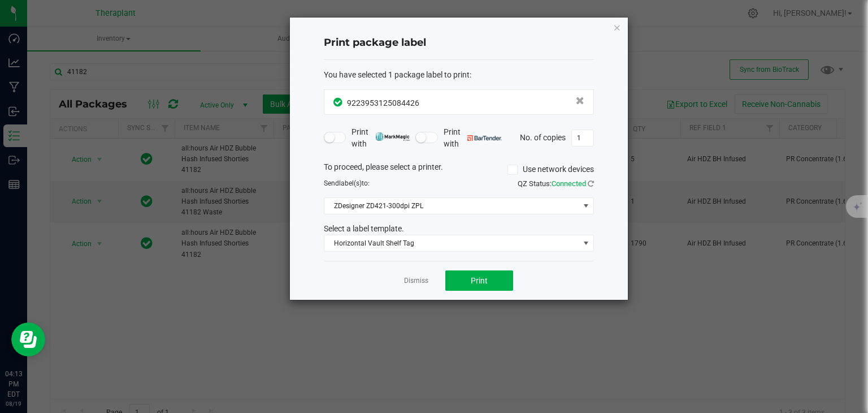
click at [420, 278] on link "Dismiss" at bounding box center [416, 281] width 24 height 10
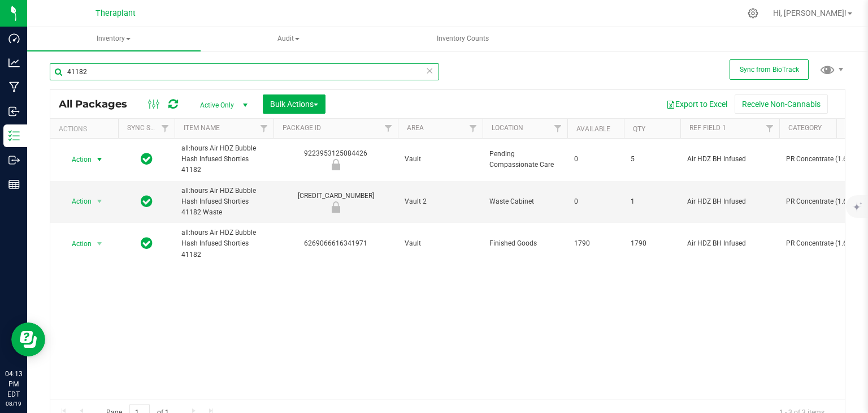
click at [355, 73] on input "41182" at bounding box center [244, 71] width 389 height 17
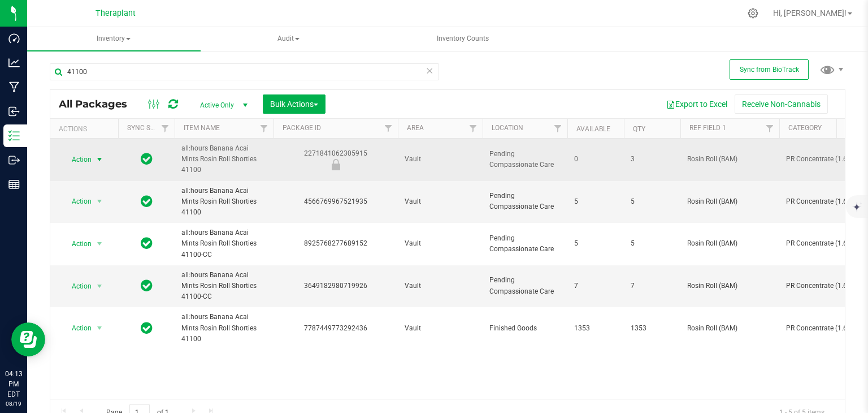
click at [96, 155] on span "select" at bounding box center [99, 159] width 9 height 9
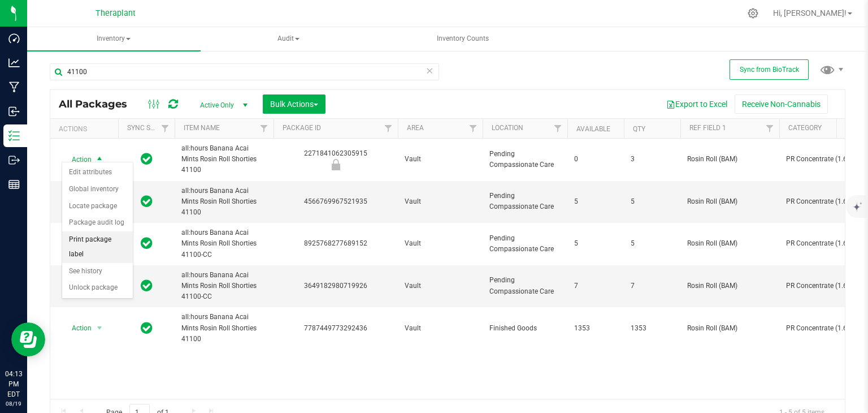
click at [111, 236] on li "Print package label" at bounding box center [97, 246] width 71 height 31
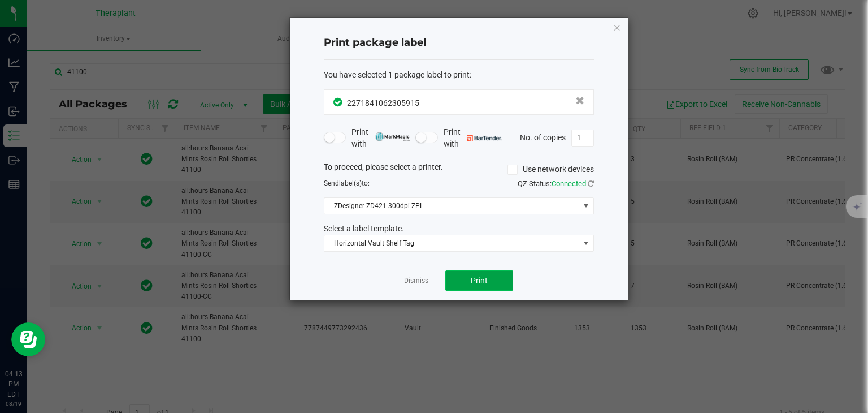
click at [463, 276] on button "Print" at bounding box center [479, 280] width 68 height 20
click at [426, 277] on link "Dismiss" at bounding box center [416, 281] width 24 height 10
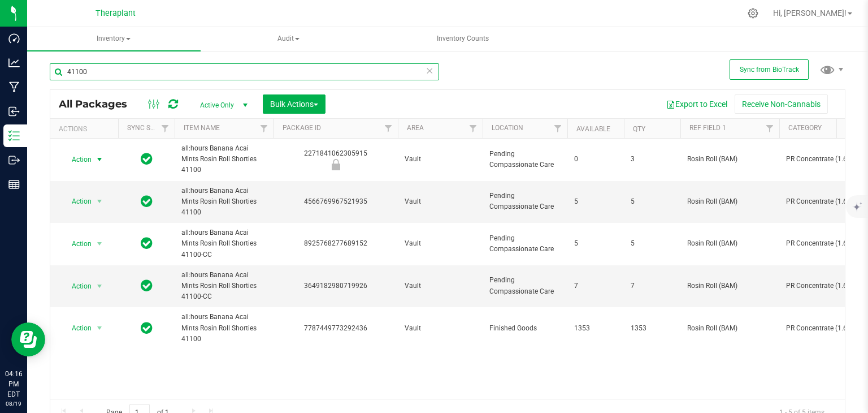
click at [289, 72] on input "41100" at bounding box center [244, 71] width 389 height 17
type input "41048"
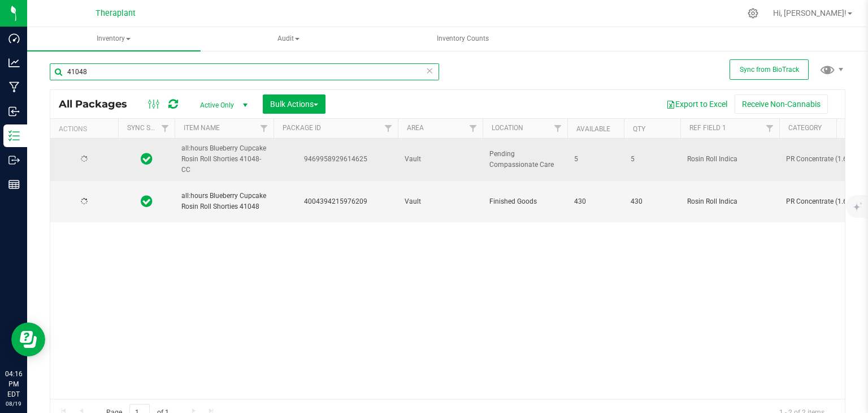
type input "[DATE]"
click at [91, 162] on span "Action" at bounding box center [77, 159] width 31 height 16
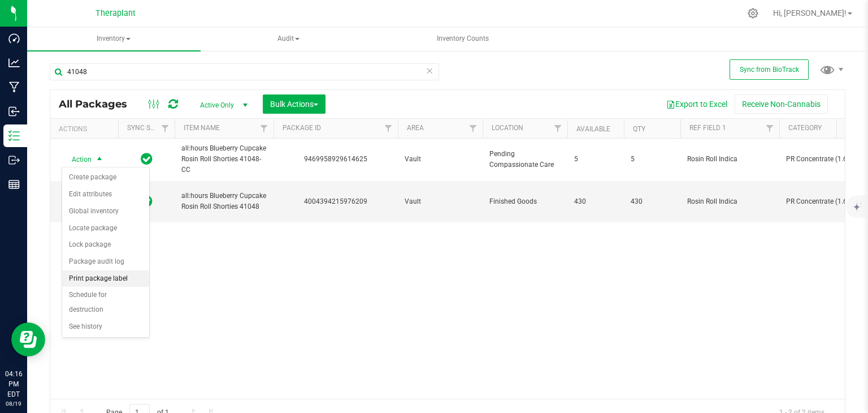
click at [108, 281] on li "Print package label" at bounding box center [105, 278] width 87 height 17
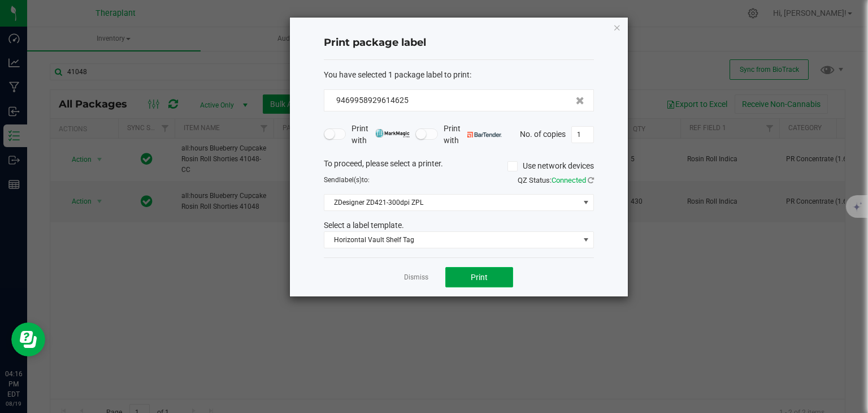
click at [489, 274] on button "Print" at bounding box center [479, 277] width 68 height 20
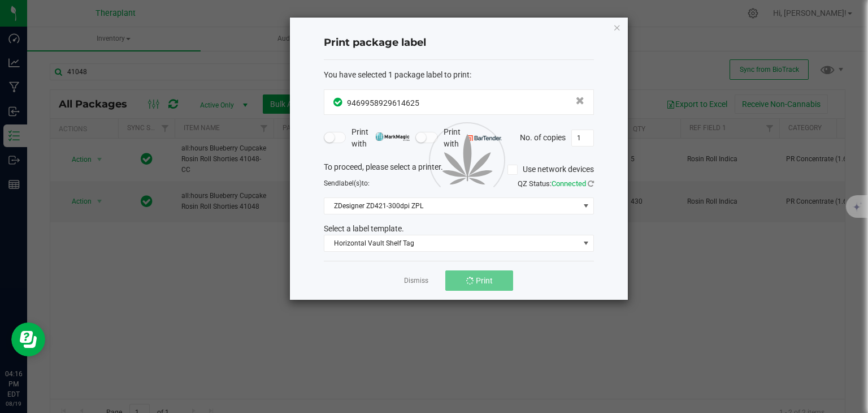
click at [405, 278] on div at bounding box center [459, 159] width 338 height 282
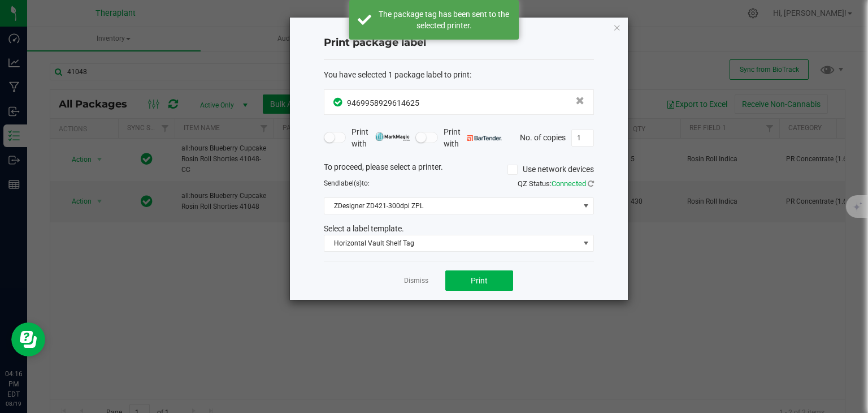
click at [411, 279] on link "Dismiss" at bounding box center [416, 281] width 24 height 10
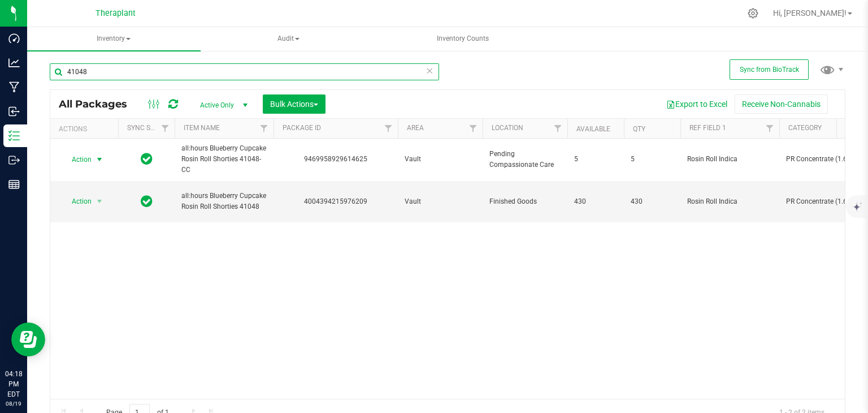
click at [195, 67] on input "41048" at bounding box center [244, 71] width 389 height 17
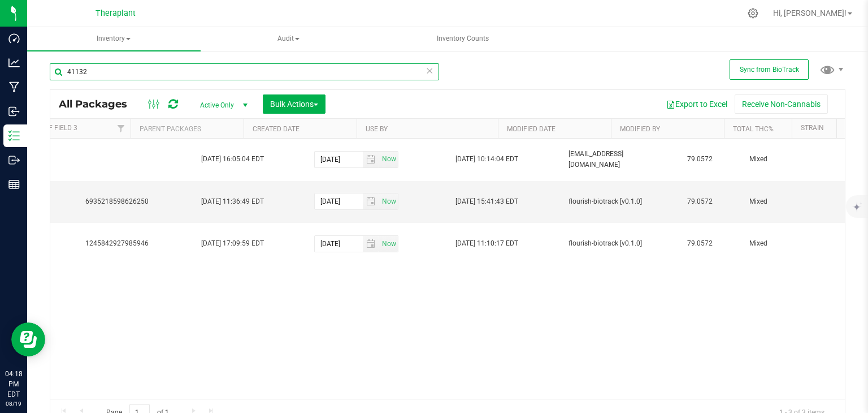
scroll to position [0, 1187]
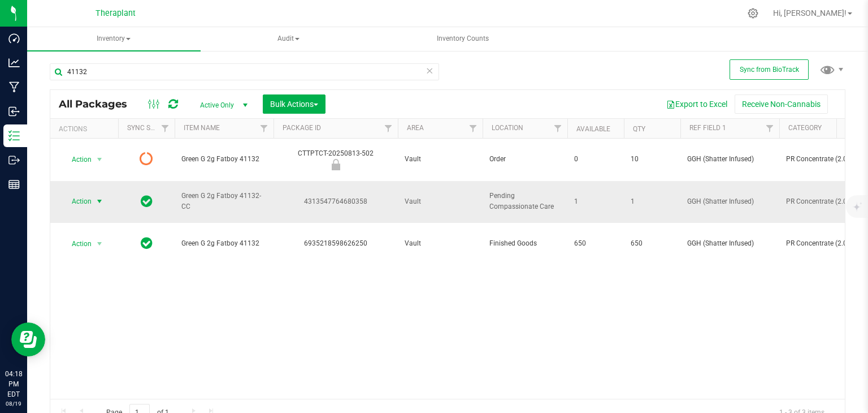
click at [81, 193] on span "Action" at bounding box center [77, 201] width 31 height 16
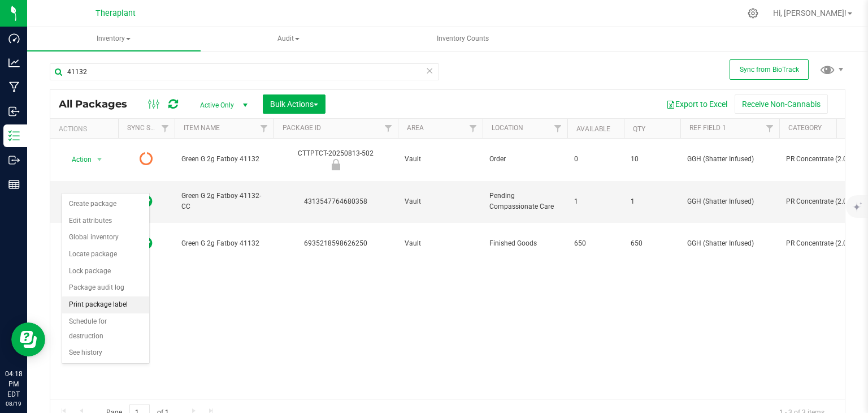
click at [105, 304] on li "Print package label" at bounding box center [105, 304] width 87 height 17
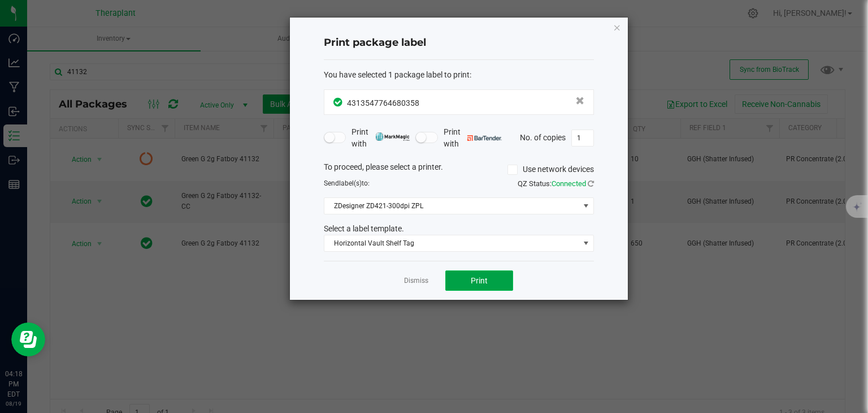
click at [500, 279] on button "Print" at bounding box center [479, 280] width 68 height 20
click at [426, 280] on link "Dismiss" at bounding box center [416, 281] width 24 height 10
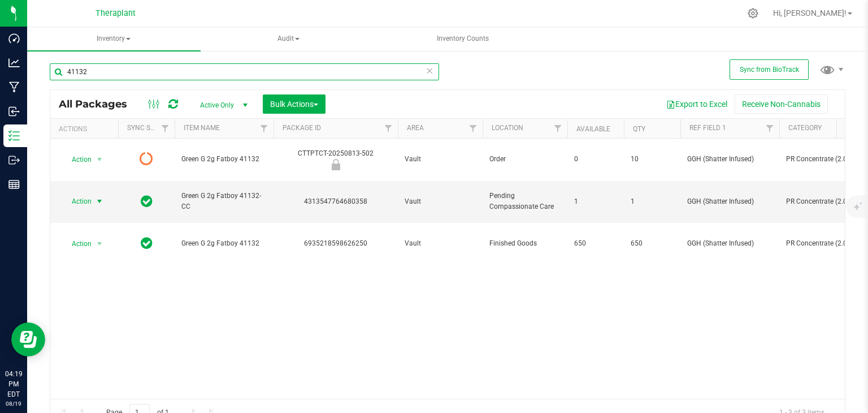
click at [117, 66] on input "41132" at bounding box center [244, 71] width 389 height 17
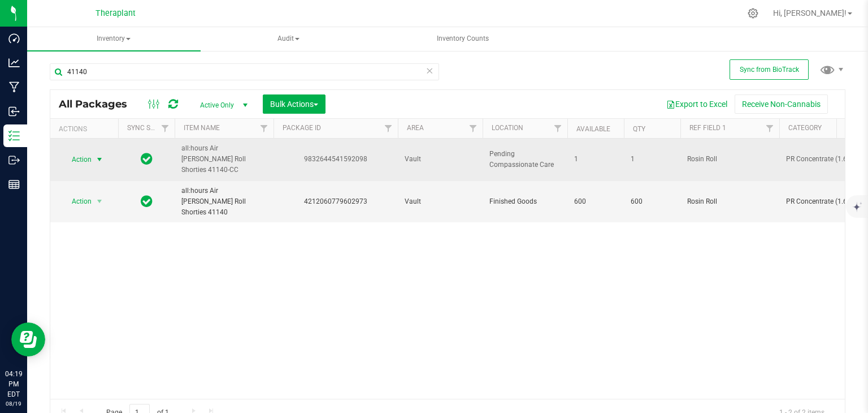
click at [84, 154] on span "Action" at bounding box center [77, 159] width 31 height 16
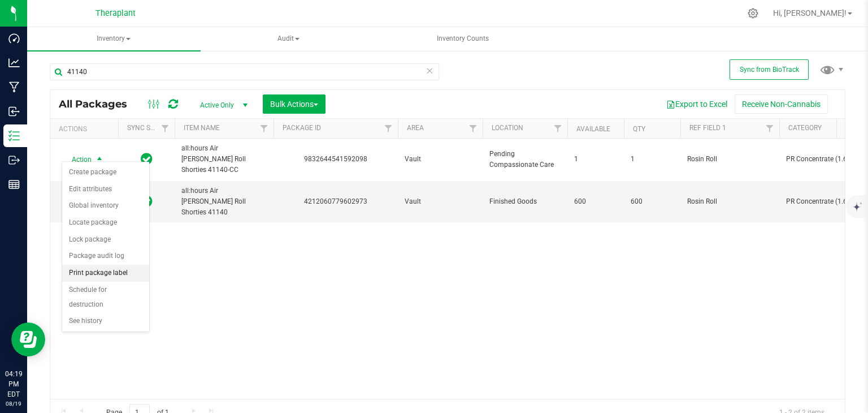
click at [110, 274] on li "Print package label" at bounding box center [105, 272] width 87 height 17
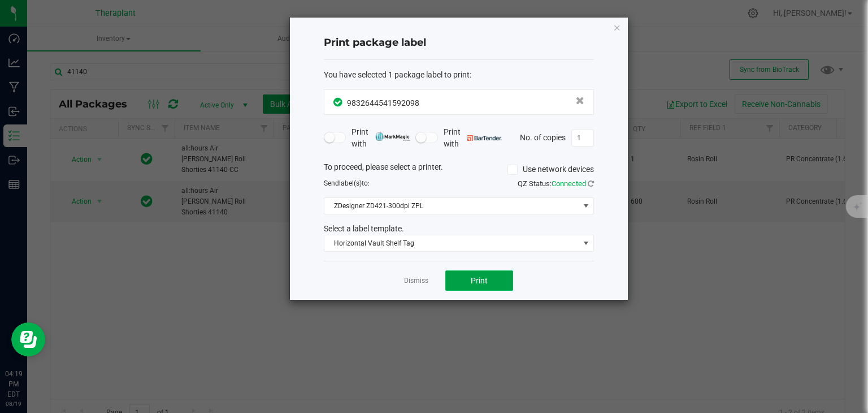
click at [474, 280] on span "Print" at bounding box center [479, 280] width 17 height 9
click at [411, 283] on link "Dismiss" at bounding box center [416, 281] width 24 height 10
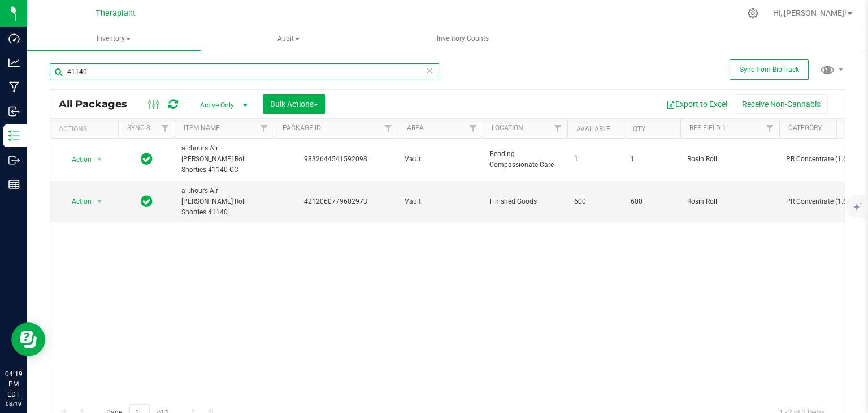
click at [99, 68] on input "41140" at bounding box center [244, 71] width 389 height 17
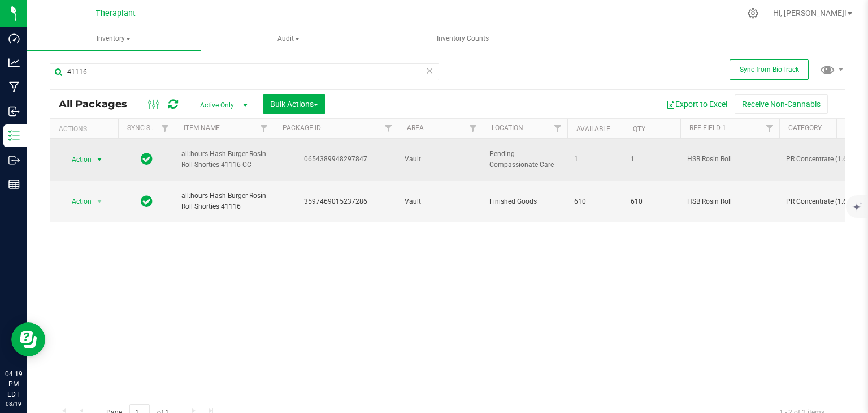
click at [97, 157] on span "select" at bounding box center [99, 159] width 9 height 9
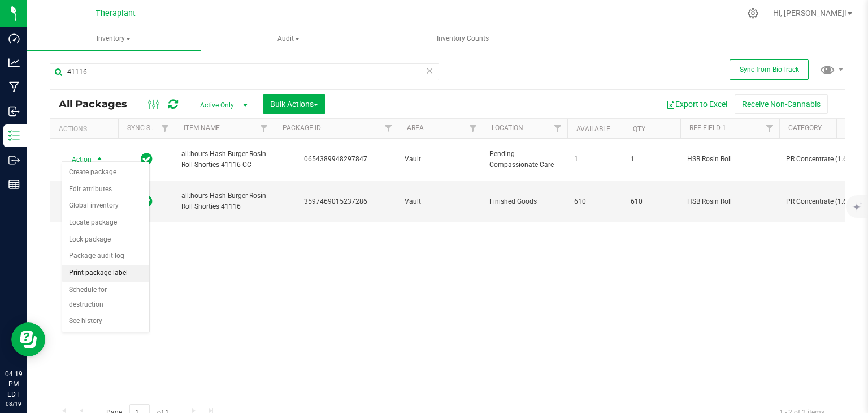
click at [127, 269] on li "Print package label" at bounding box center [105, 272] width 87 height 17
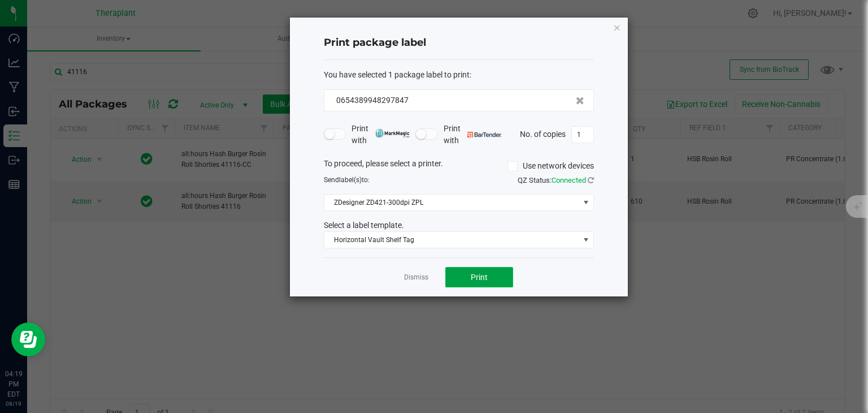
click at [481, 276] on span "Print" at bounding box center [479, 276] width 17 height 9
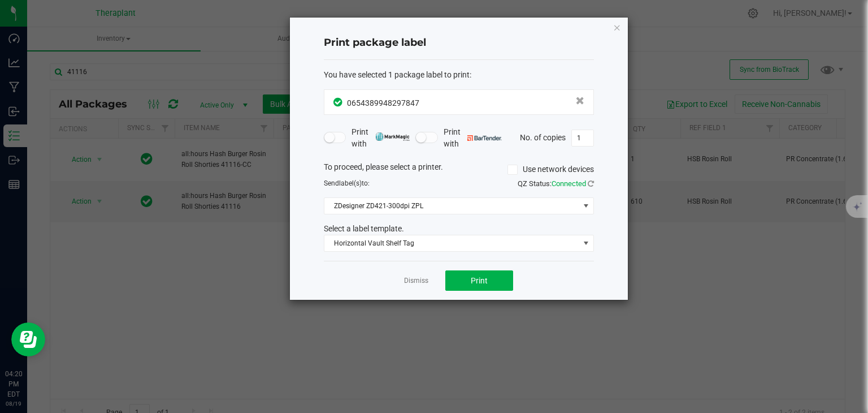
click at [410, 281] on link "Dismiss" at bounding box center [416, 281] width 24 height 10
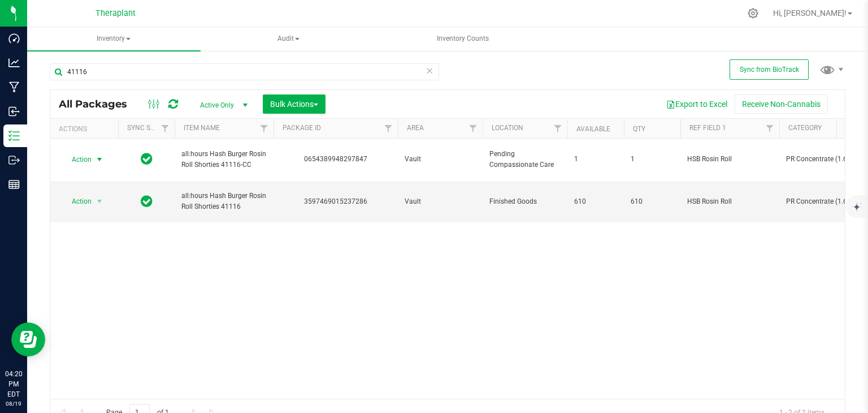
click at [206, 79] on div "41116" at bounding box center [244, 76] width 389 height 26
click at [208, 74] on input "41116" at bounding box center [244, 71] width 389 height 17
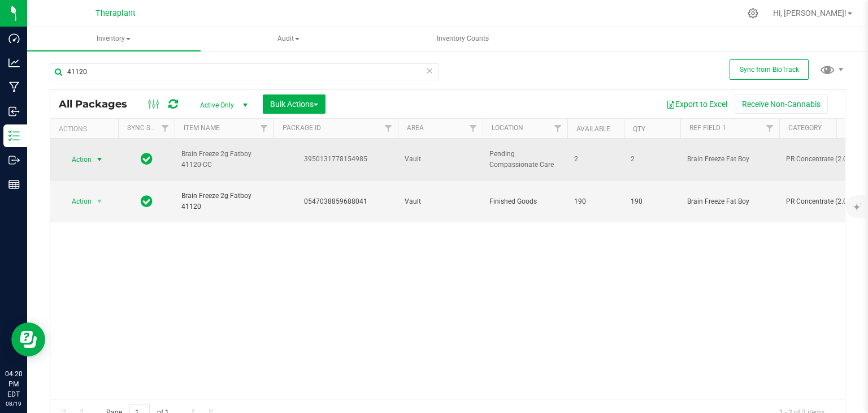
click at [84, 153] on span "Action" at bounding box center [77, 159] width 31 height 16
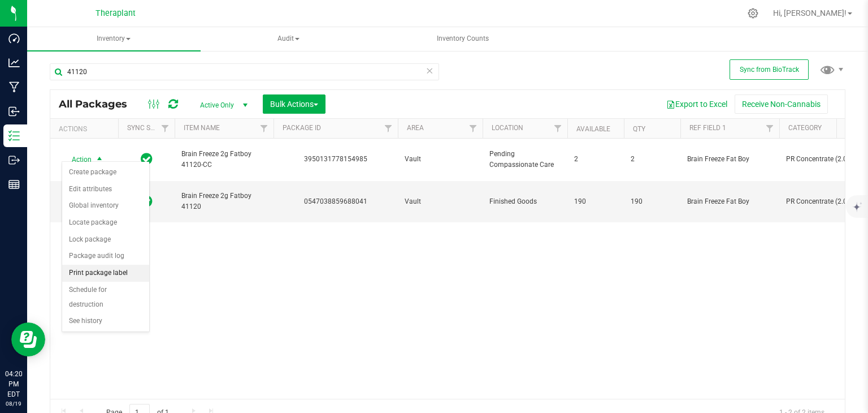
click at [128, 270] on li "Print package label" at bounding box center [105, 272] width 87 height 17
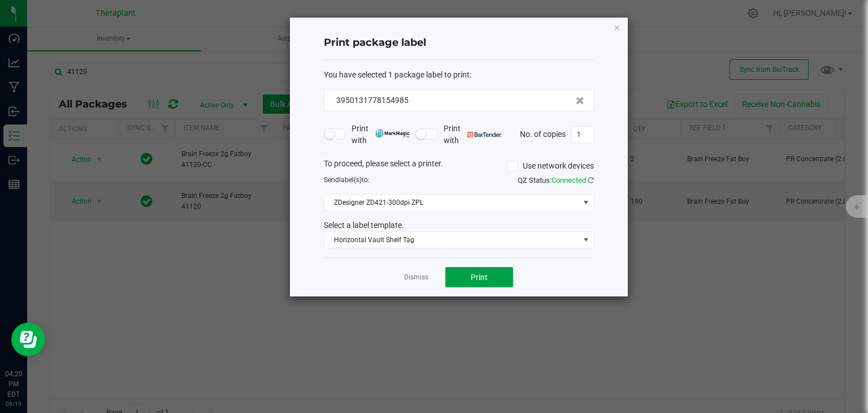
click at [452, 274] on button "Print" at bounding box center [479, 277] width 68 height 20
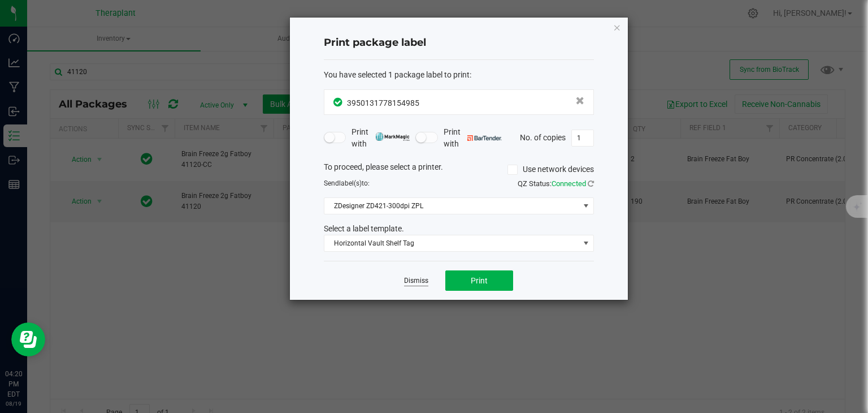
click at [409, 281] on link "Dismiss" at bounding box center [416, 281] width 24 height 10
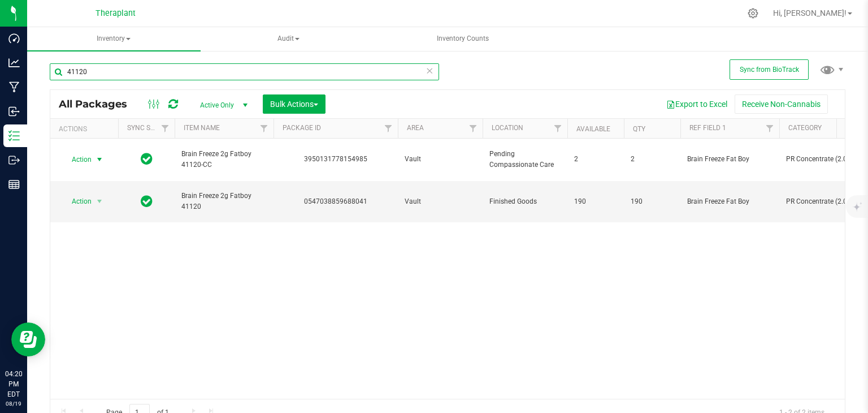
click at [276, 68] on input "41120" at bounding box center [244, 71] width 389 height 17
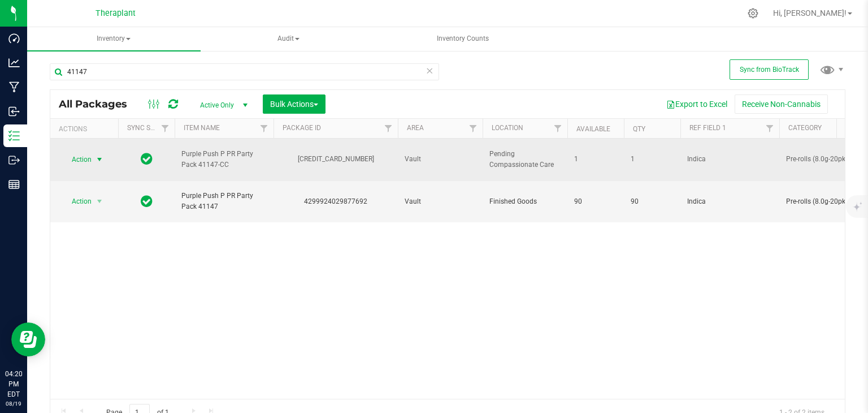
click at [95, 155] on span "select" at bounding box center [99, 159] width 9 height 9
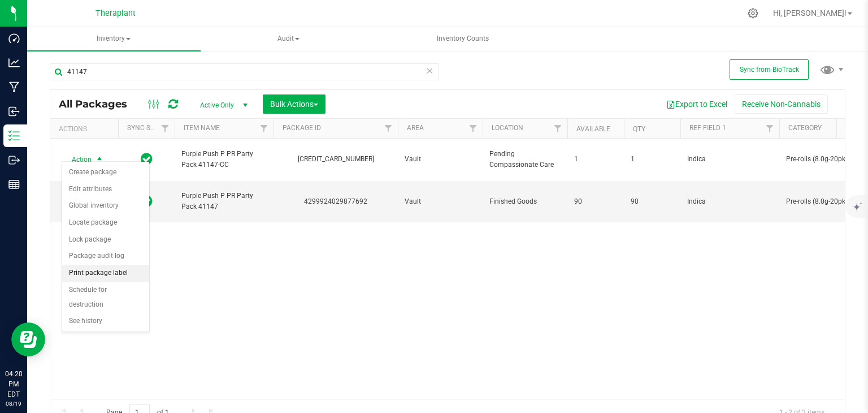
click at [133, 268] on li "Print package label" at bounding box center [105, 272] width 87 height 17
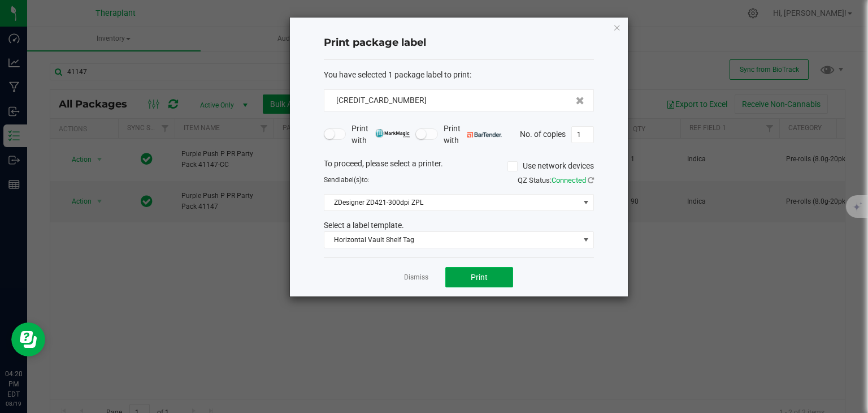
click at [483, 272] on span "Print" at bounding box center [479, 276] width 17 height 9
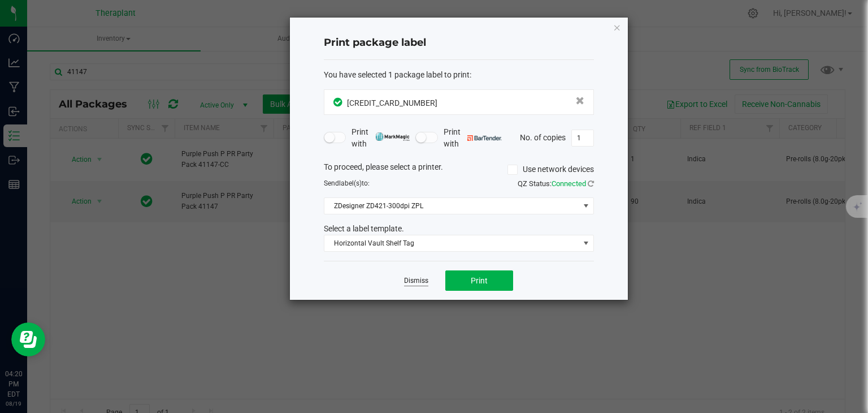
click at [411, 279] on link "Dismiss" at bounding box center [416, 281] width 24 height 10
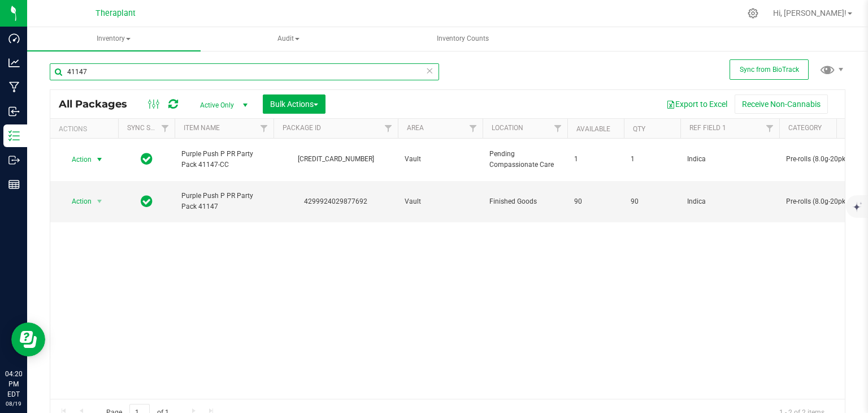
click at [190, 73] on input "41147" at bounding box center [244, 71] width 389 height 17
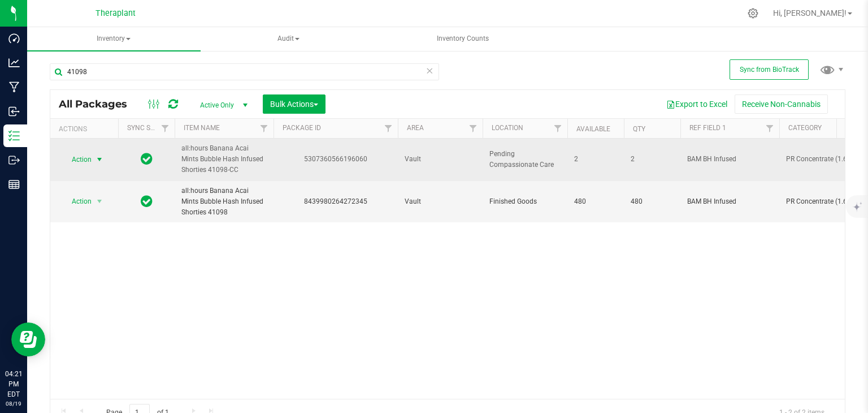
click at [94, 157] on span "select" at bounding box center [100, 159] width 14 height 16
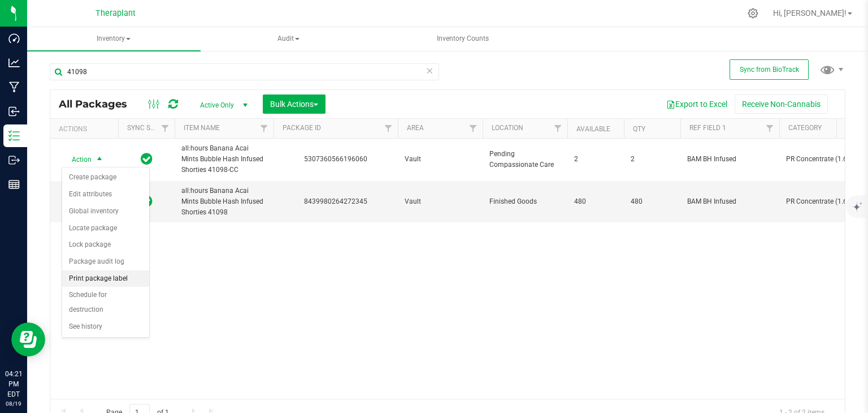
click at [127, 270] on li "Print package label" at bounding box center [105, 278] width 87 height 17
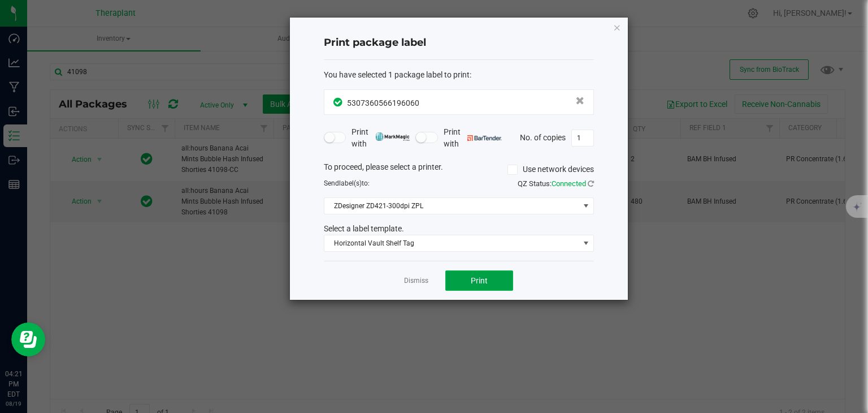
click at [488, 280] on button "Print" at bounding box center [479, 280] width 68 height 20
click at [404, 281] on link "Dismiss" at bounding box center [416, 281] width 24 height 10
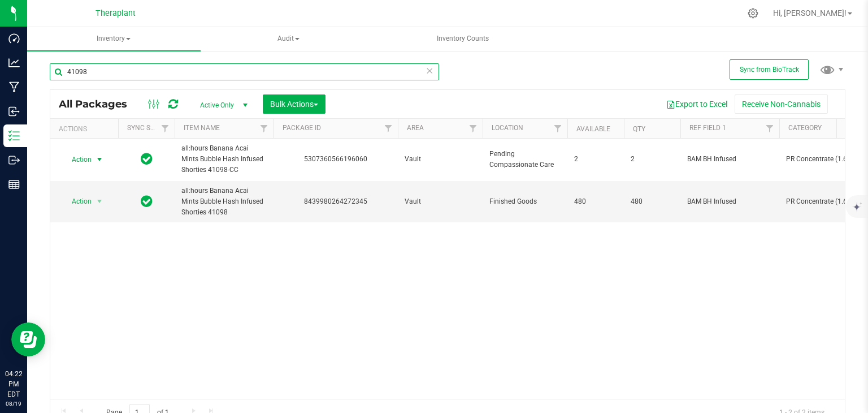
click at [131, 73] on input "41098" at bounding box center [244, 71] width 389 height 17
click at [130, 73] on input "41098" at bounding box center [244, 71] width 389 height 17
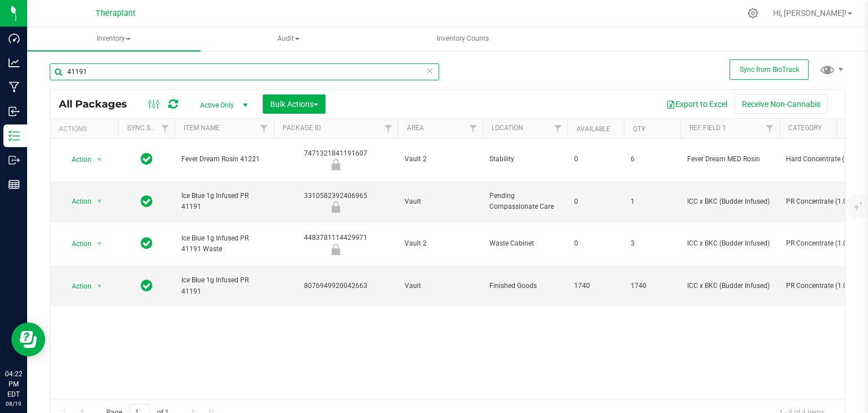
click at [144, 73] on input "41191" at bounding box center [244, 71] width 389 height 17
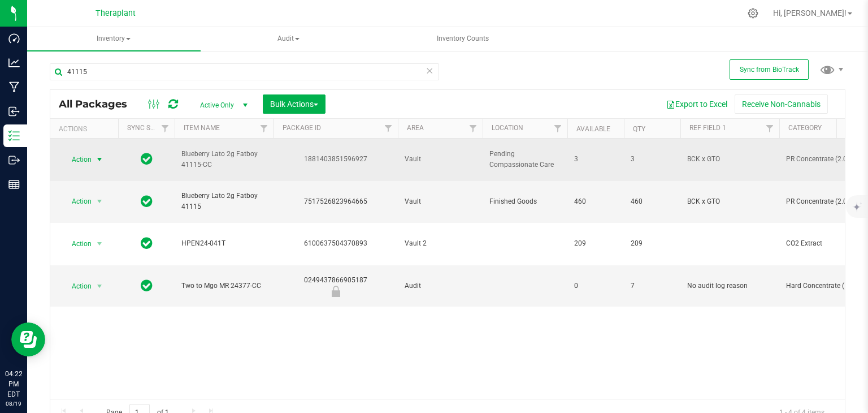
click at [76, 154] on span "Action" at bounding box center [77, 159] width 31 height 16
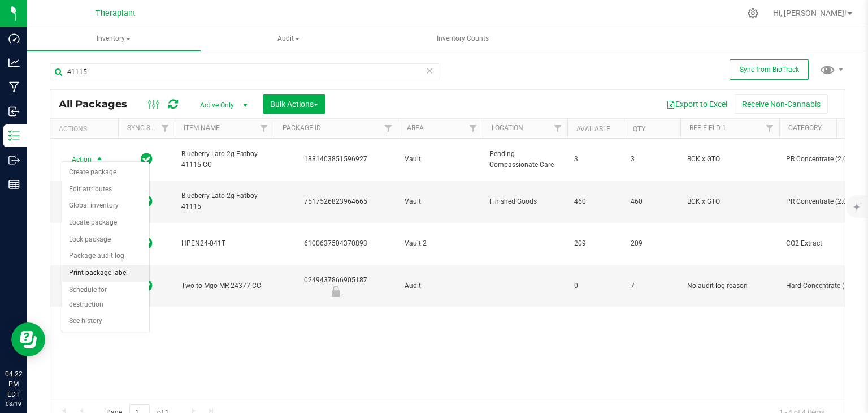
click at [120, 276] on li "Print package label" at bounding box center [105, 272] width 87 height 17
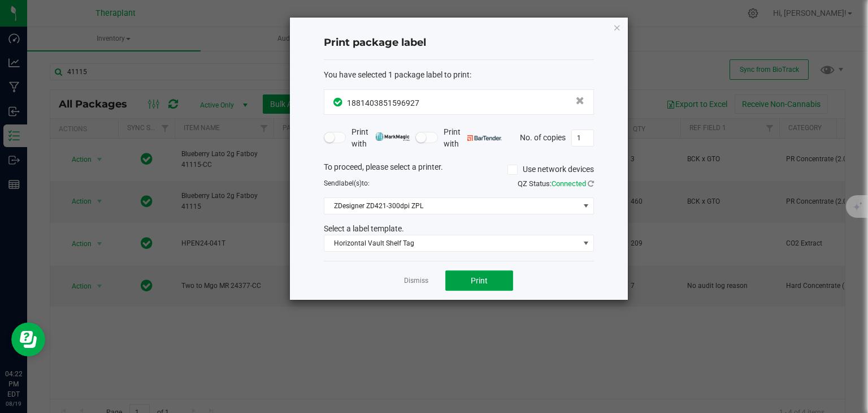
click at [478, 279] on span "Print" at bounding box center [479, 280] width 17 height 9
click at [414, 282] on link "Dismiss" at bounding box center [416, 281] width 24 height 10
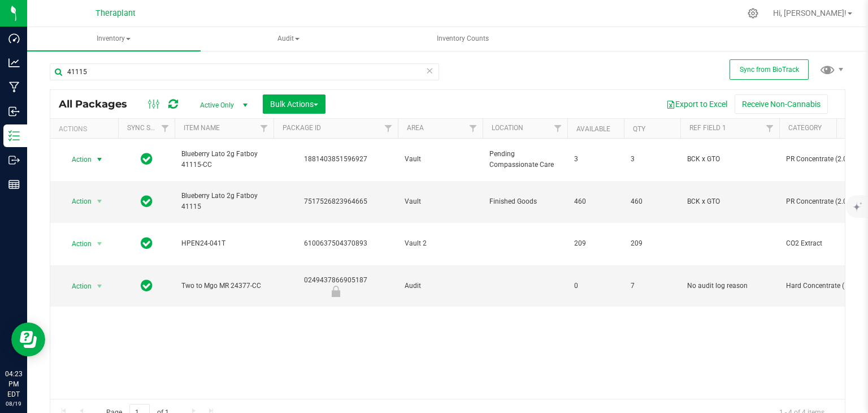
click at [167, 83] on div "41115" at bounding box center [244, 76] width 389 height 26
click at [158, 73] on input "41115" at bounding box center [244, 71] width 389 height 17
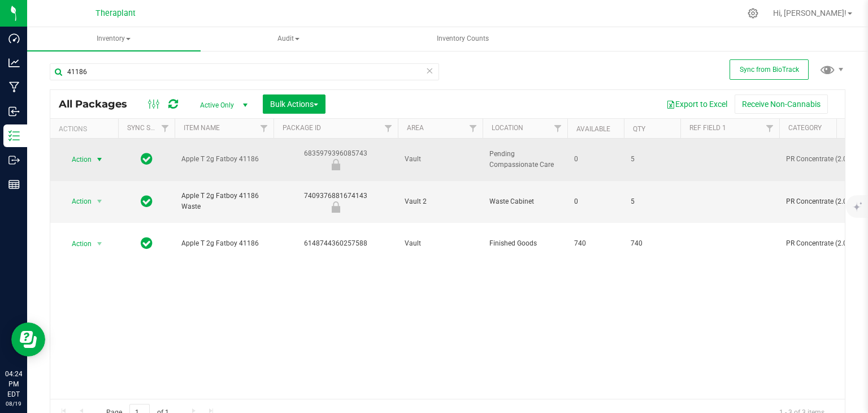
click at [84, 152] on span "Action" at bounding box center [77, 159] width 31 height 16
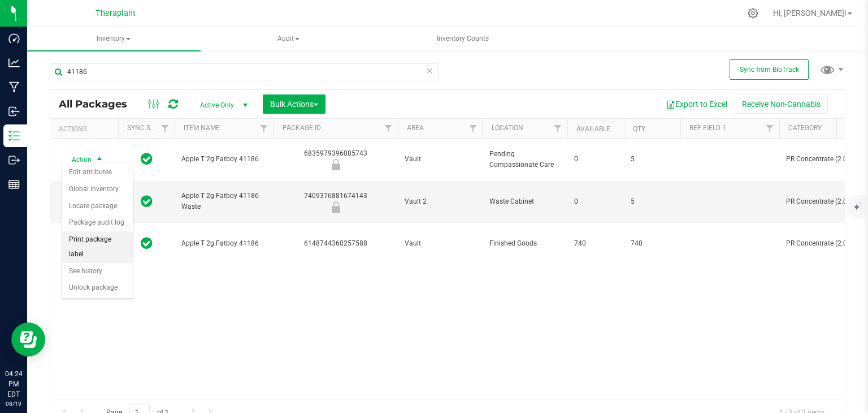
click at [119, 240] on li "Print package label" at bounding box center [97, 246] width 71 height 31
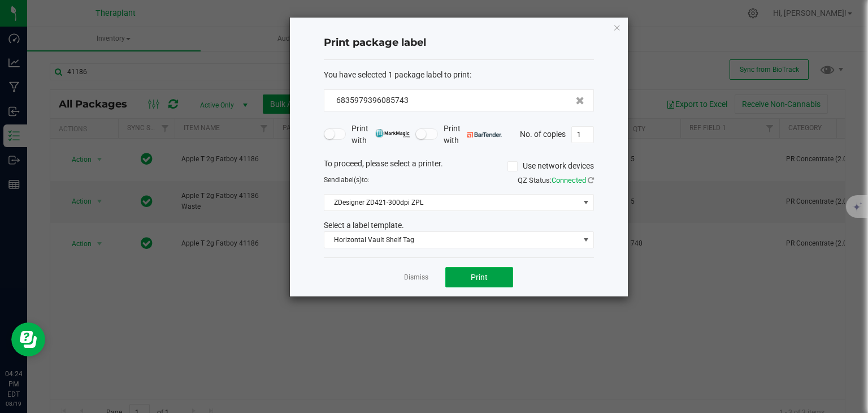
click at [457, 281] on button "Print" at bounding box center [479, 277] width 68 height 20
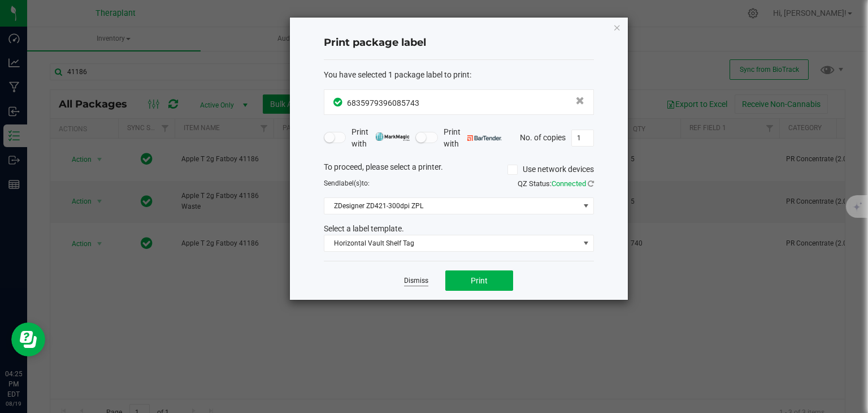
click at [410, 279] on link "Dismiss" at bounding box center [416, 281] width 24 height 10
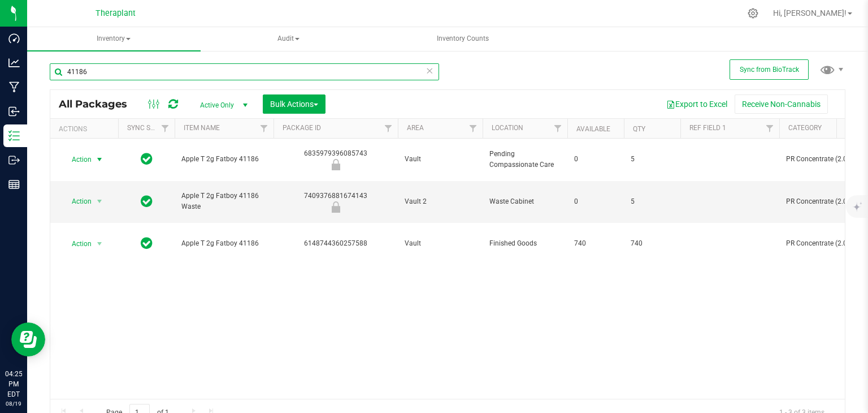
click at [170, 66] on input "41186" at bounding box center [244, 71] width 389 height 17
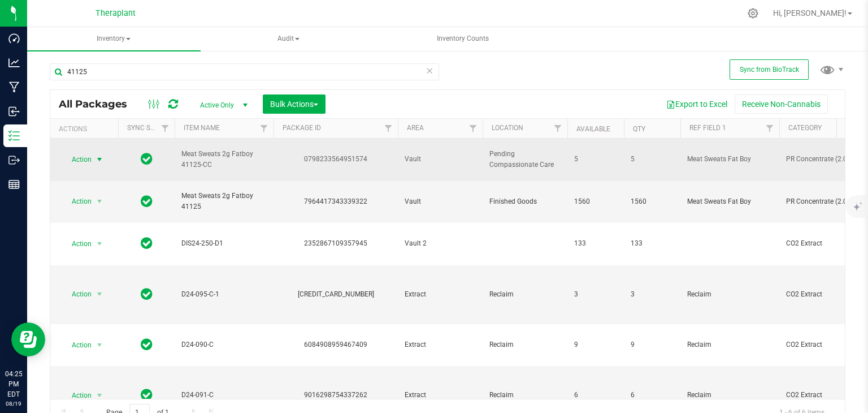
click at [78, 153] on span "Action" at bounding box center [77, 159] width 31 height 16
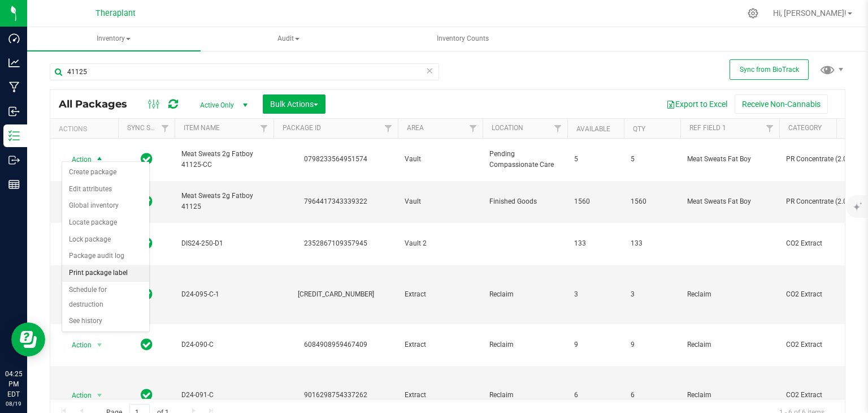
click at [129, 268] on li "Print package label" at bounding box center [105, 272] width 87 height 17
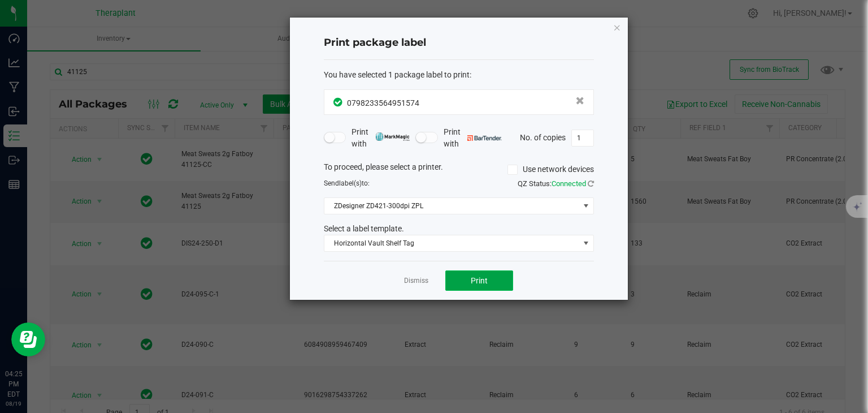
click at [480, 276] on span "Print" at bounding box center [479, 280] width 17 height 9
click at [409, 276] on link "Dismiss" at bounding box center [416, 281] width 24 height 10
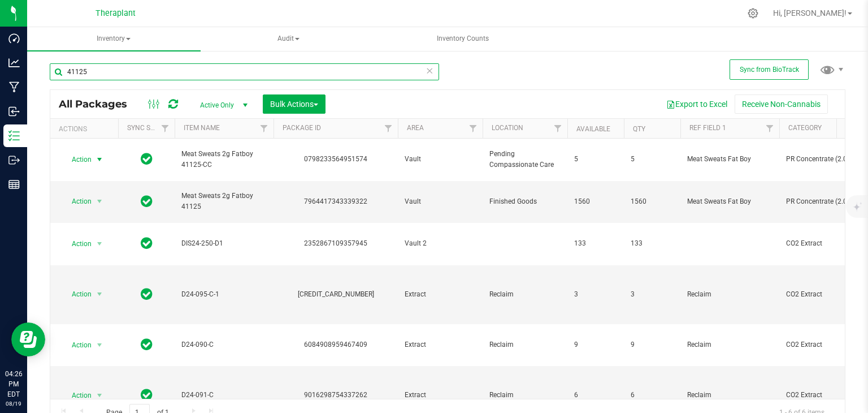
click at [197, 71] on input "41125" at bounding box center [244, 71] width 389 height 17
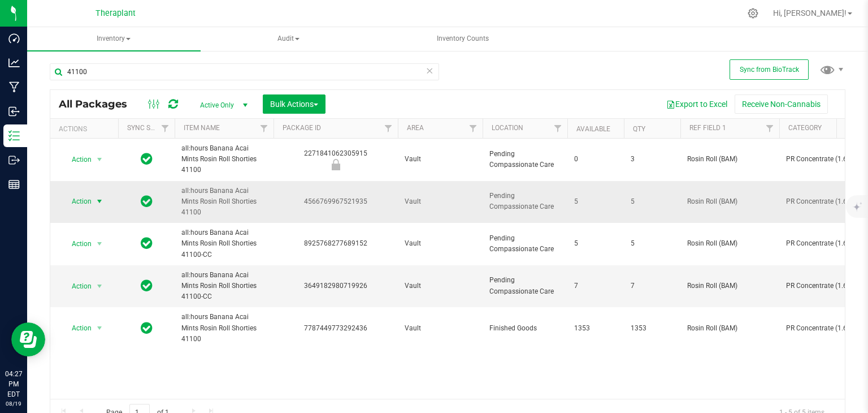
click at [83, 193] on span "Action" at bounding box center [77, 201] width 31 height 16
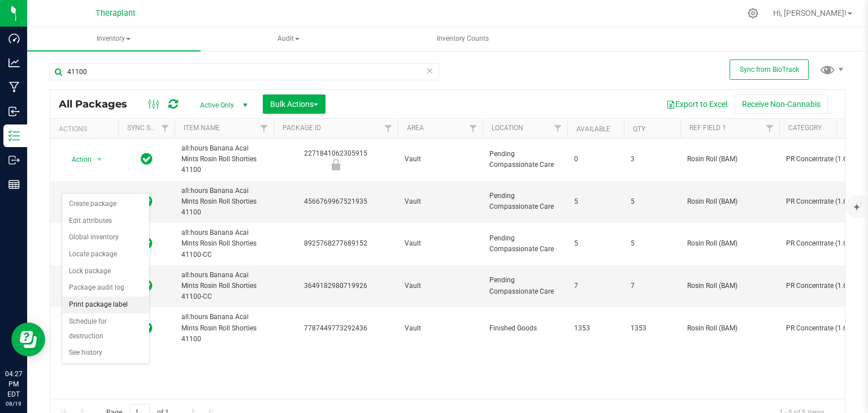
click at [112, 302] on li "Print package label" at bounding box center [105, 304] width 87 height 17
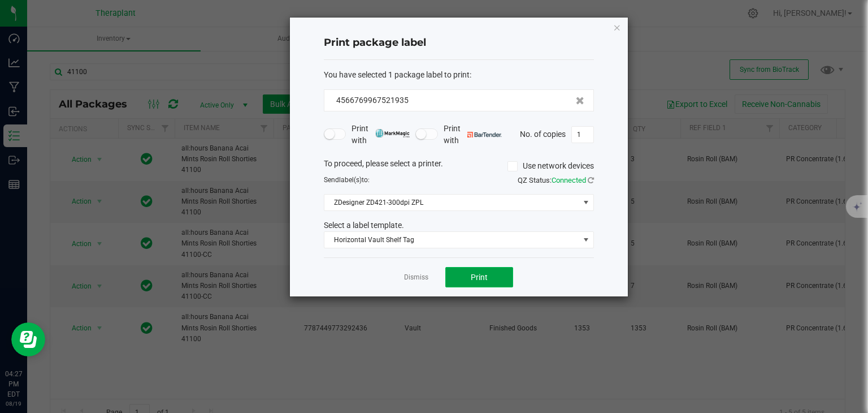
click at [454, 281] on button "Print" at bounding box center [479, 277] width 68 height 20
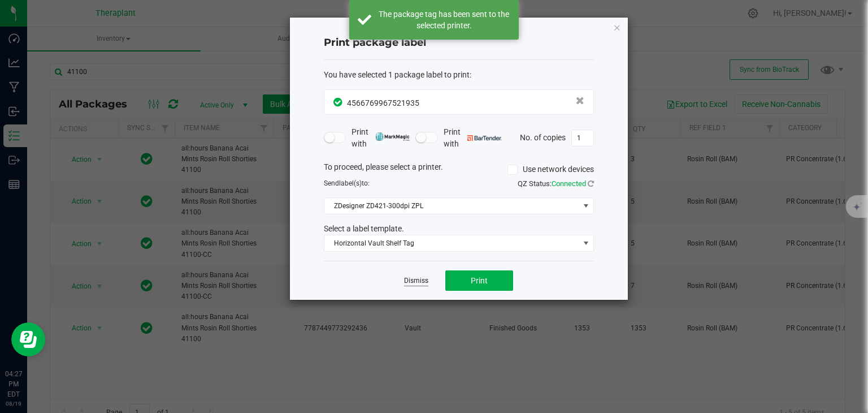
click at [421, 281] on link "Dismiss" at bounding box center [416, 281] width 24 height 10
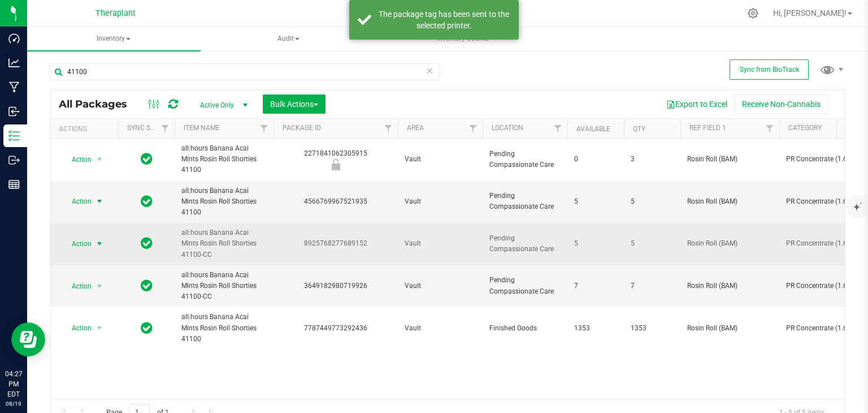
click at [98, 239] on span "select" at bounding box center [99, 243] width 9 height 9
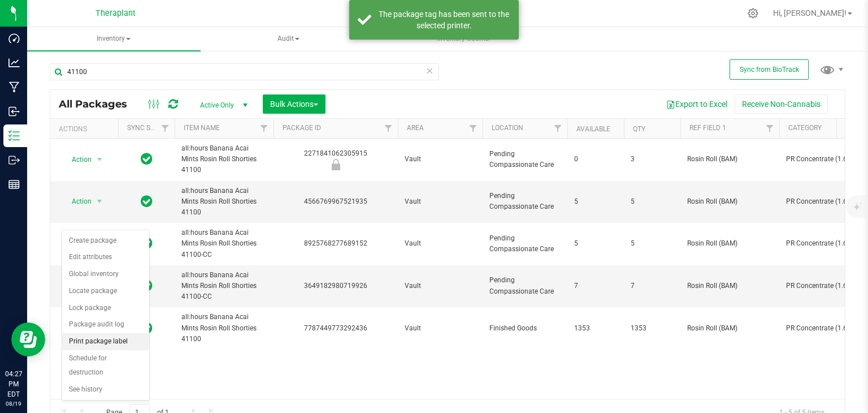
click at [123, 342] on li "Print package label" at bounding box center [105, 341] width 87 height 17
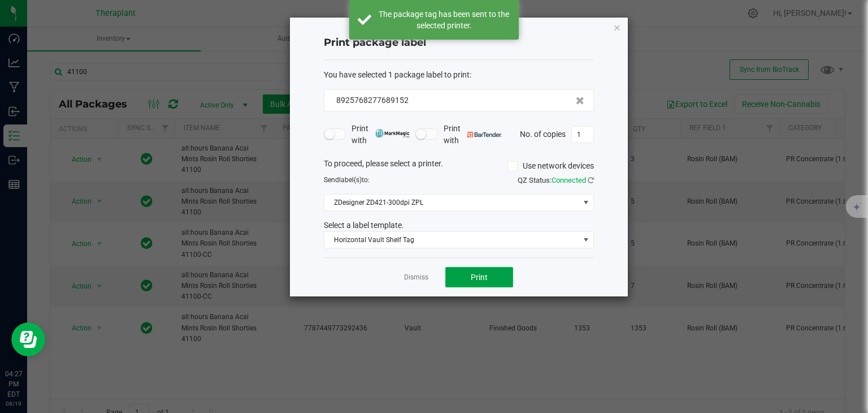
click at [505, 275] on button "Print" at bounding box center [479, 277] width 68 height 20
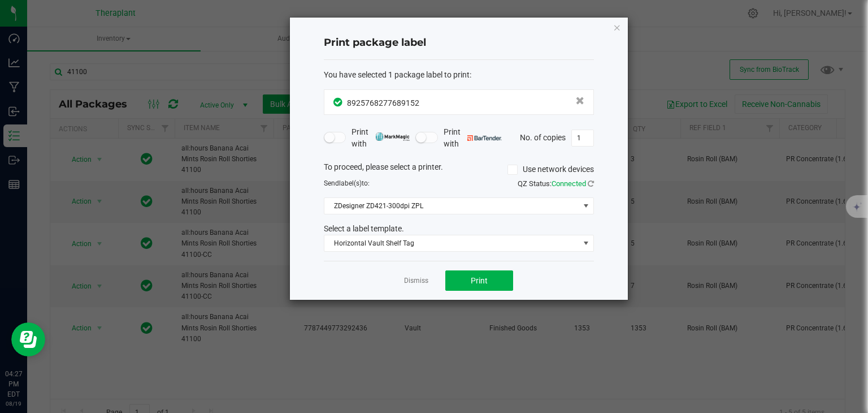
click at [412, 283] on link "Dismiss" at bounding box center [416, 281] width 24 height 10
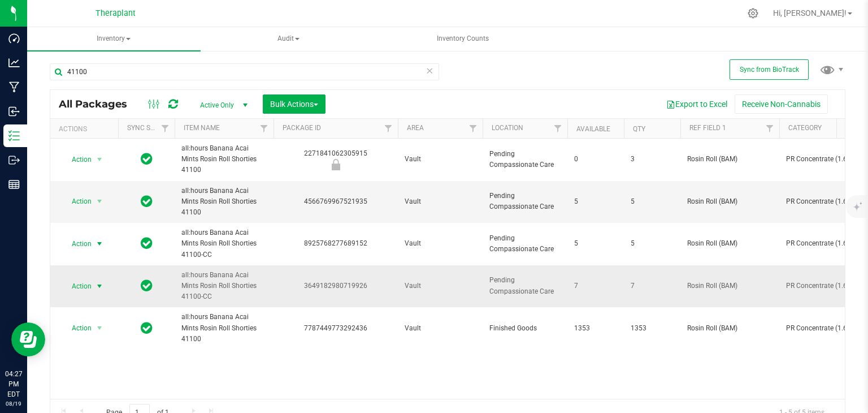
click at [96, 281] on span "select" at bounding box center [99, 285] width 9 height 9
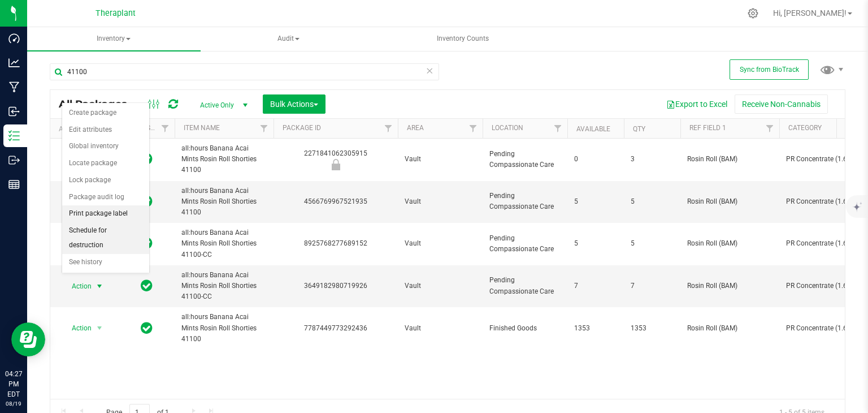
drag, startPoint x: 129, startPoint y: 215, endPoint x: 138, endPoint y: 220, distance: 10.1
click at [129, 215] on li "Print package label" at bounding box center [105, 213] width 87 height 17
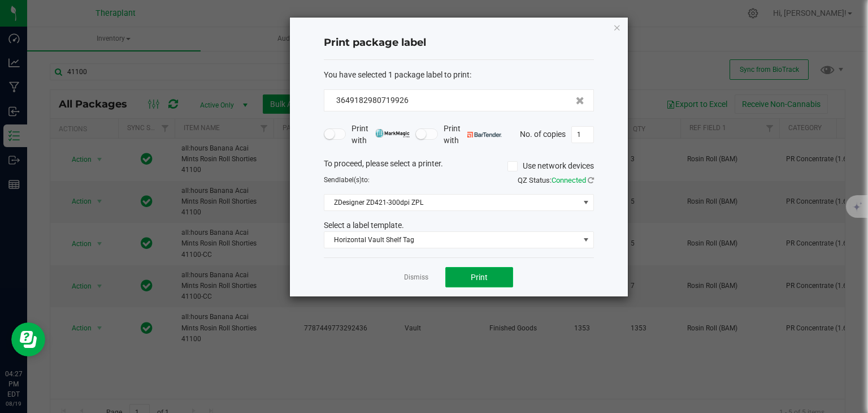
click at [491, 273] on button "Print" at bounding box center [479, 277] width 68 height 20
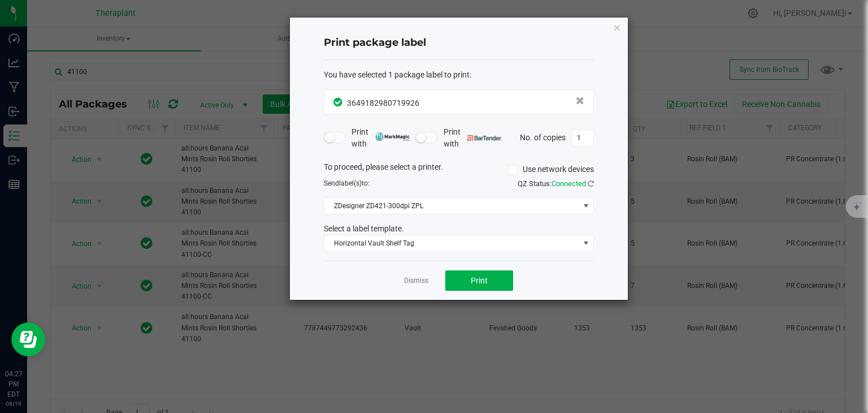
click at [414, 272] on div "Dismiss Print" at bounding box center [459, 280] width 270 height 39
click at [414, 278] on link "Dismiss" at bounding box center [416, 281] width 24 height 10
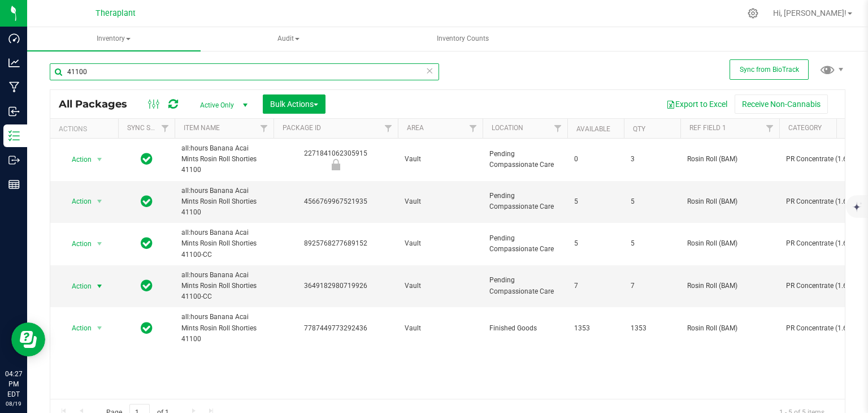
click at [271, 68] on input "41100" at bounding box center [244, 71] width 389 height 17
type input "4"
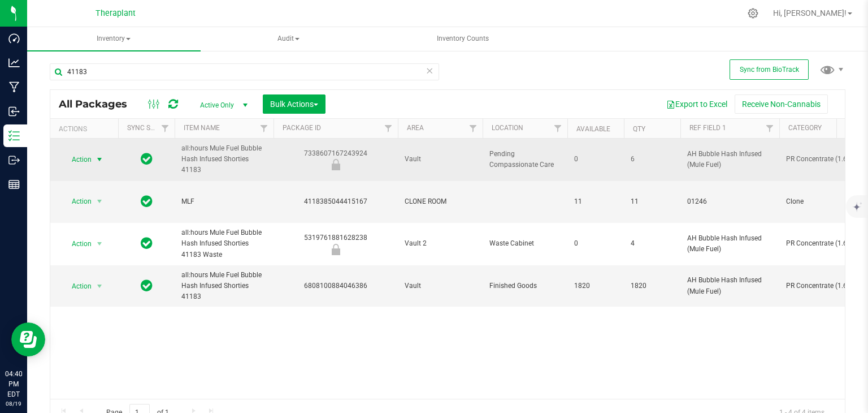
click at [102, 155] on span "select" at bounding box center [99, 159] width 9 height 9
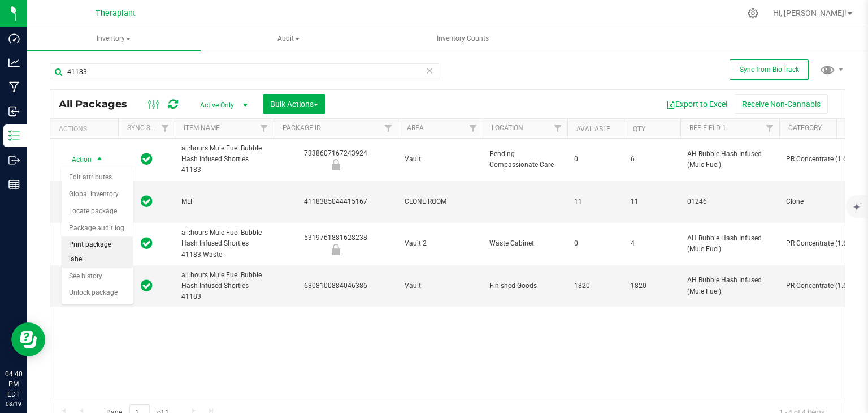
click at [111, 242] on li "Print package label" at bounding box center [97, 251] width 71 height 31
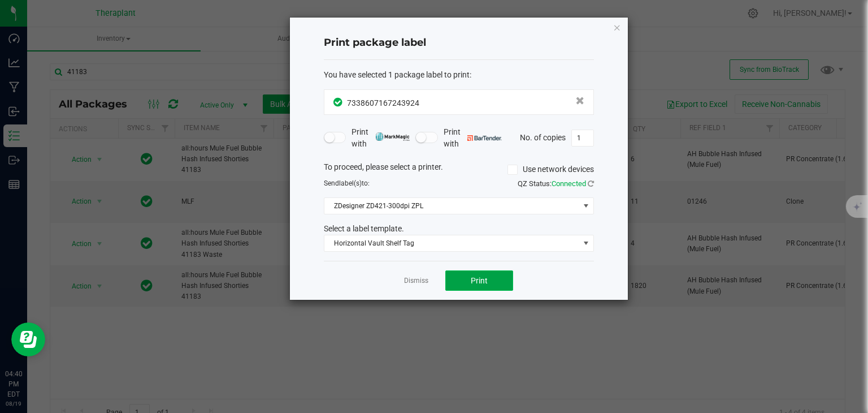
click at [489, 272] on button "Print" at bounding box center [479, 280] width 68 height 20
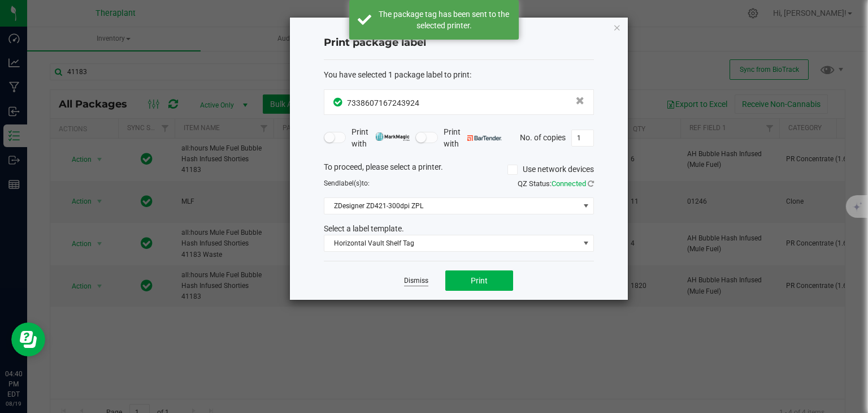
click at [414, 284] on link "Dismiss" at bounding box center [416, 281] width 24 height 10
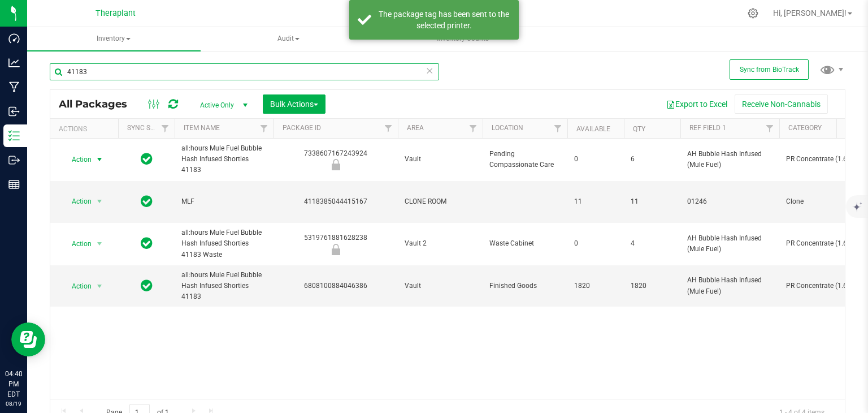
click at [296, 67] on input "41183" at bounding box center [244, 71] width 389 height 17
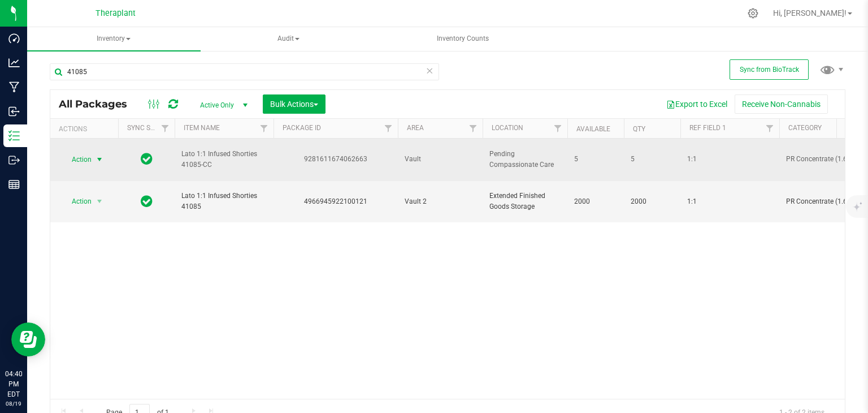
click at [96, 155] on span "select" at bounding box center [99, 159] width 9 height 9
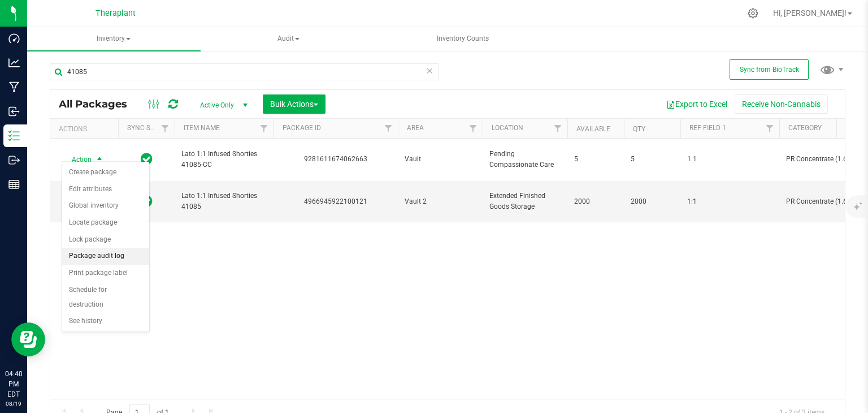
click at [84, 257] on li "Package audit log" at bounding box center [105, 256] width 87 height 17
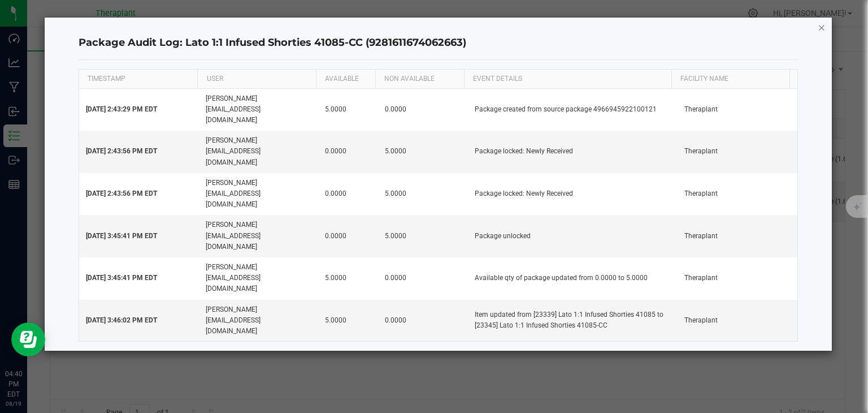
click at [820, 28] on icon "button" at bounding box center [822, 27] width 8 height 14
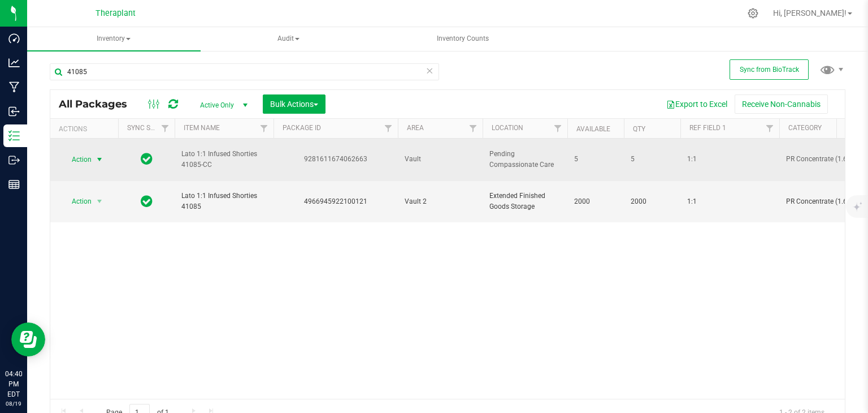
click at [98, 155] on span "select" at bounding box center [99, 159] width 9 height 9
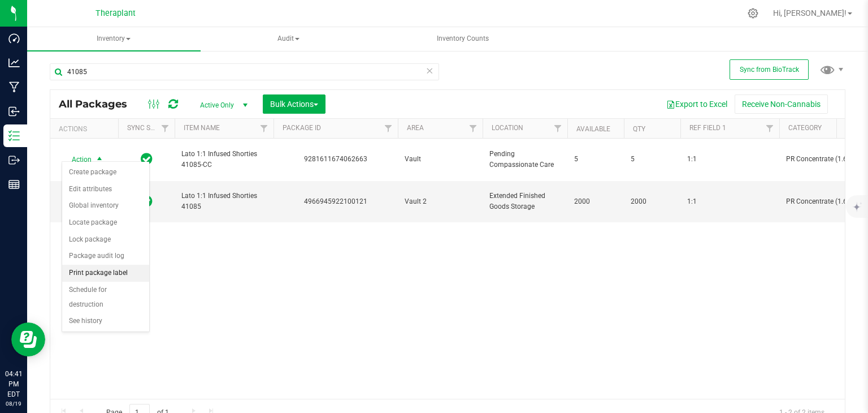
click at [98, 270] on li "Print package label" at bounding box center [105, 272] width 87 height 17
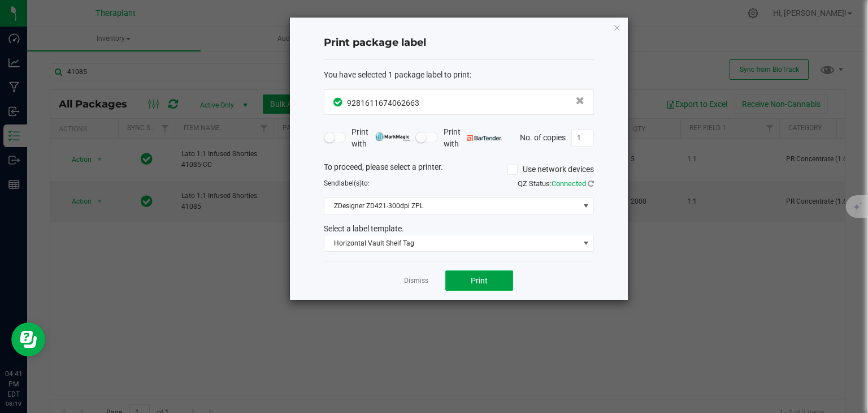
click at [509, 281] on button "Print" at bounding box center [479, 280] width 68 height 20
click at [412, 283] on link "Dismiss" at bounding box center [416, 281] width 24 height 10
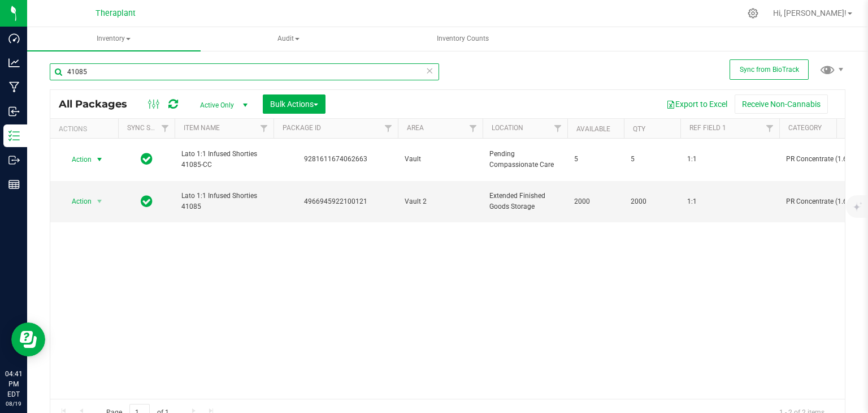
click at [373, 73] on input "41085" at bounding box center [244, 71] width 389 height 17
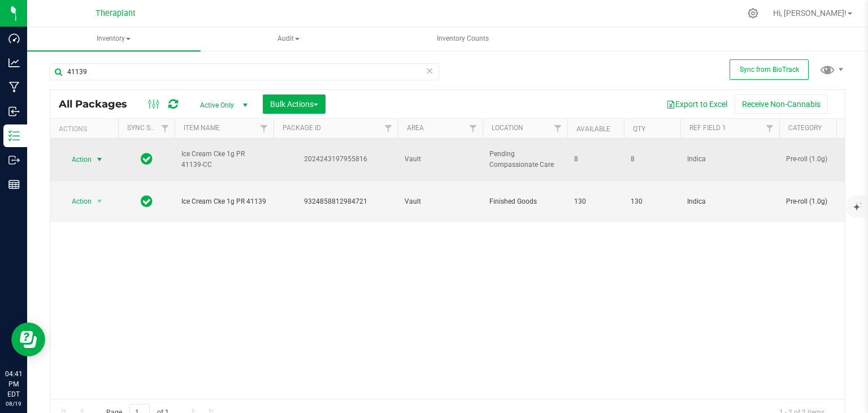
click at [93, 154] on span "select" at bounding box center [100, 159] width 14 height 16
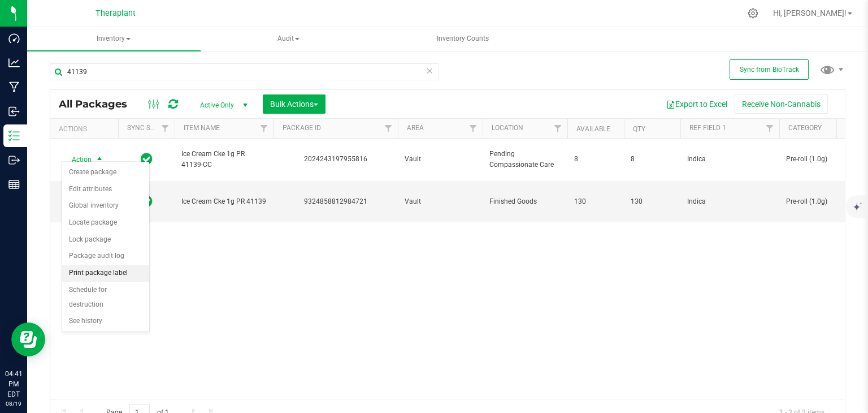
click at [112, 272] on li "Print package label" at bounding box center [105, 272] width 87 height 17
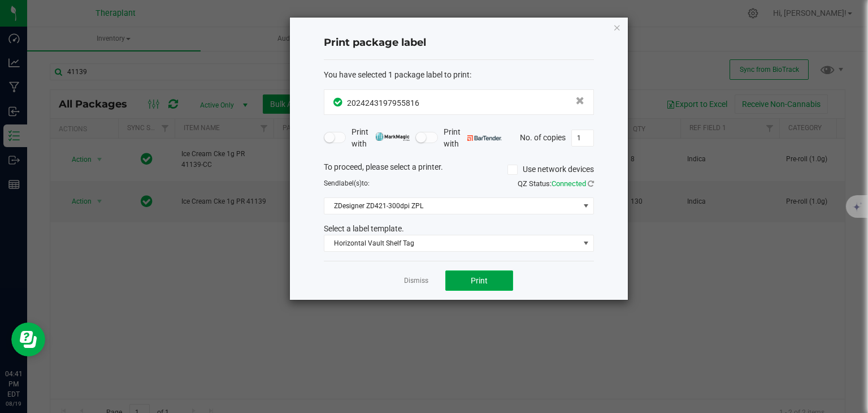
click at [462, 275] on button "Print" at bounding box center [479, 280] width 68 height 20
drag, startPoint x: 415, startPoint y: 285, endPoint x: 415, endPoint y: 279, distance: 6.8
click at [415, 285] on div "Dismiss Print" at bounding box center [459, 280] width 270 height 39
click at [415, 279] on link "Dismiss" at bounding box center [416, 281] width 24 height 10
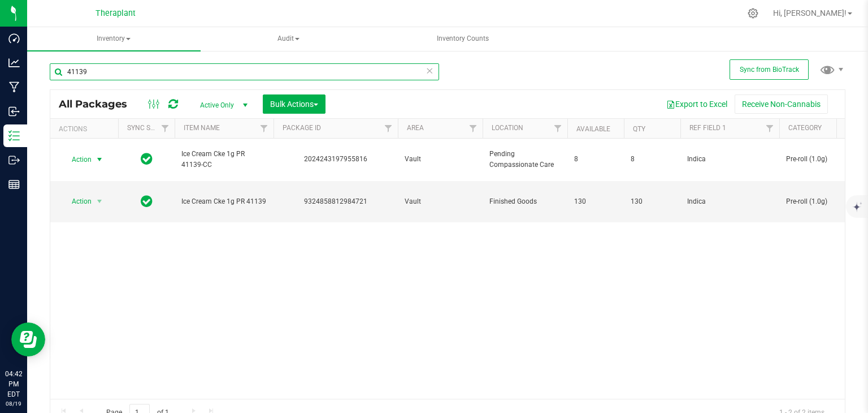
click at [197, 71] on input "41139" at bounding box center [244, 71] width 389 height 17
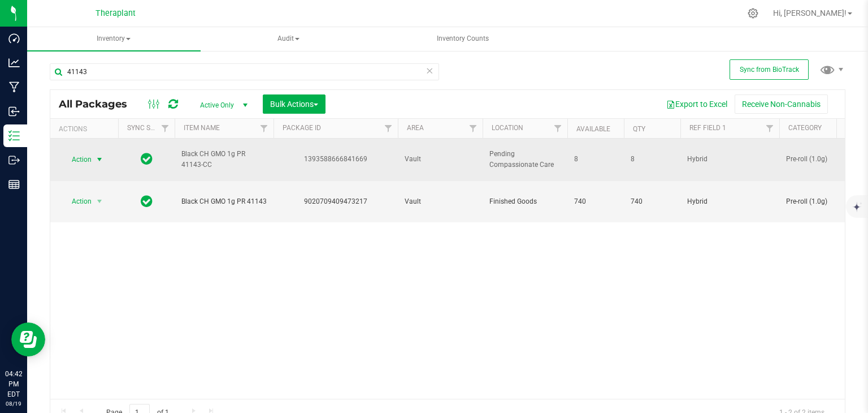
click at [97, 155] on span "select" at bounding box center [99, 159] width 9 height 9
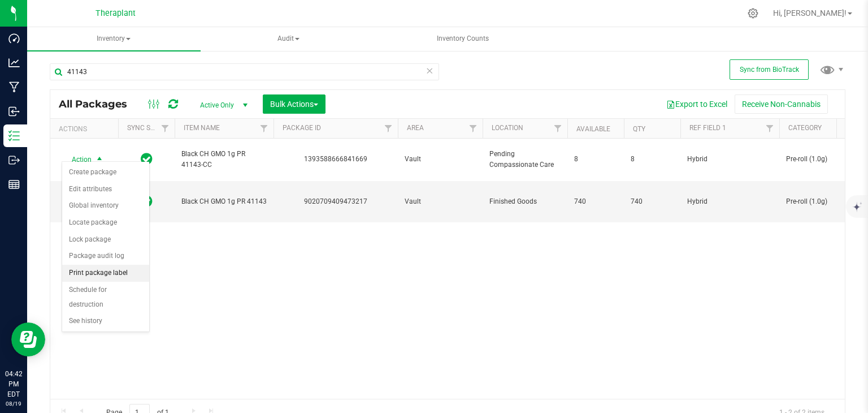
click at [125, 272] on li "Print package label" at bounding box center [105, 272] width 87 height 17
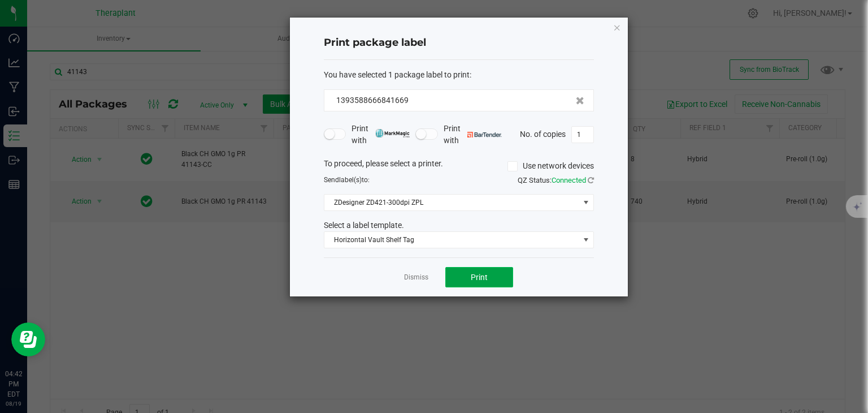
click at [474, 275] on span "Print" at bounding box center [479, 276] width 17 height 9
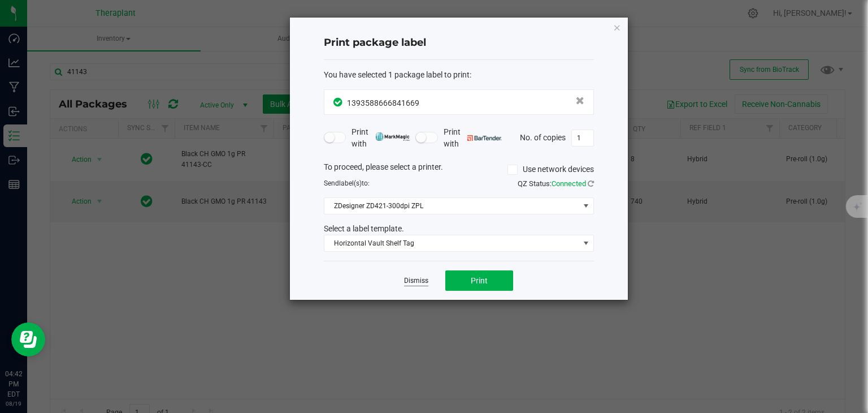
click at [411, 278] on link "Dismiss" at bounding box center [416, 281] width 24 height 10
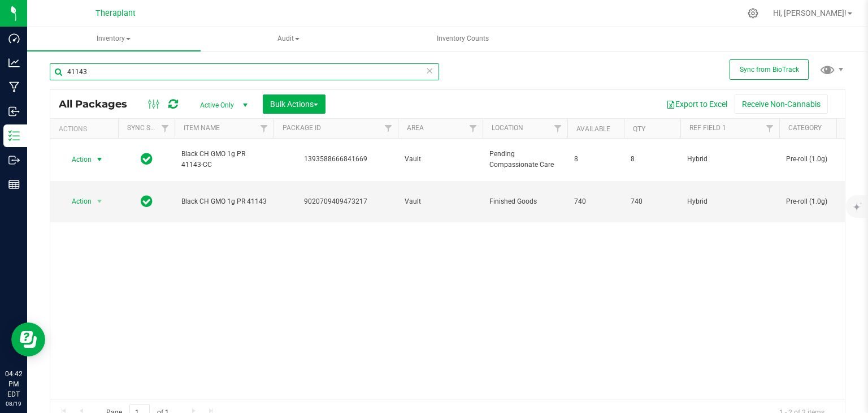
click at [99, 73] on input "41143" at bounding box center [244, 71] width 389 height 17
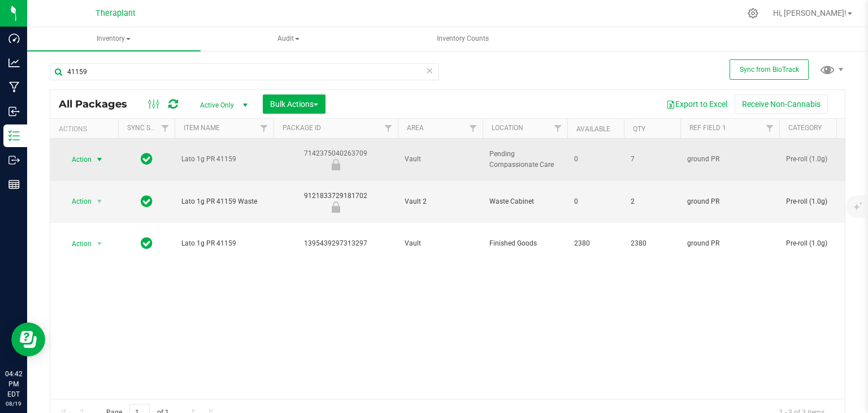
click at [81, 151] on span "Action" at bounding box center [77, 159] width 31 height 16
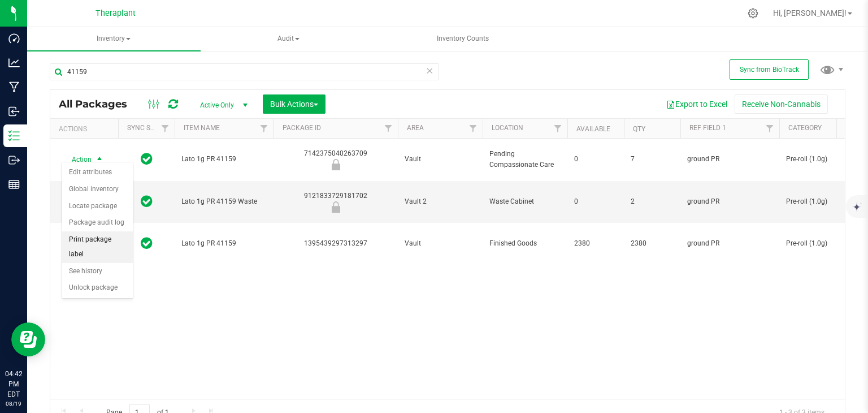
click at [113, 240] on li "Print package label" at bounding box center [97, 246] width 71 height 31
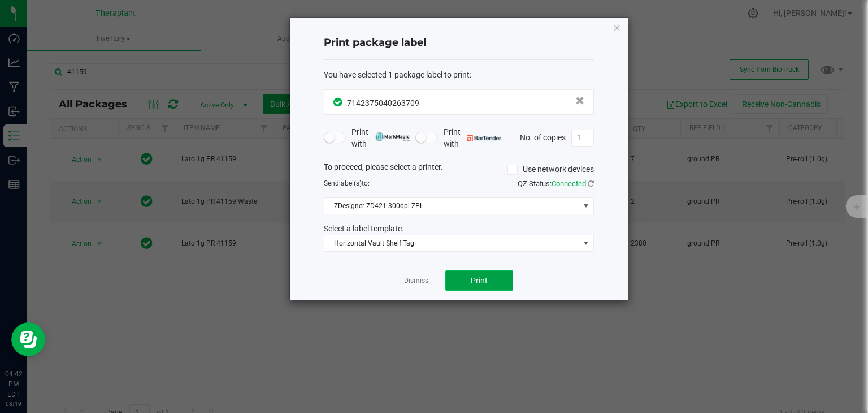
click at [463, 276] on button "Print" at bounding box center [479, 280] width 68 height 20
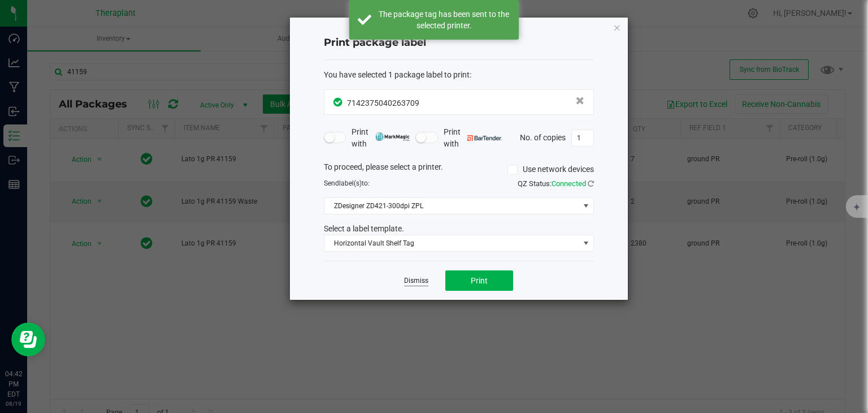
click at [419, 281] on link "Dismiss" at bounding box center [416, 281] width 24 height 10
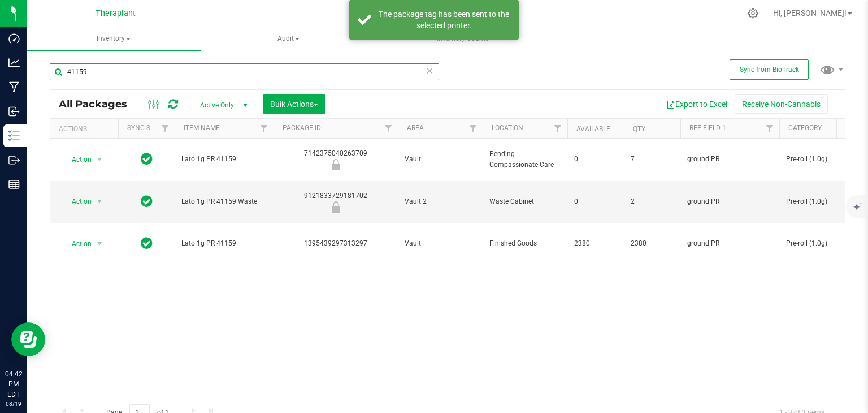
click at [309, 73] on input "41159" at bounding box center [244, 71] width 389 height 17
type input "41142"
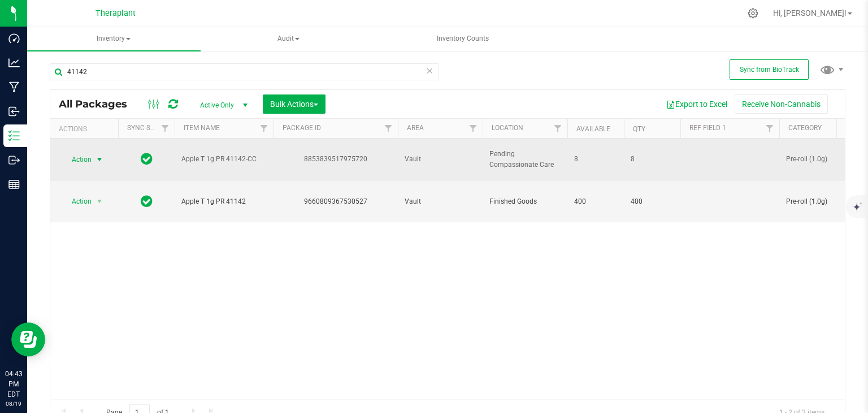
click at [85, 152] on span "Action" at bounding box center [77, 159] width 31 height 16
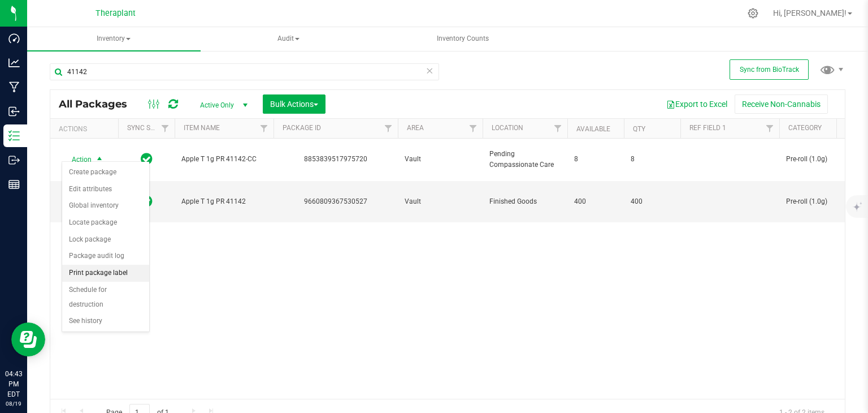
click at [123, 270] on li "Print package label" at bounding box center [105, 272] width 87 height 17
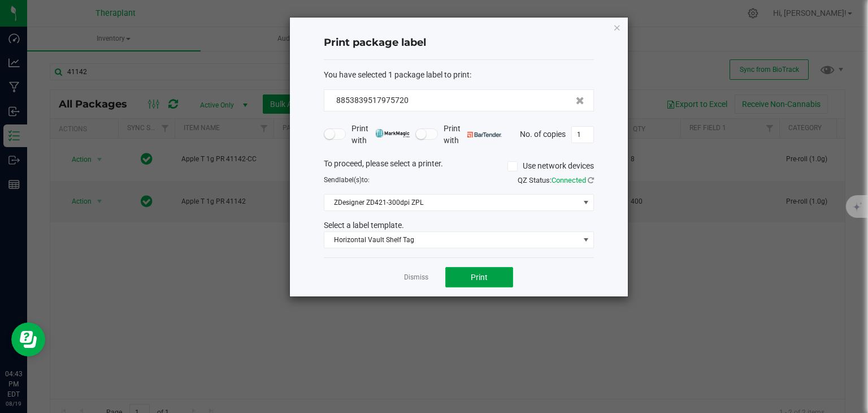
click at [481, 280] on span "Print" at bounding box center [479, 276] width 17 height 9
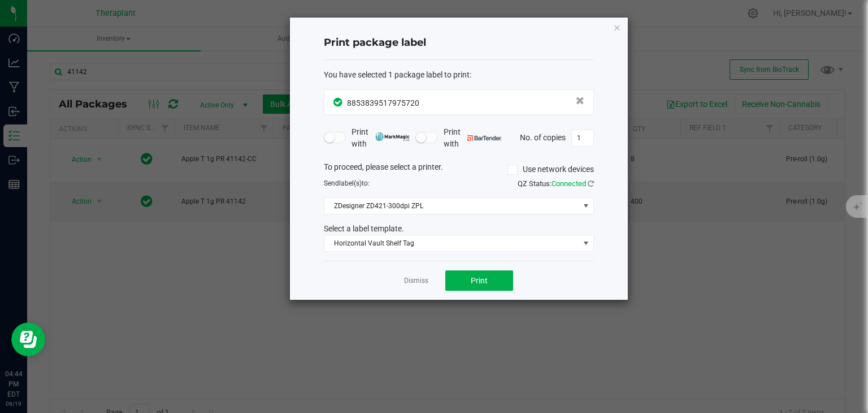
click at [399, 286] on div "Dismiss Print" at bounding box center [459, 280] width 270 height 39
click at [406, 281] on div "Dismiss Print" at bounding box center [459, 280] width 270 height 39
drag, startPoint x: 407, startPoint y: 281, endPoint x: 410, endPoint y: 288, distance: 7.3
click at [408, 282] on link "Dismiss" at bounding box center [416, 281] width 24 height 10
